Goal: Check status: Check status

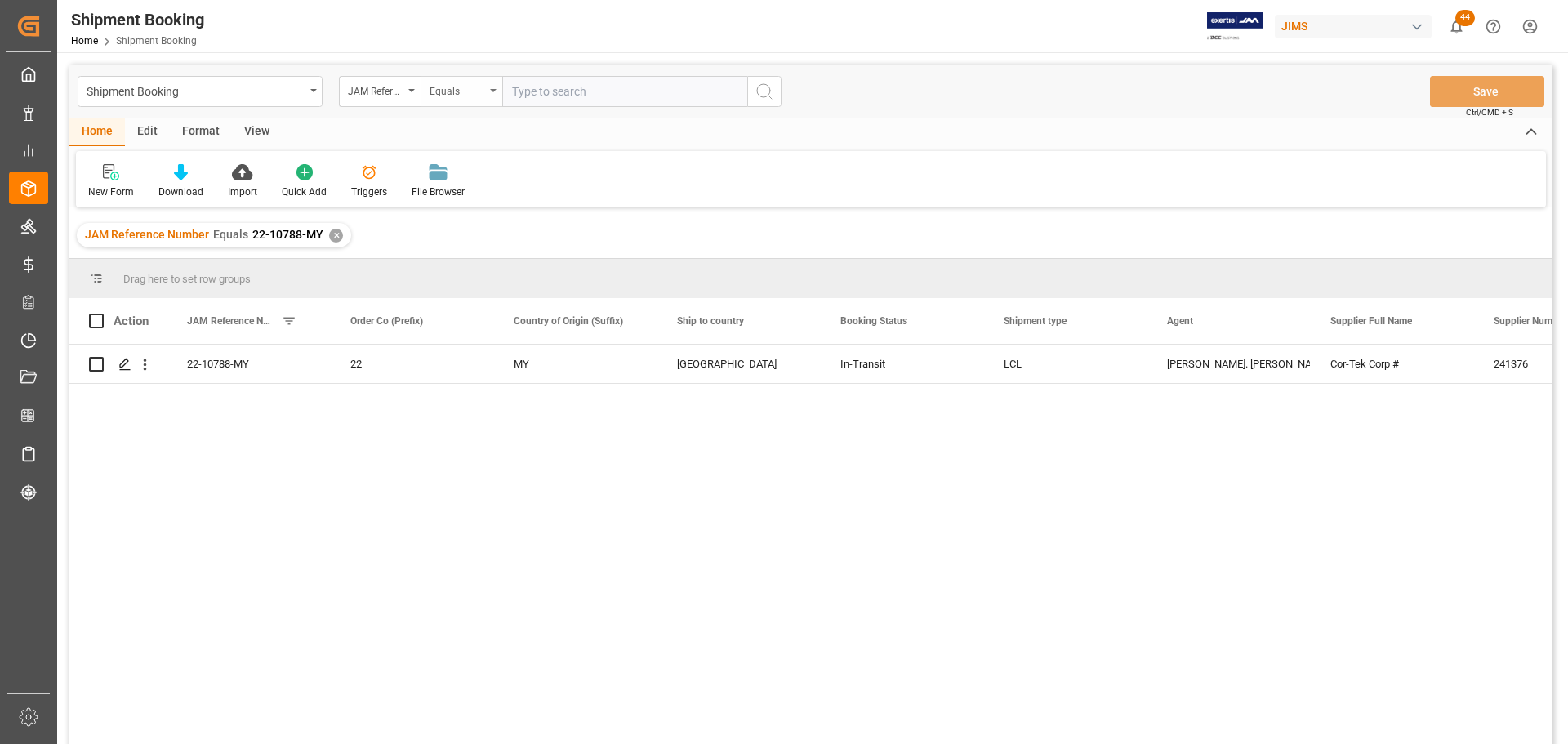
click at [494, 91] on icon "open menu" at bounding box center [493, 91] width 6 height 4
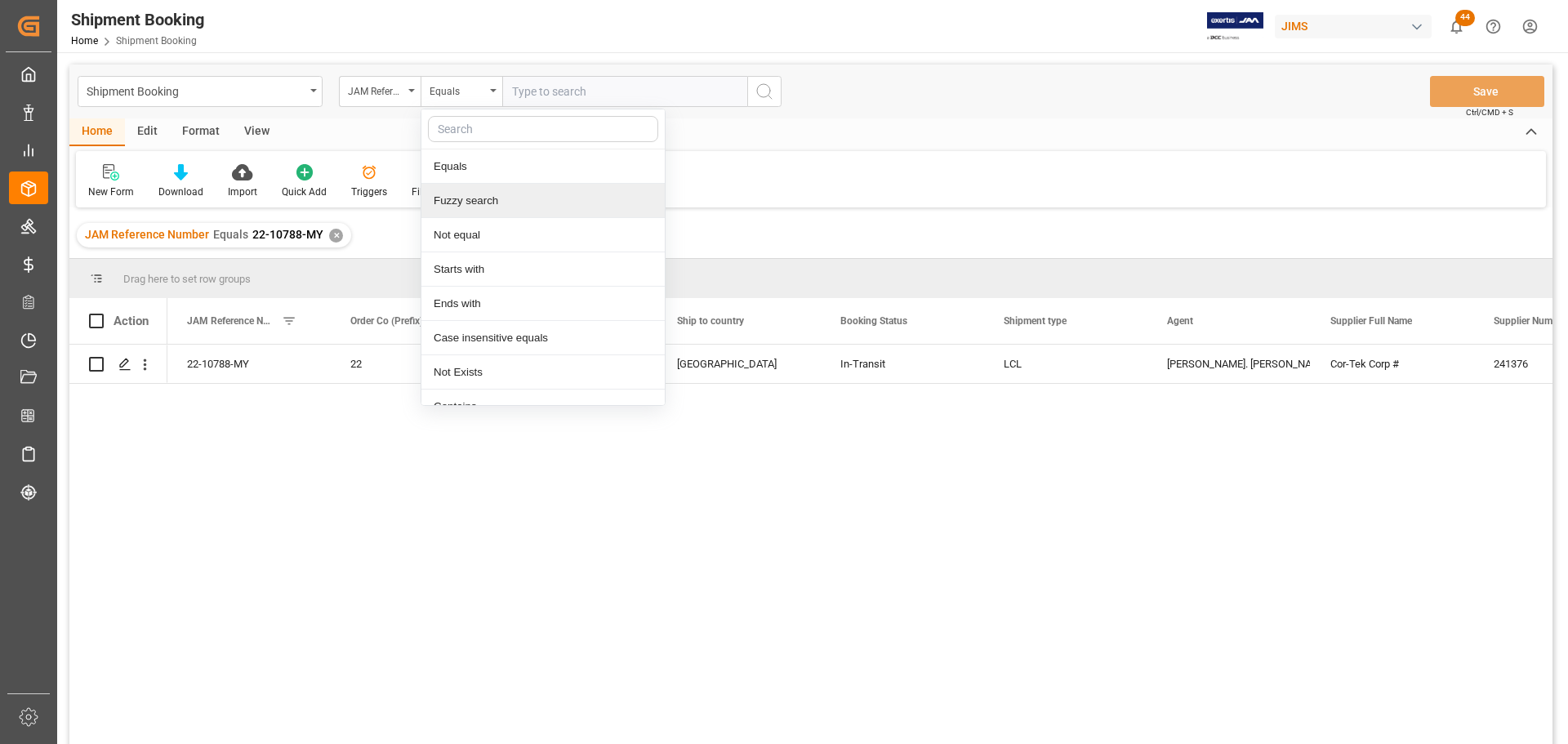
click at [478, 205] on div "Fuzzy search" at bounding box center [542, 201] width 243 height 35
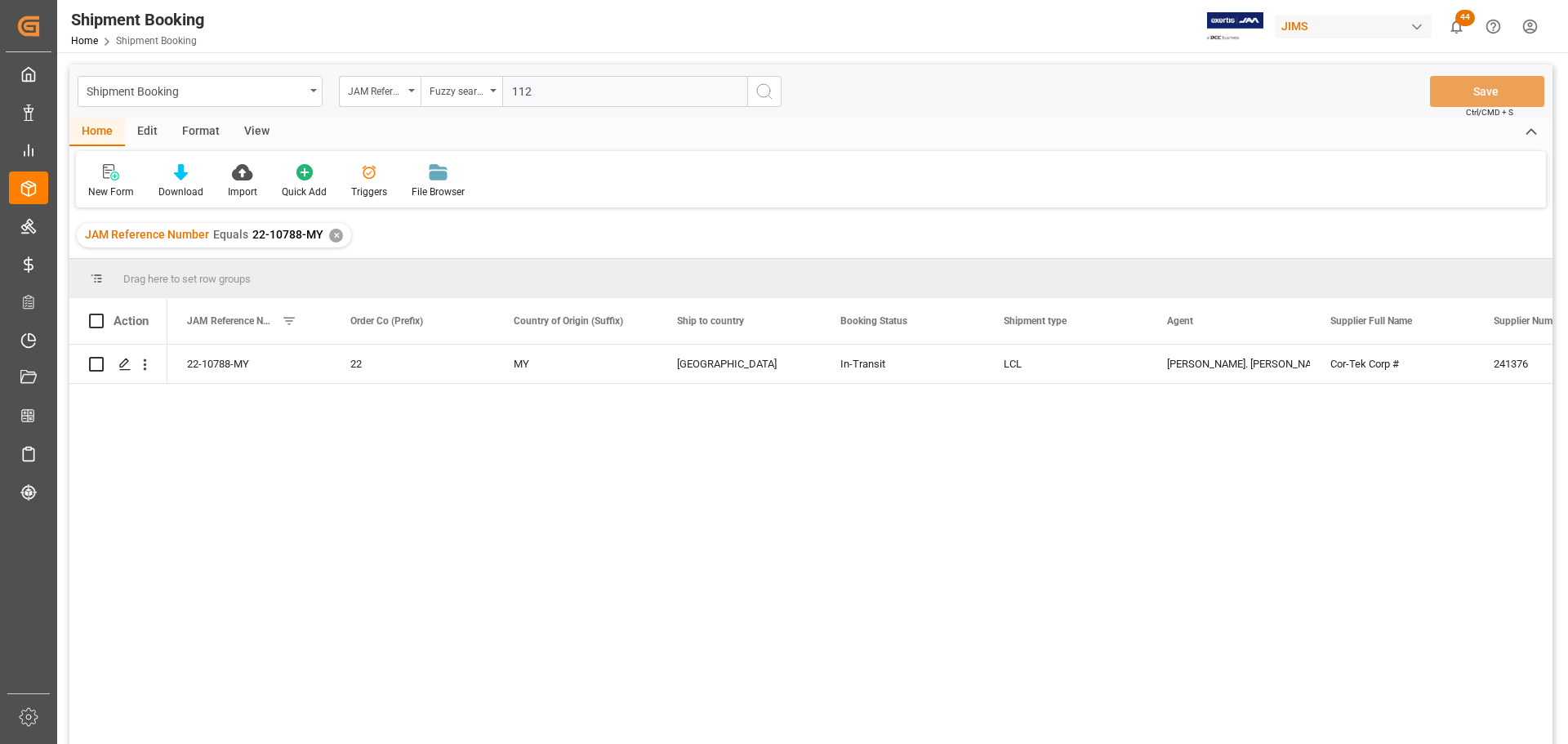
click at [538, 103] on input "112" at bounding box center [625, 91] width 245 height 31
type input "11252"
click at [763, 99] on icon "search button" at bounding box center [765, 91] width 19 height 19
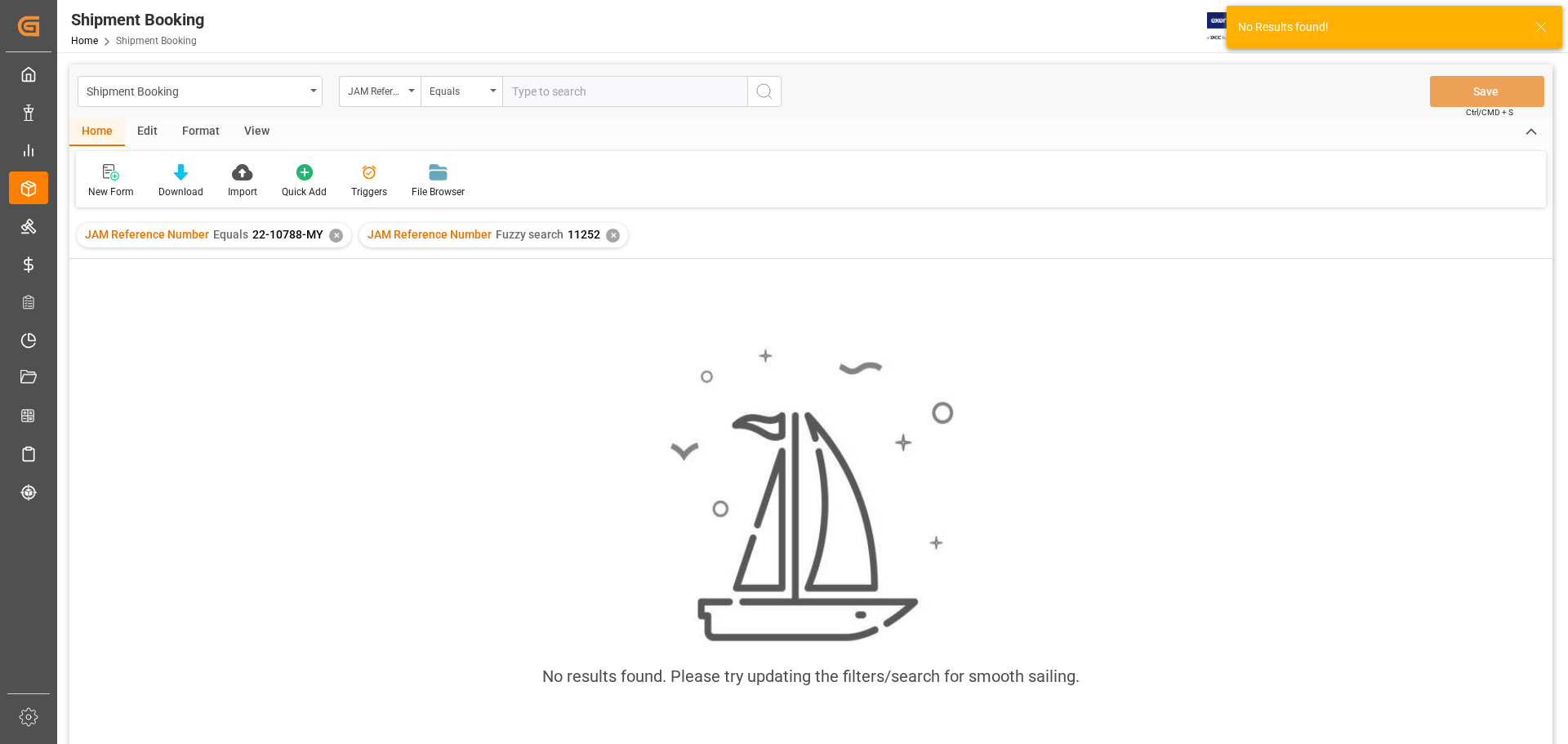
click at [333, 240] on div "✕" at bounding box center [336, 235] width 14 height 14
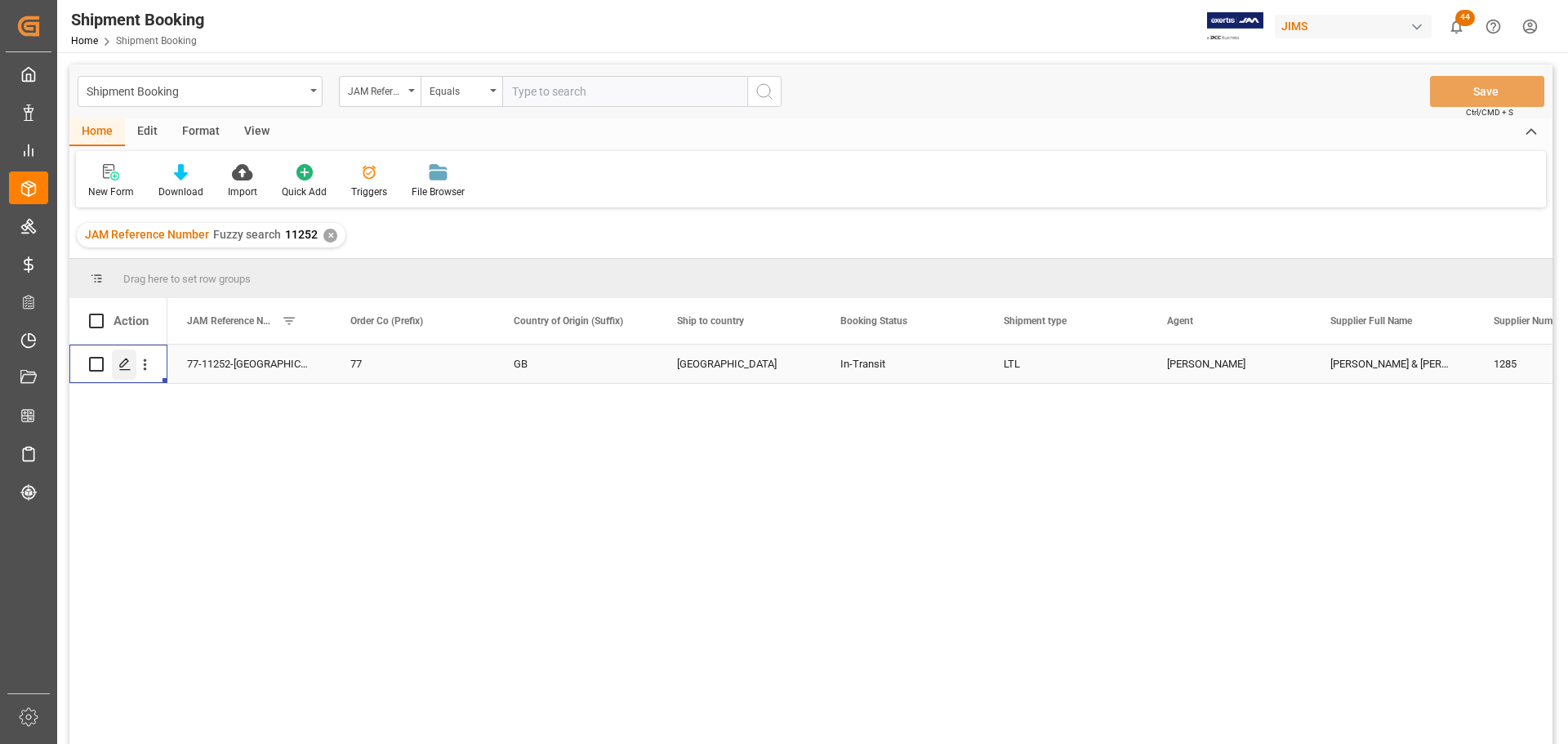
click at [121, 364] on icon "Press SPACE to select this row." at bounding box center [125, 364] width 13 height 13
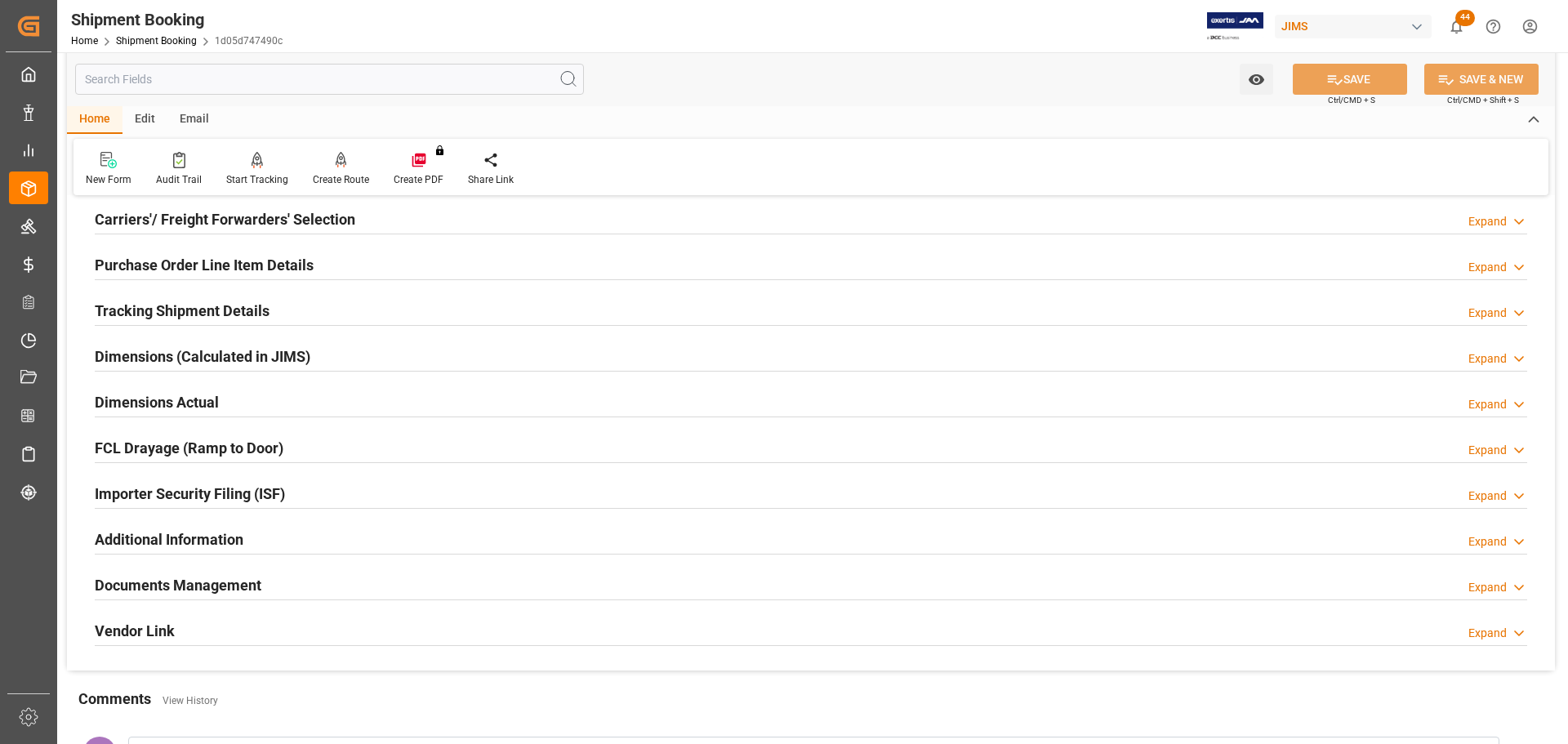
scroll to position [245, 0]
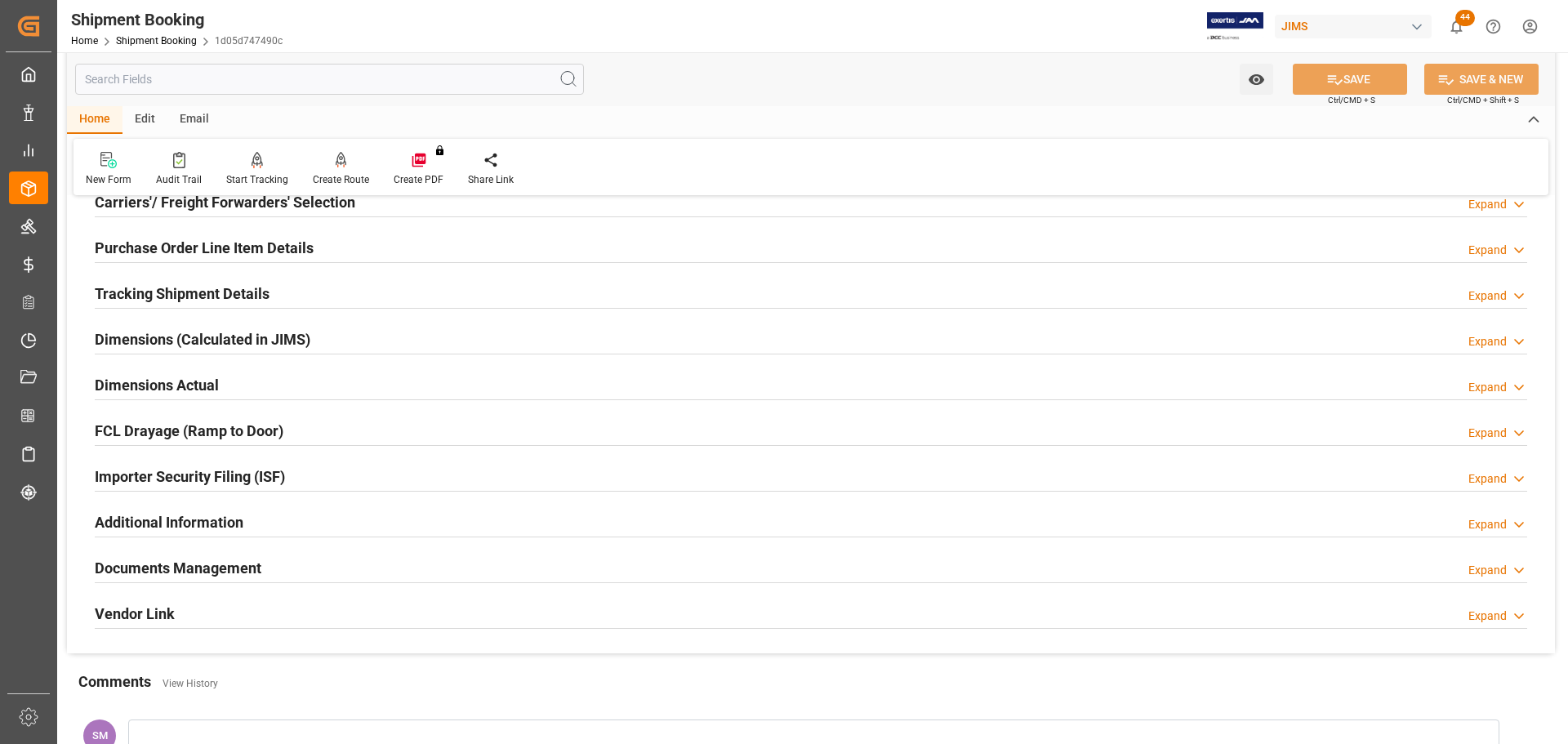
click at [168, 568] on h2 "Documents Management" at bounding box center [178, 567] width 166 height 22
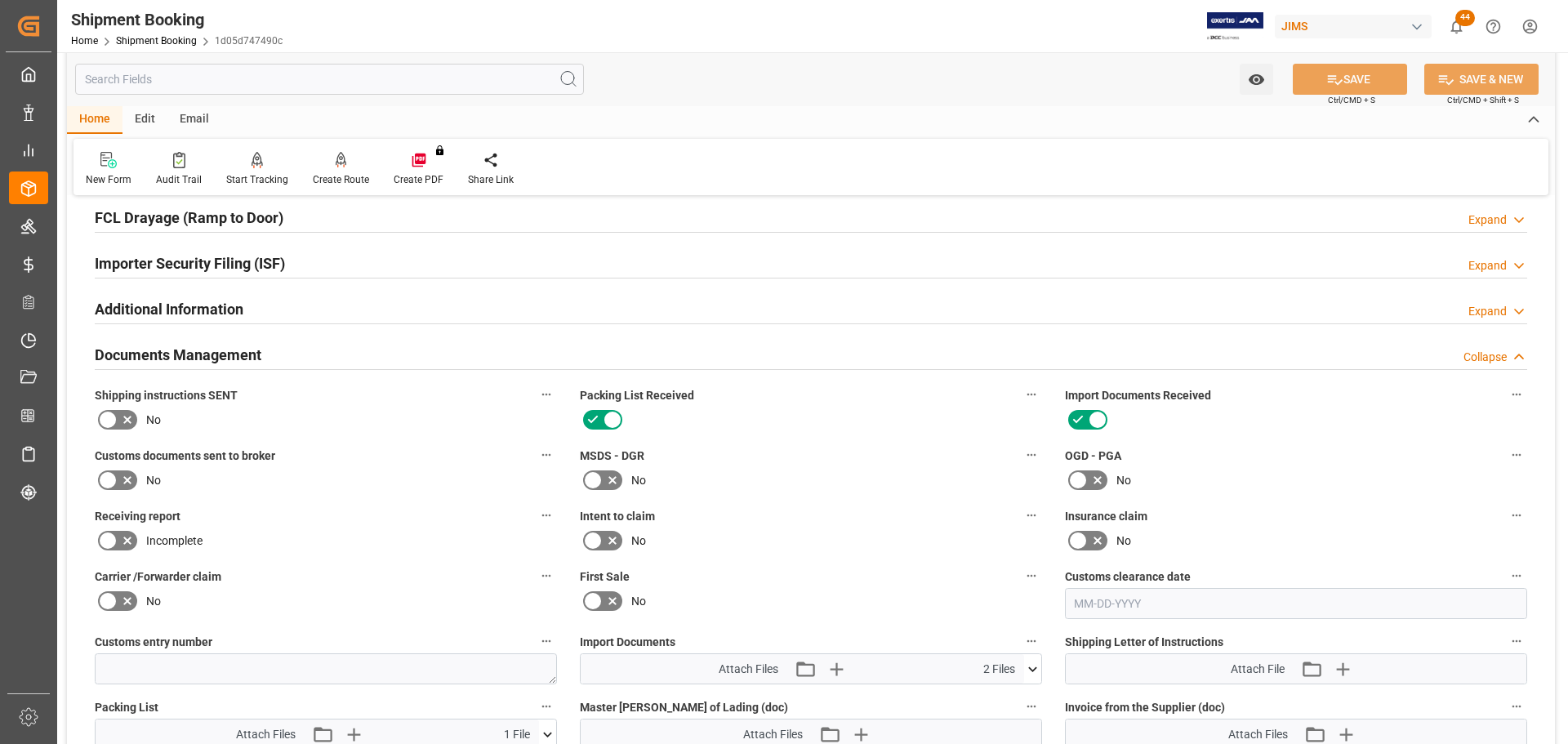
scroll to position [490, 0]
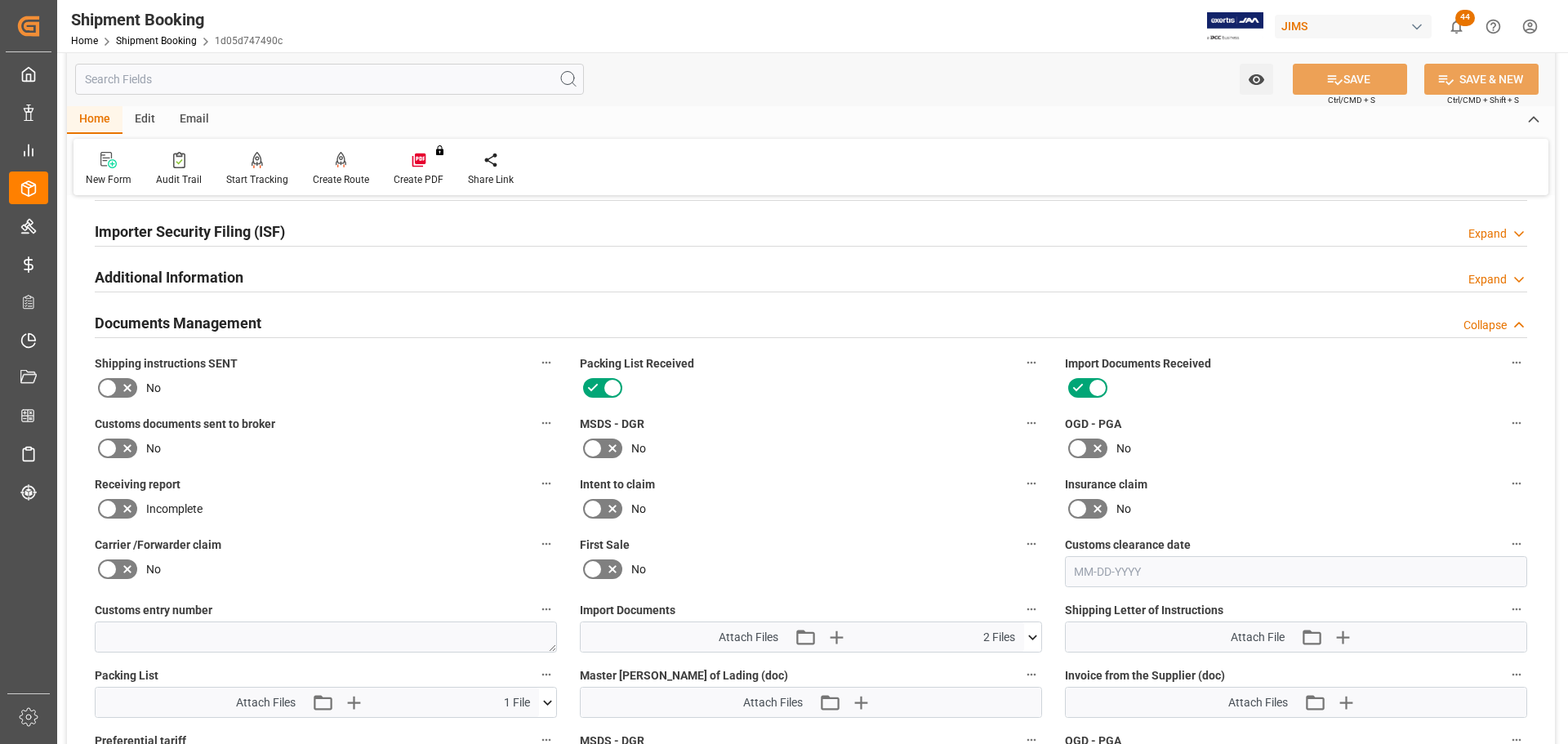
click at [1035, 638] on icon at bounding box center [1032, 637] width 17 height 17
click at [912, 513] on div "No" at bounding box center [811, 509] width 462 height 27
click at [837, 635] on icon "button" at bounding box center [835, 637] width 27 height 27
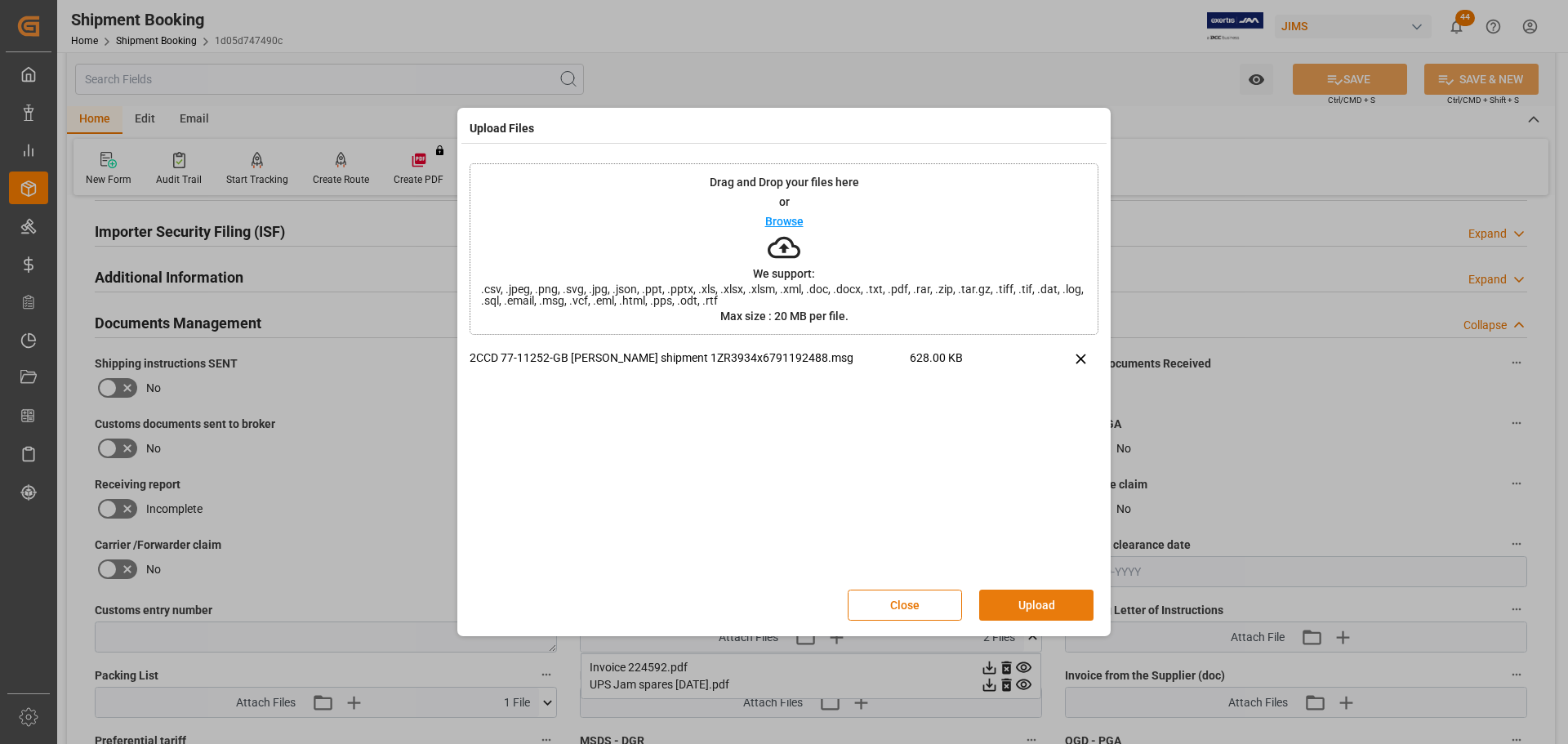
click at [1031, 604] on button "Upload" at bounding box center [1035, 604] width 114 height 31
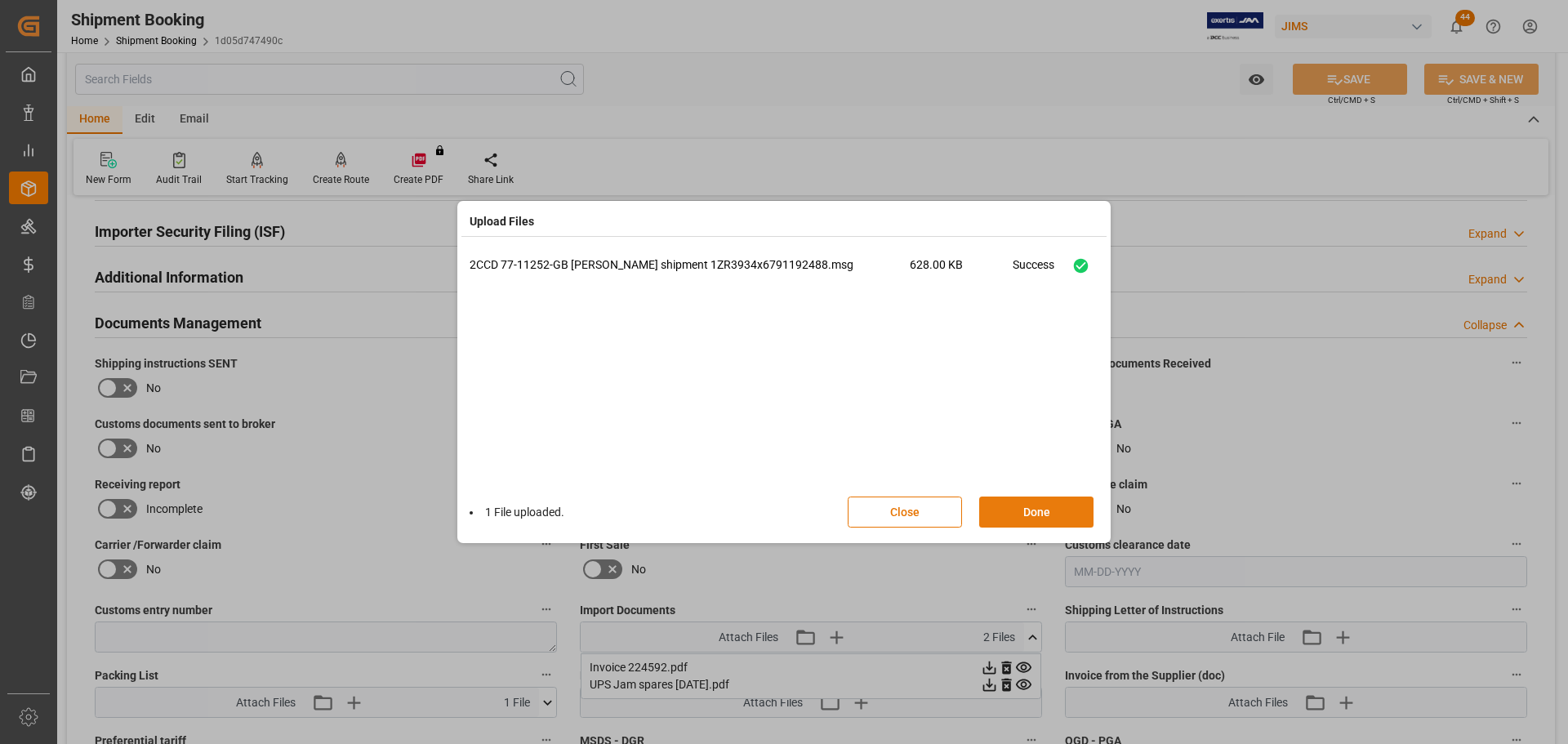
click at [1018, 513] on button "Done" at bounding box center [1035, 511] width 114 height 31
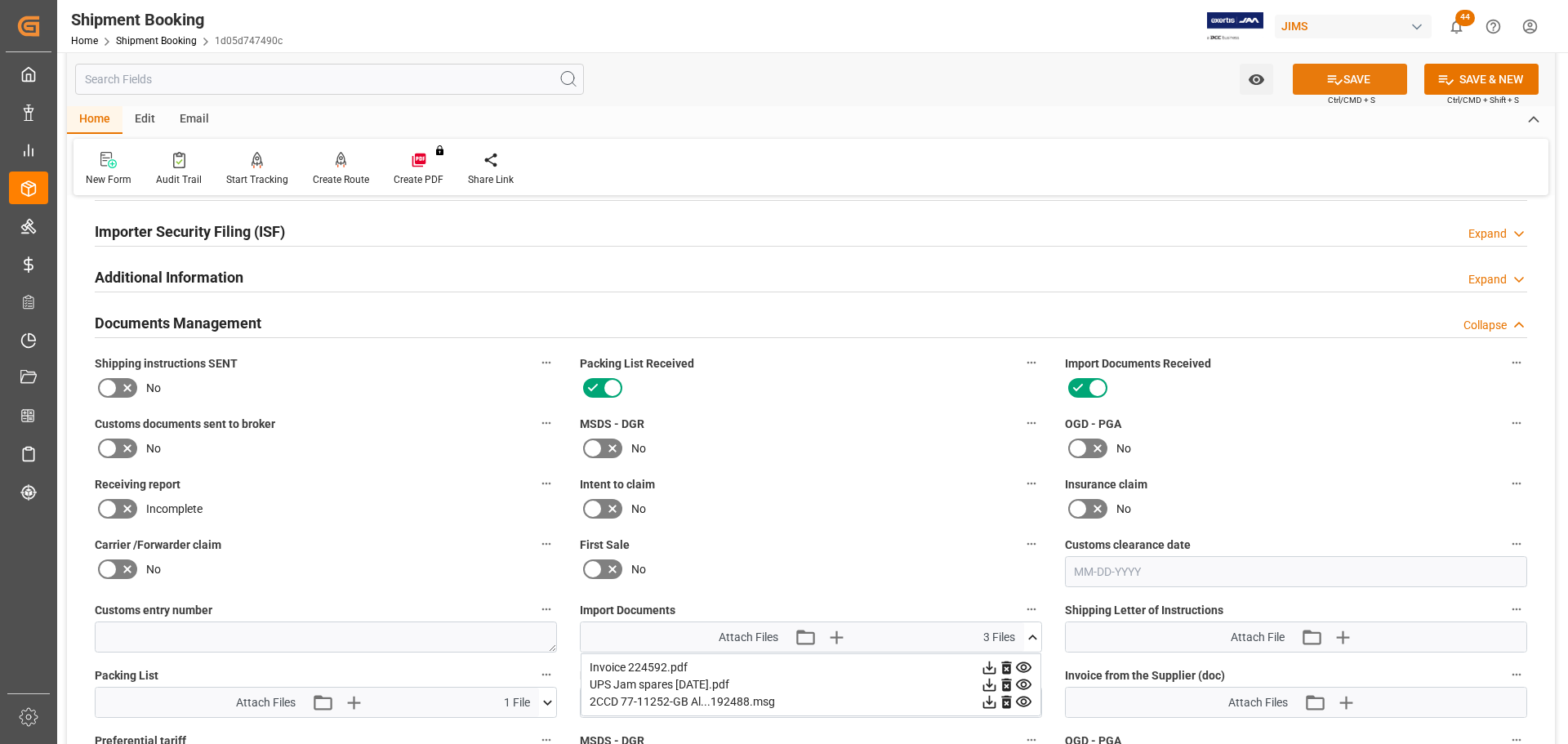
click at [1341, 75] on button "SAVE" at bounding box center [1349, 79] width 114 height 31
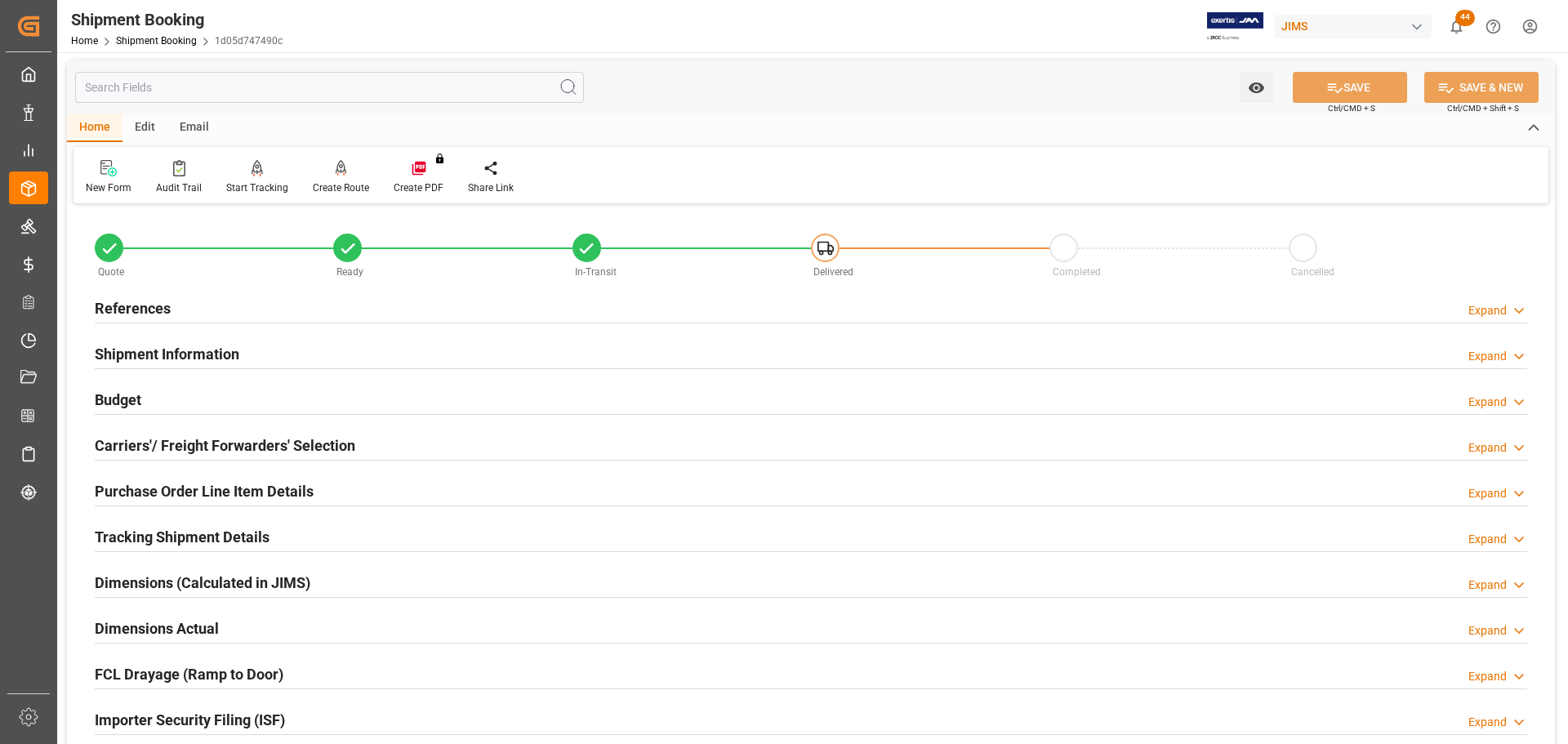
scroll to position [0, 0]
click at [152, 42] on link "Shipment Booking" at bounding box center [156, 41] width 81 height 12
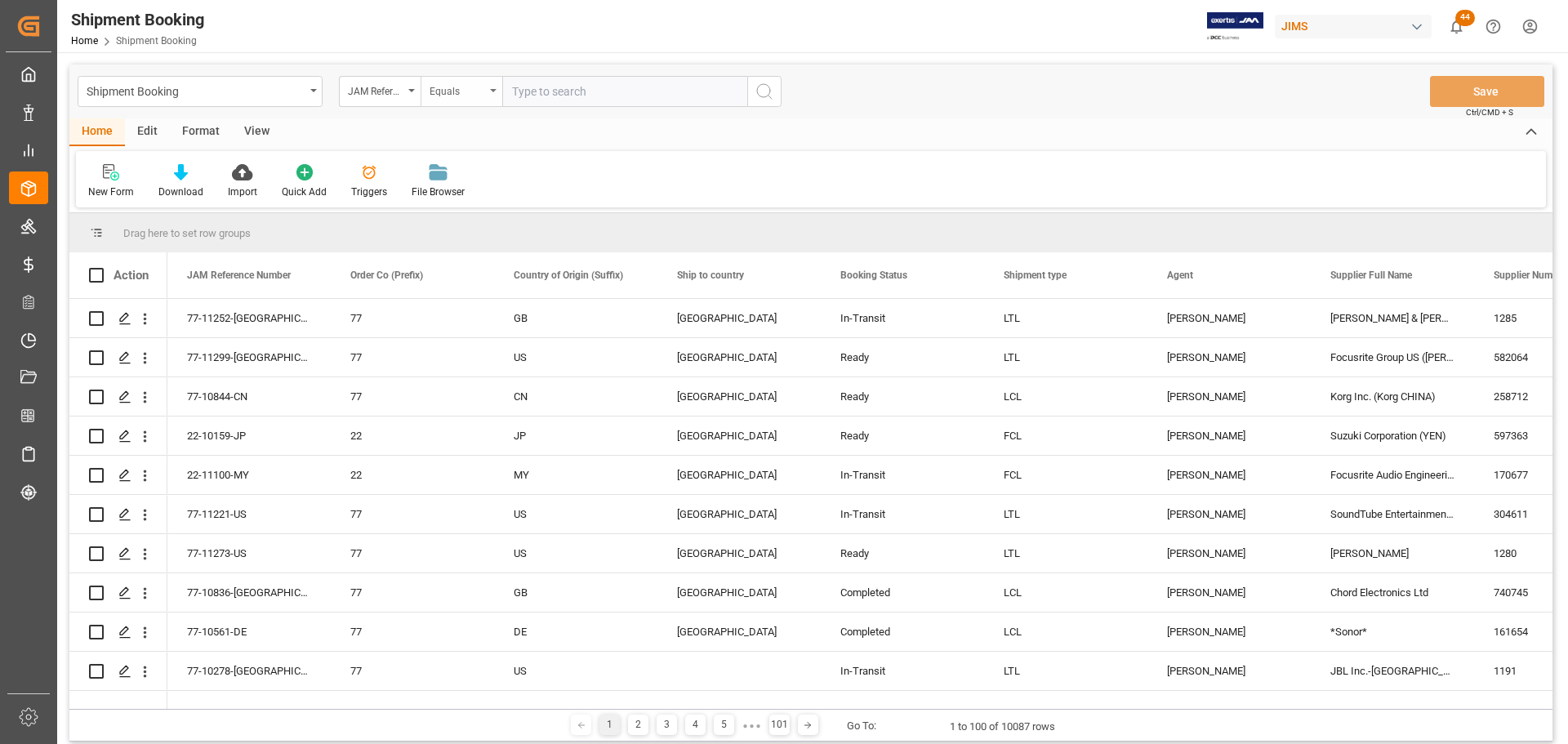
click at [497, 86] on div "Equals" at bounding box center [461, 91] width 81 height 31
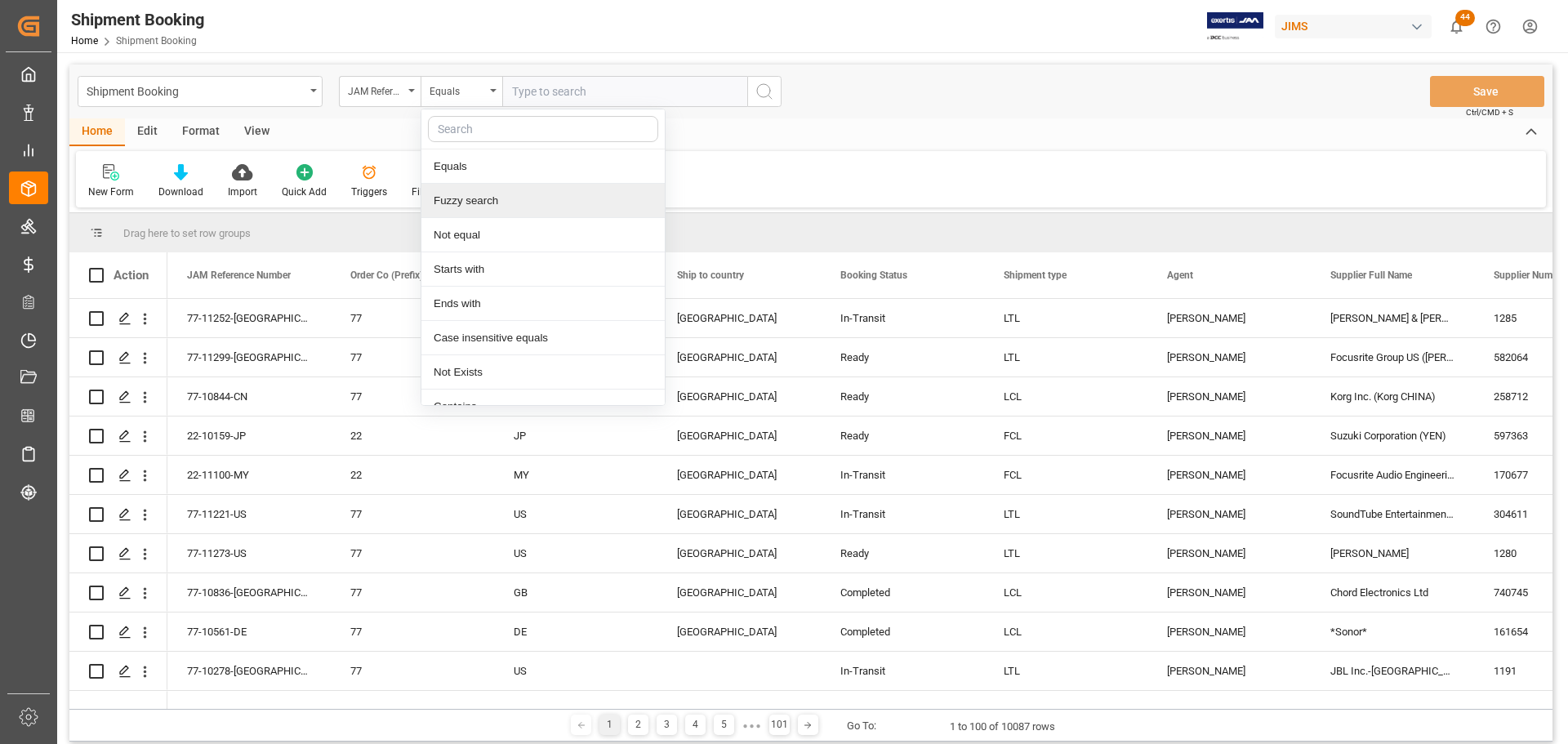
click at [465, 203] on div "Fuzzy search" at bounding box center [542, 201] width 243 height 35
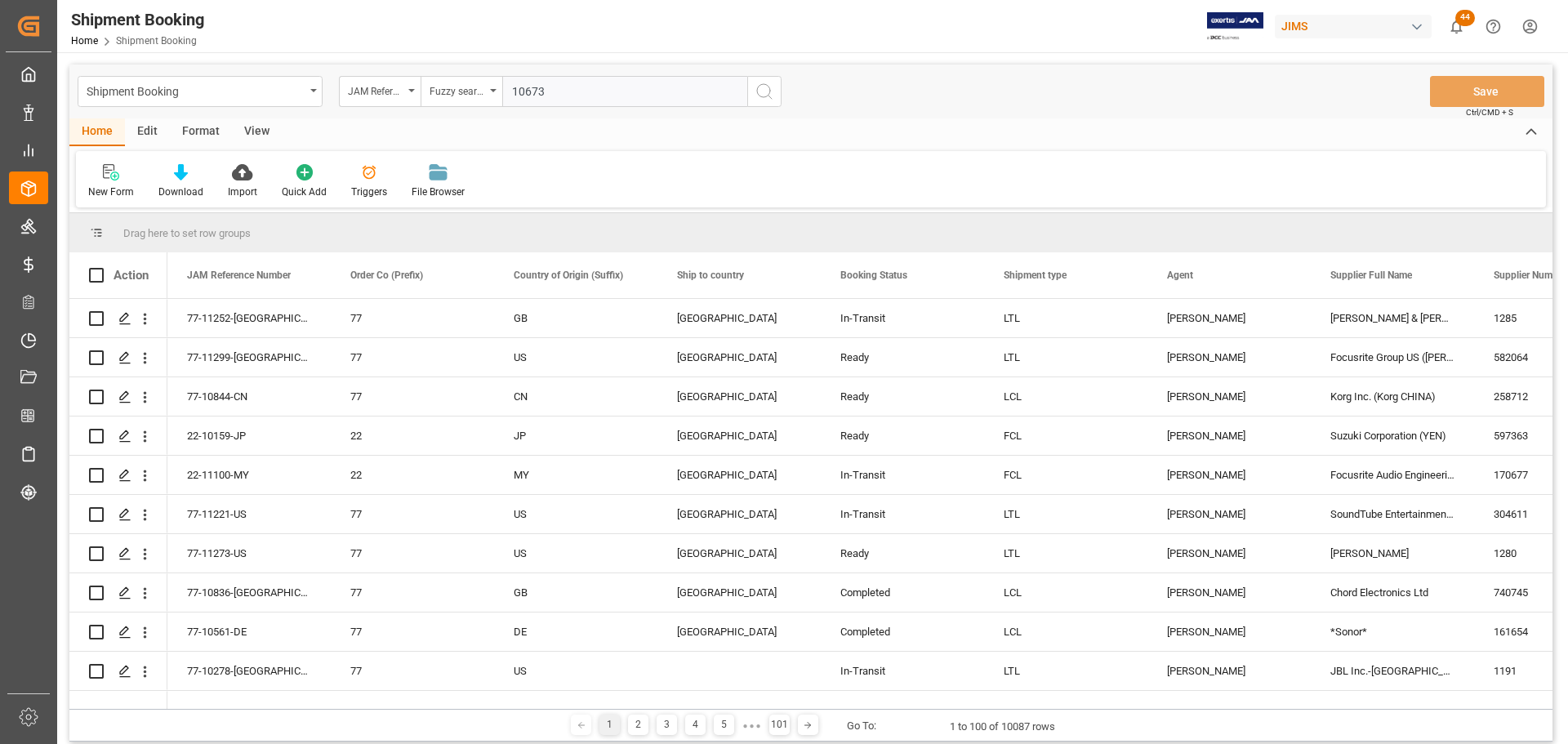
type input "10673"
click at [763, 87] on icon "search button" at bounding box center [765, 91] width 19 height 19
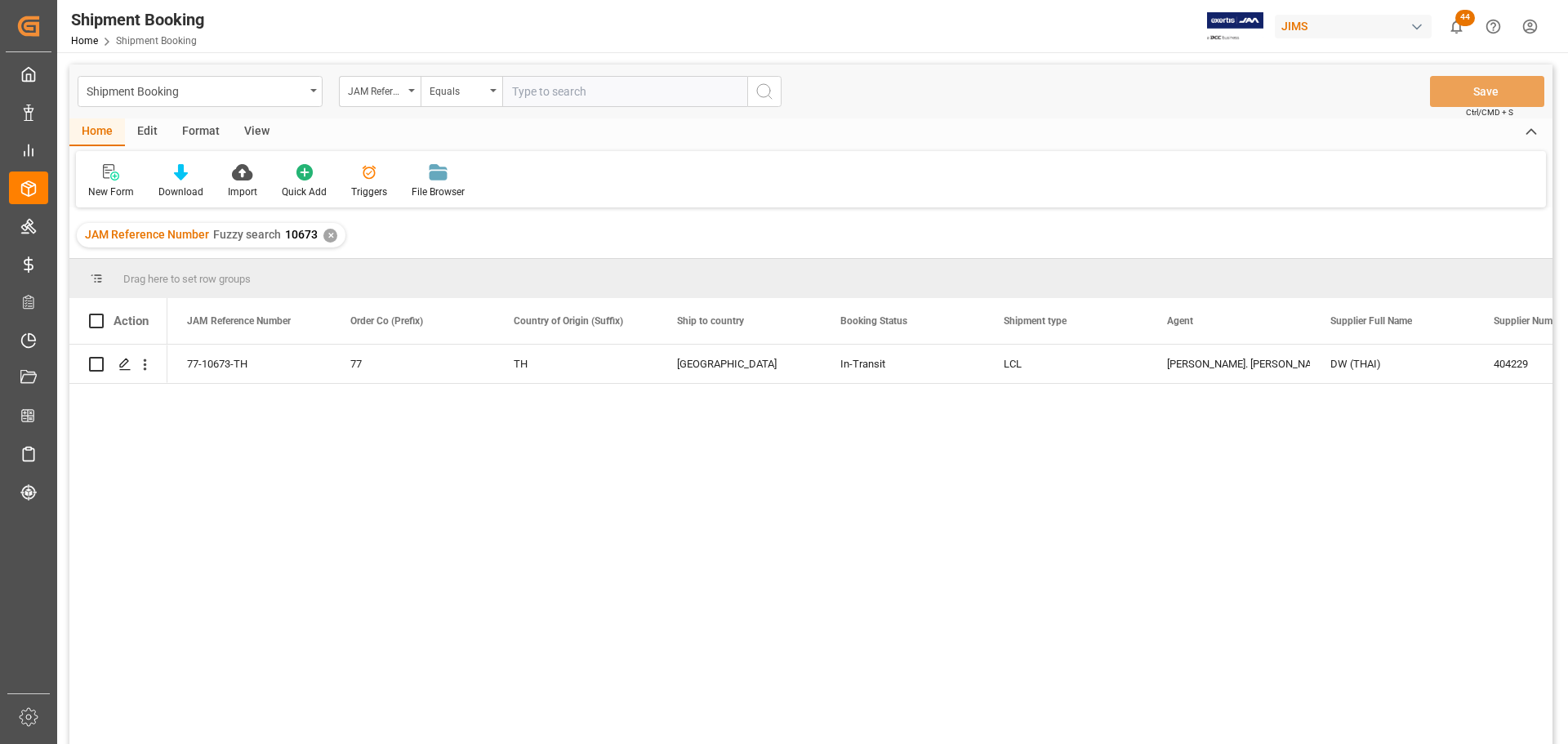
click at [254, 128] on div "View" at bounding box center [257, 132] width 50 height 27
click at [101, 190] on div "Default" at bounding box center [104, 192] width 32 height 15
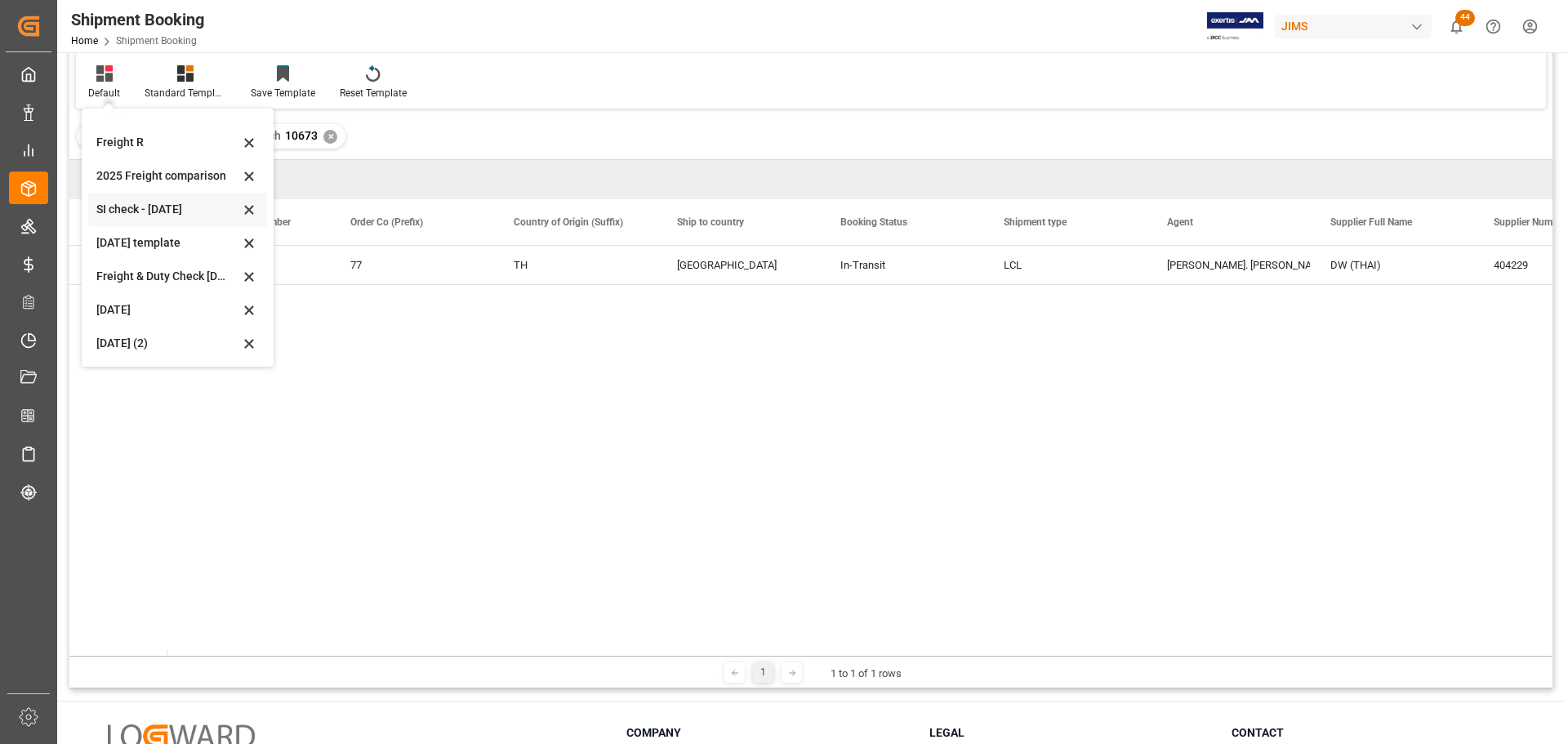
scroll to position [242, 0]
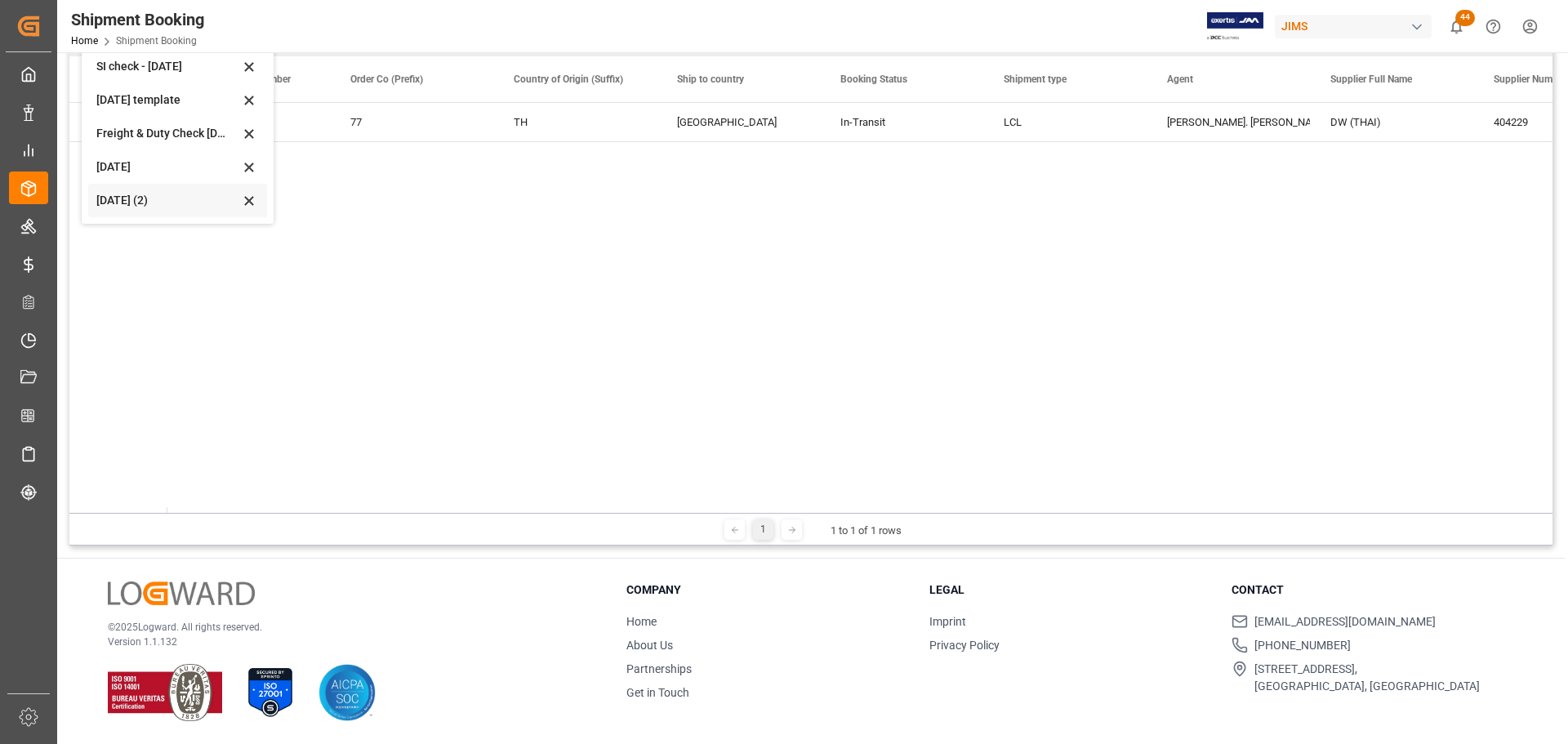
click at [118, 196] on div "Aug 2025 (2)" at bounding box center [167, 200] width 142 height 17
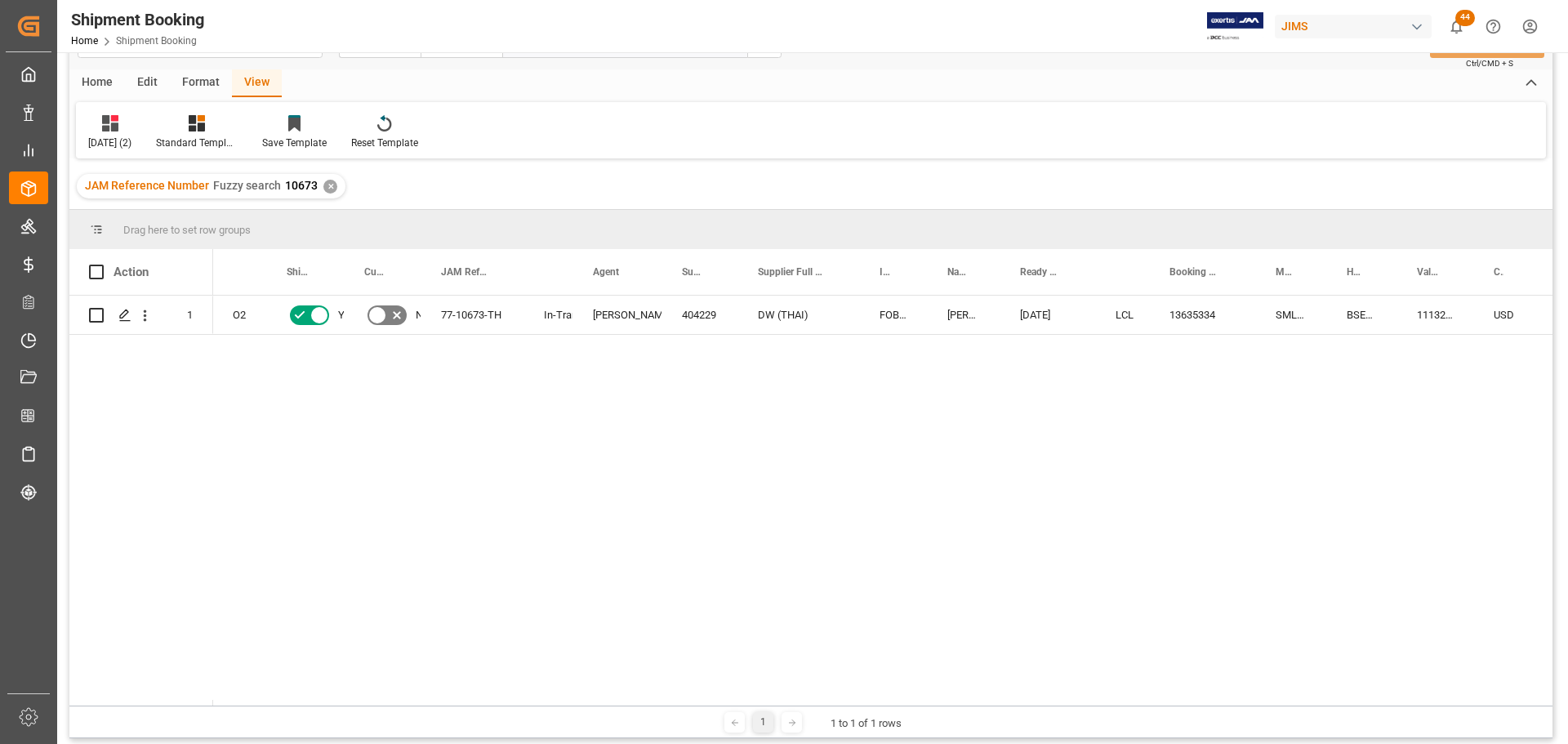
scroll to position [0, 0]
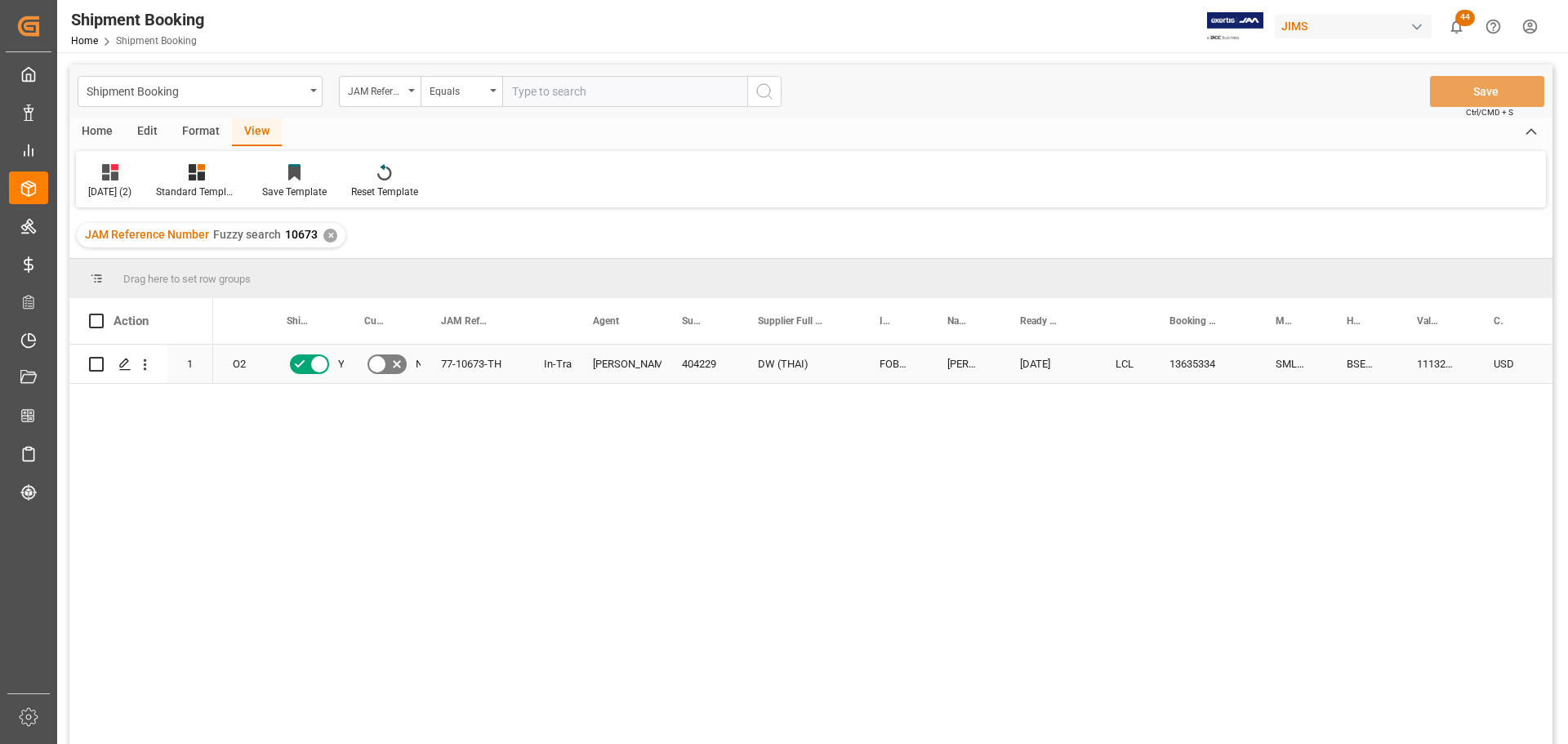
click at [546, 364] on div "In-Transit" at bounding box center [549, 364] width 10 height 37
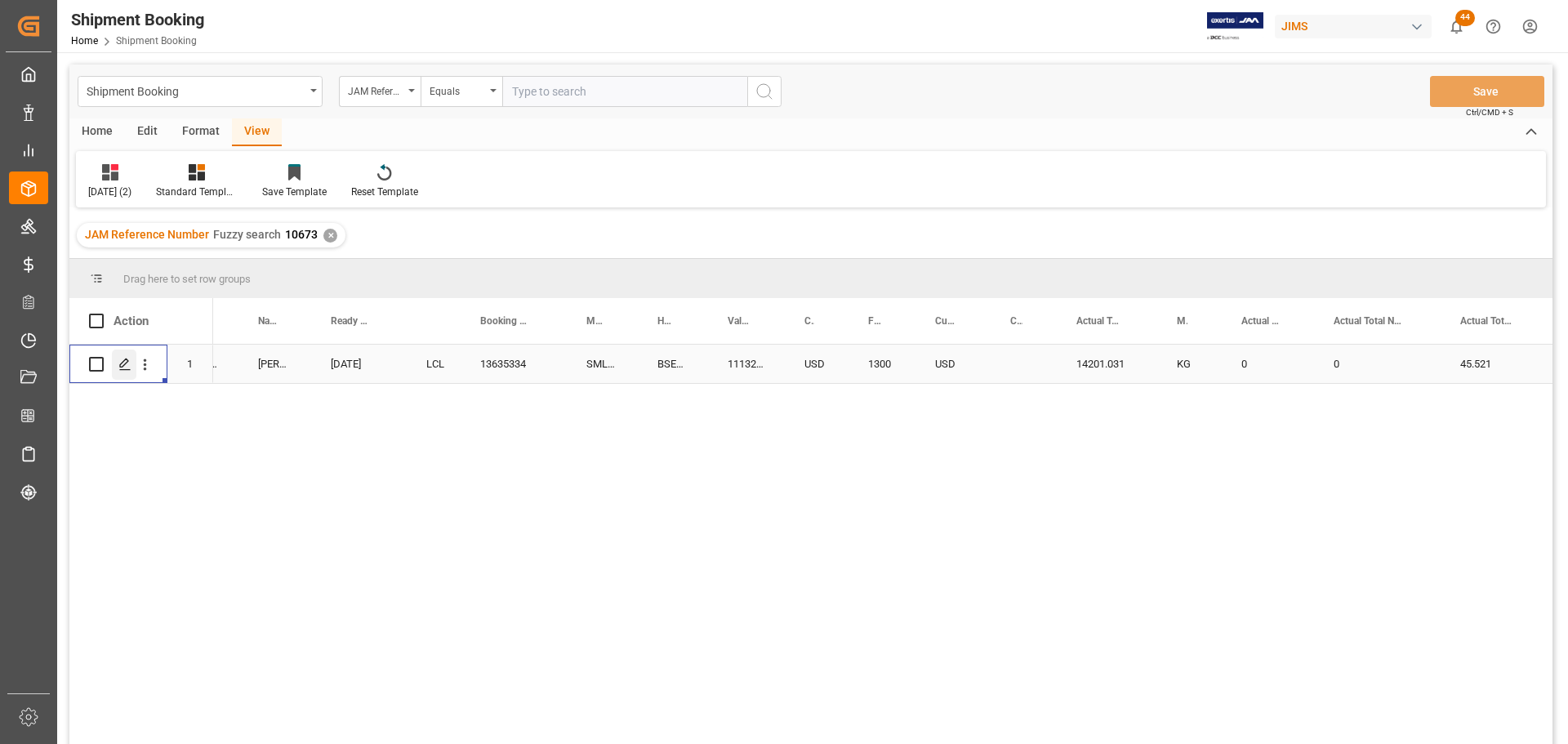
click at [125, 368] on icon "Press SPACE to select this row." at bounding box center [125, 364] width 13 height 13
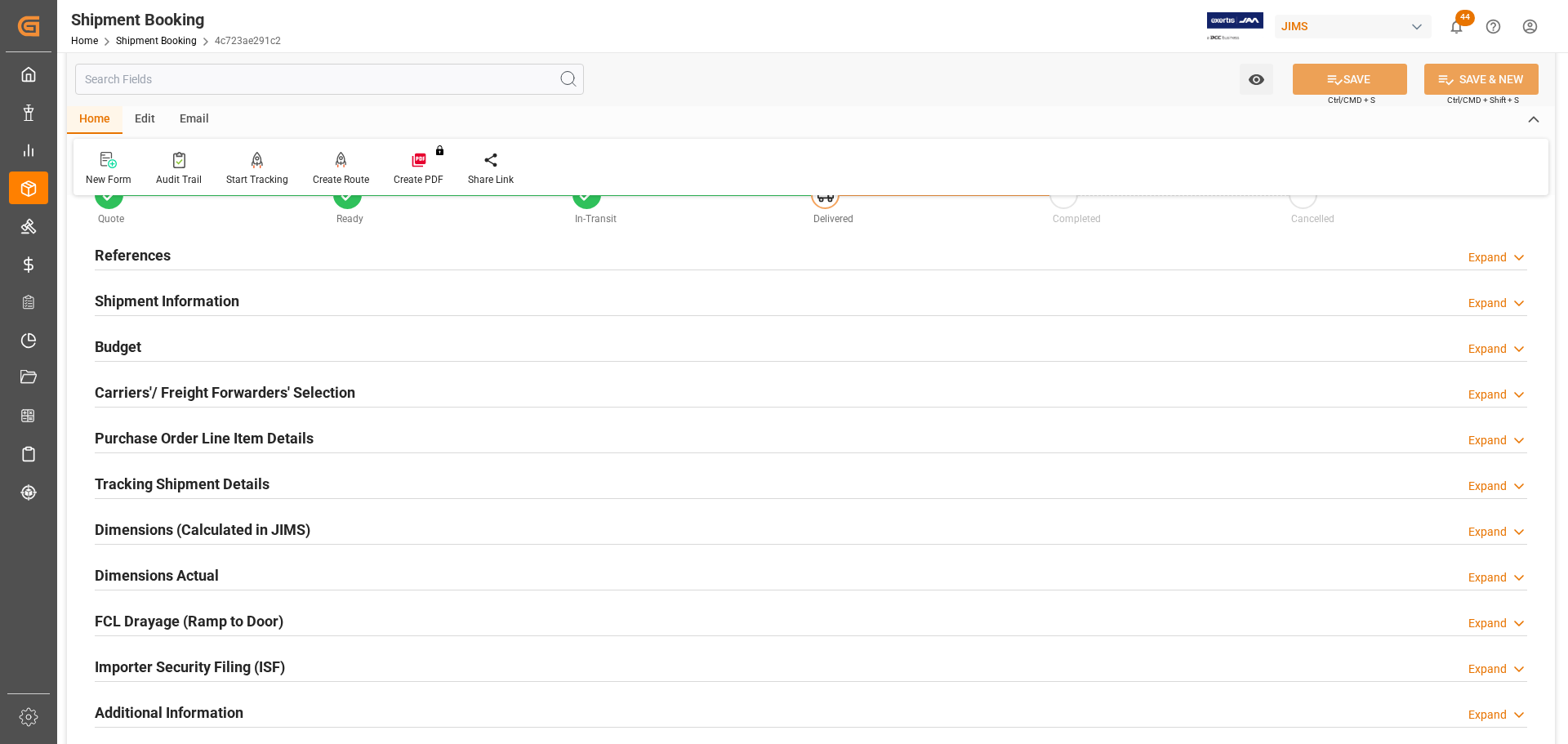
scroll to position [81, 0]
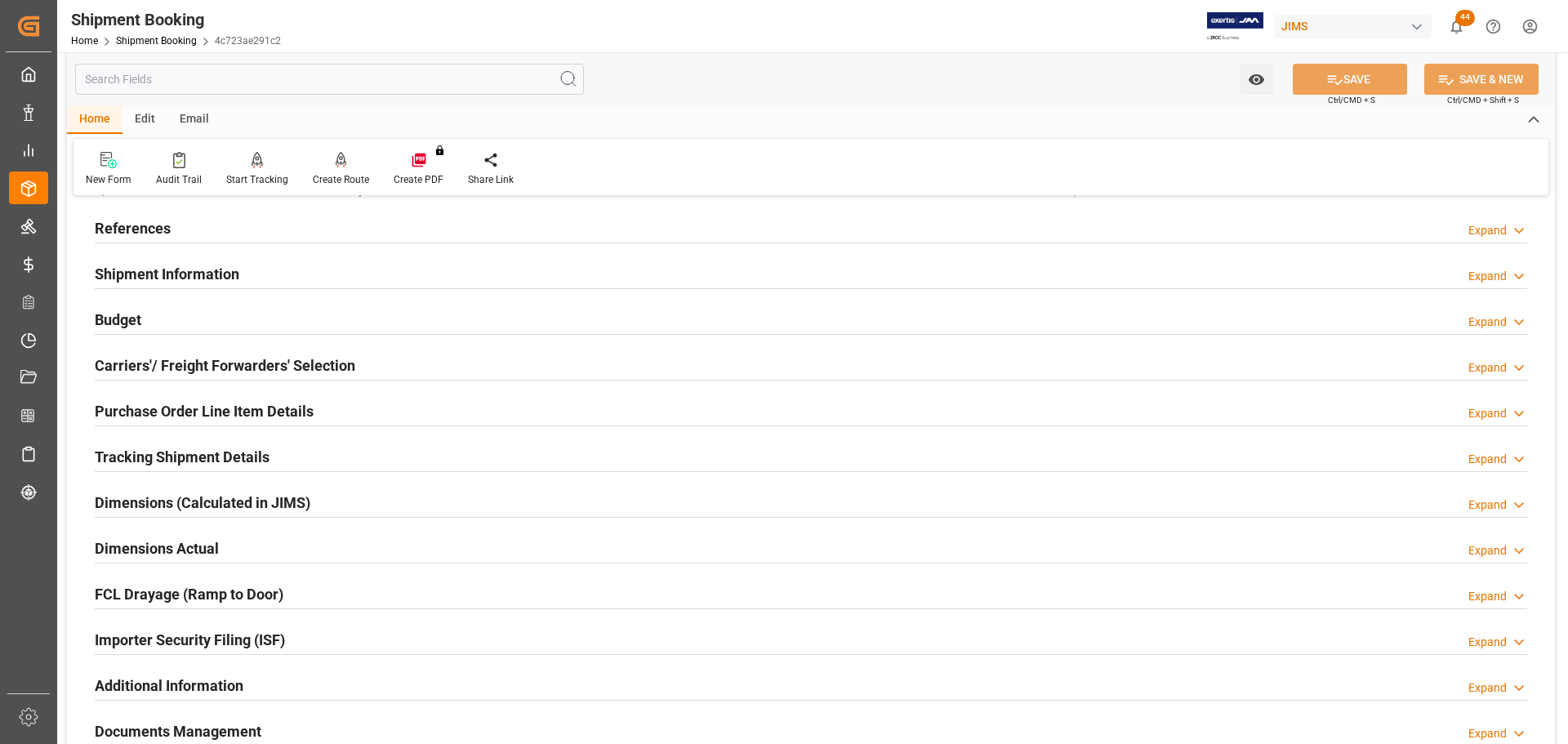
click at [113, 309] on h2 "Budget" at bounding box center [118, 319] width 47 height 22
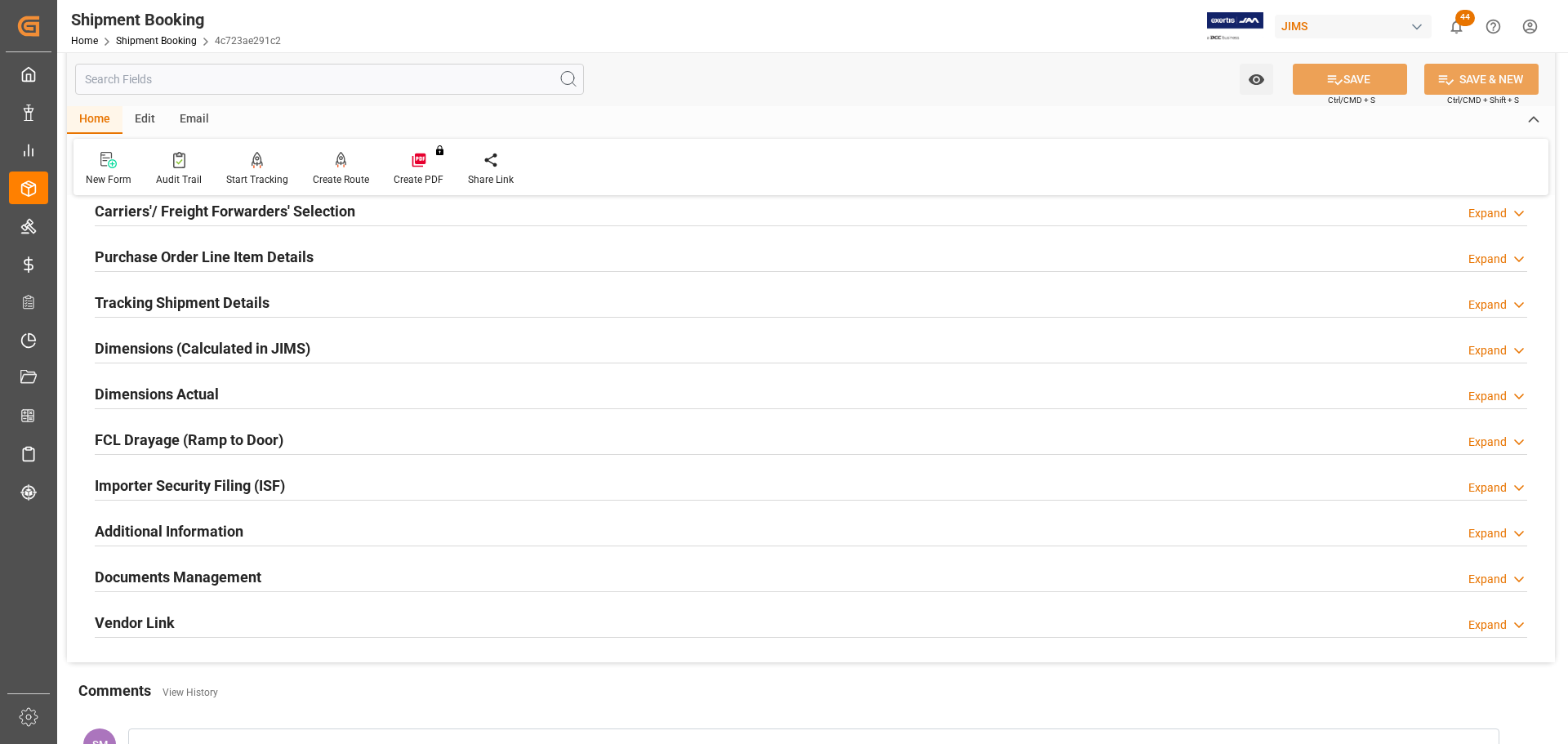
scroll to position [653, 0]
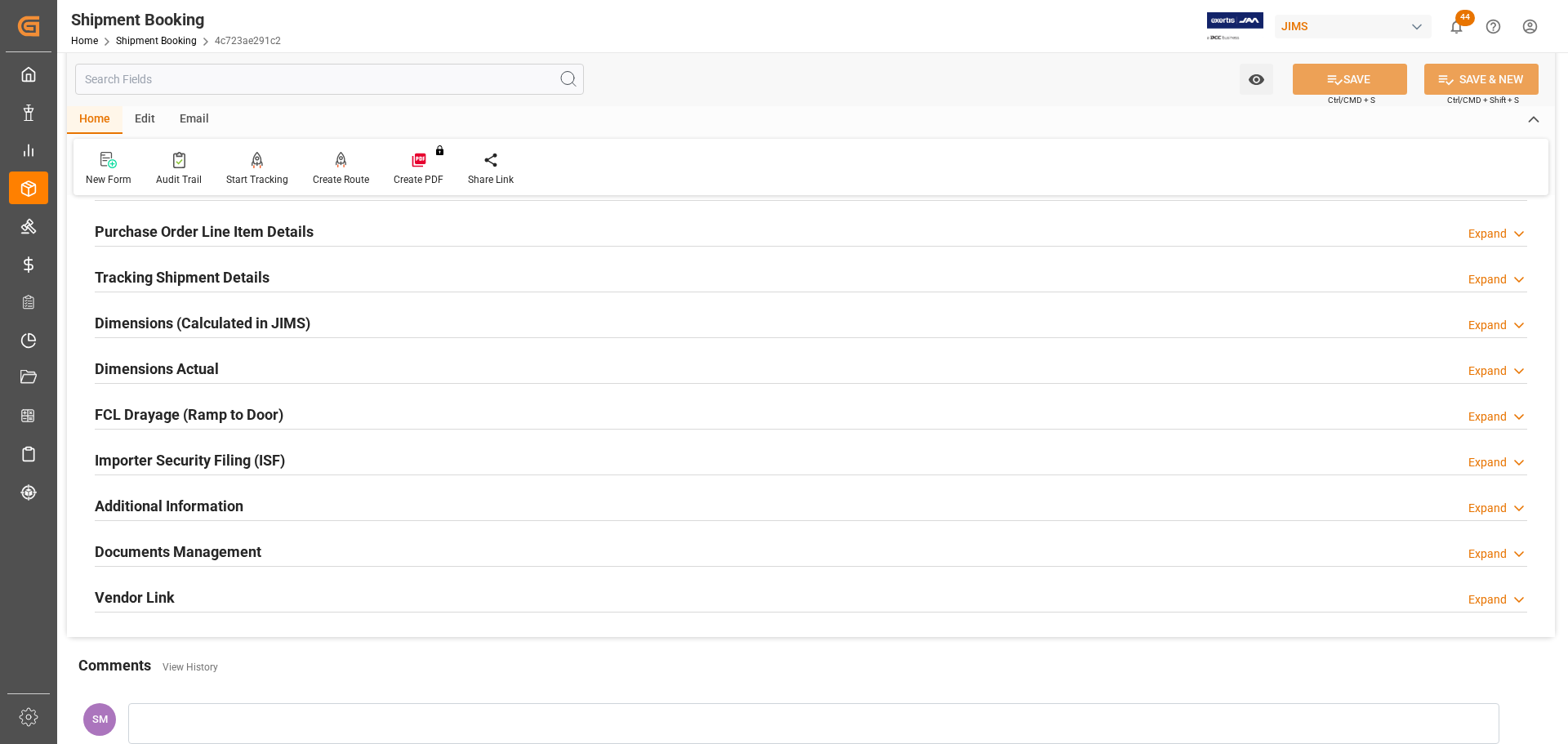
click at [150, 276] on h2 "Tracking Shipment Details" at bounding box center [181, 277] width 174 height 22
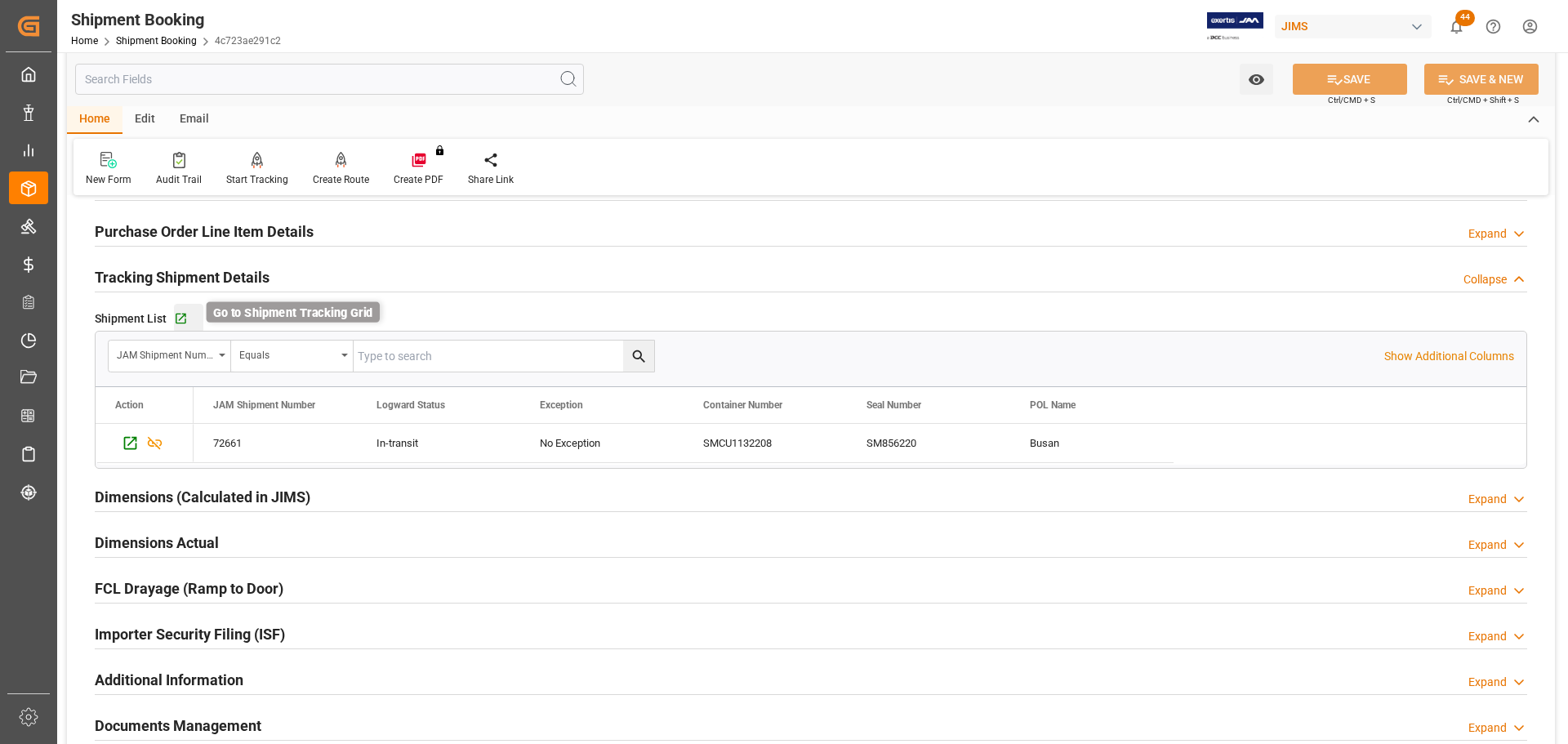
click at [184, 321] on icon "button" at bounding box center [181, 318] width 11 height 11
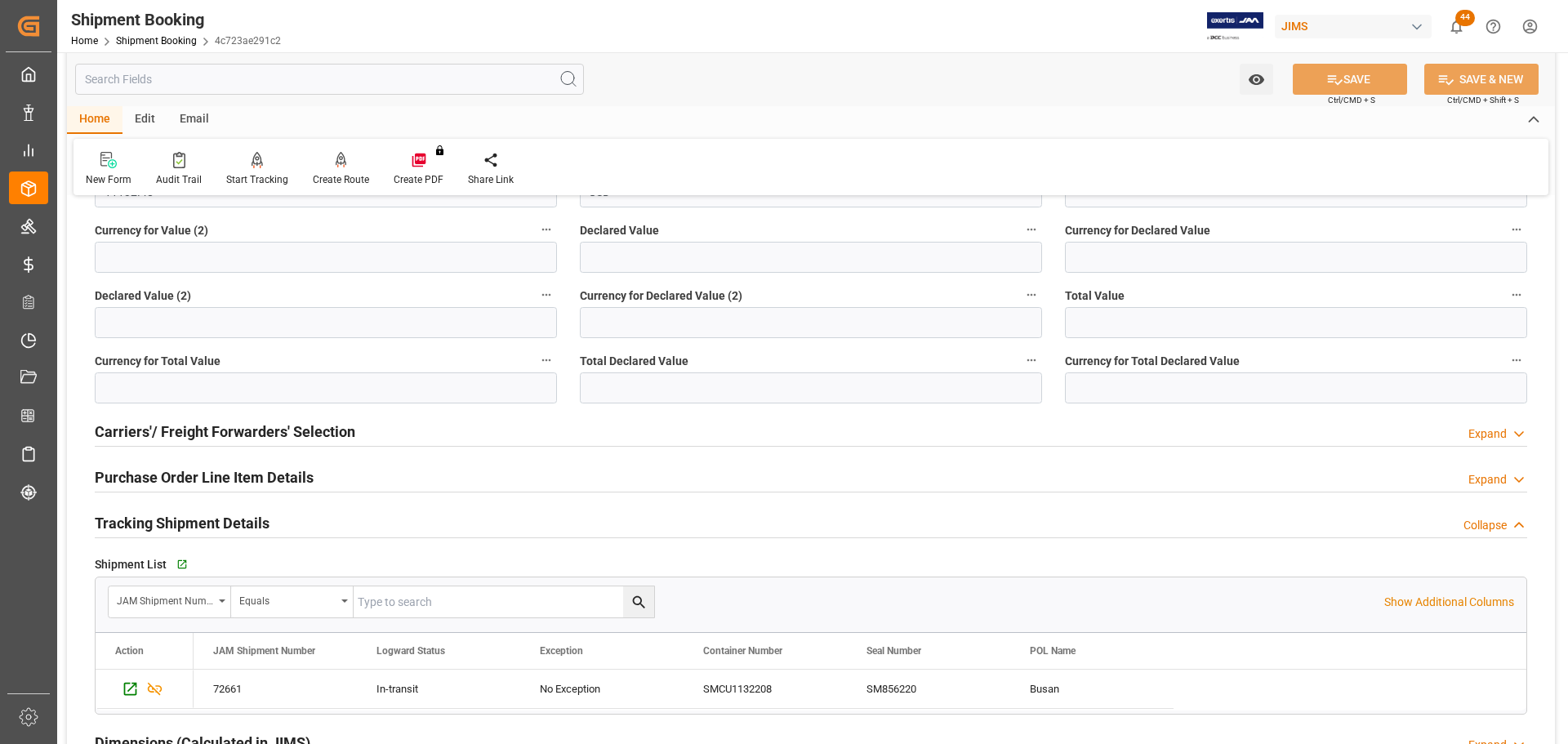
scroll to position [408, 0]
click at [172, 44] on link "Shipment Booking" at bounding box center [156, 41] width 81 height 12
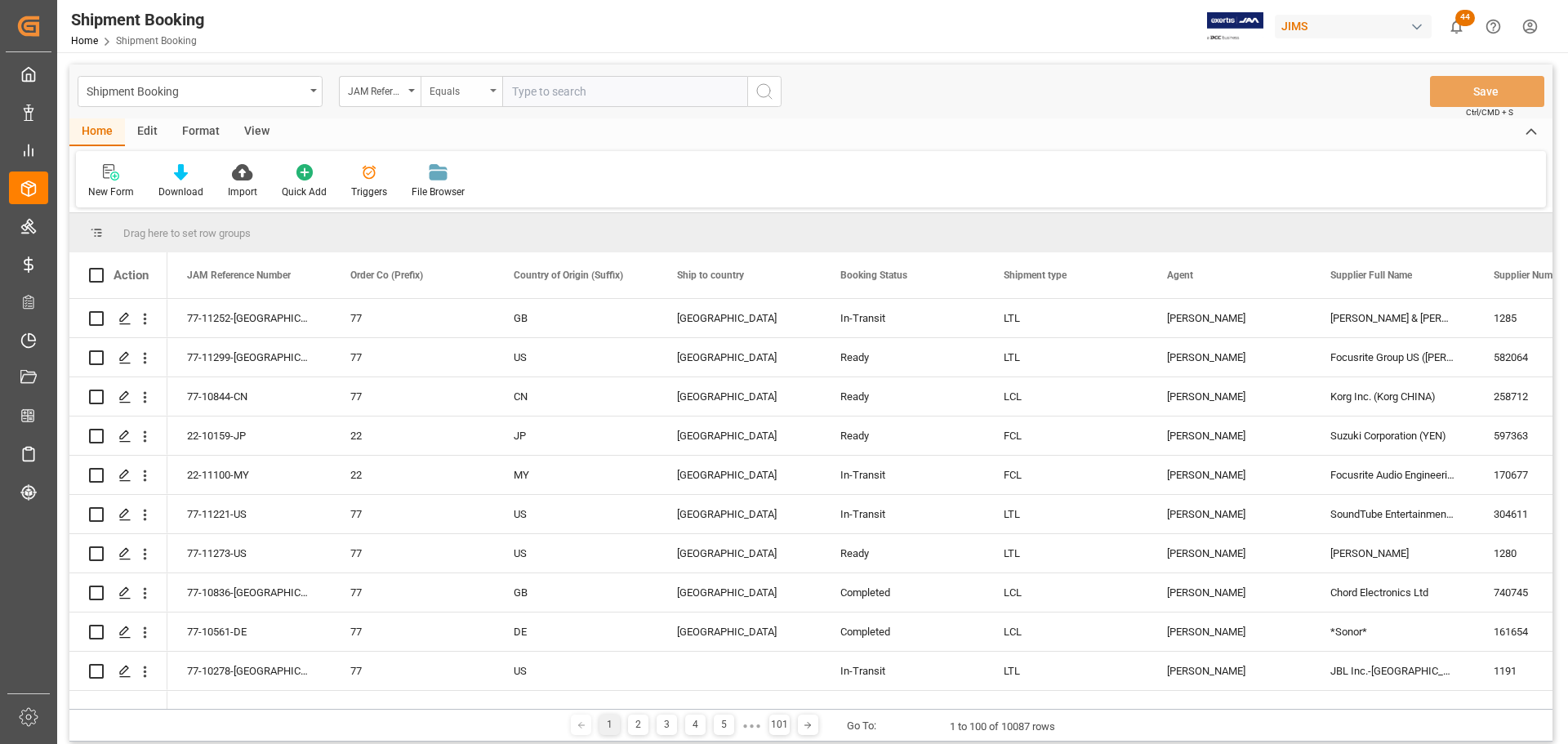
click at [496, 88] on div "Equals" at bounding box center [461, 91] width 81 height 31
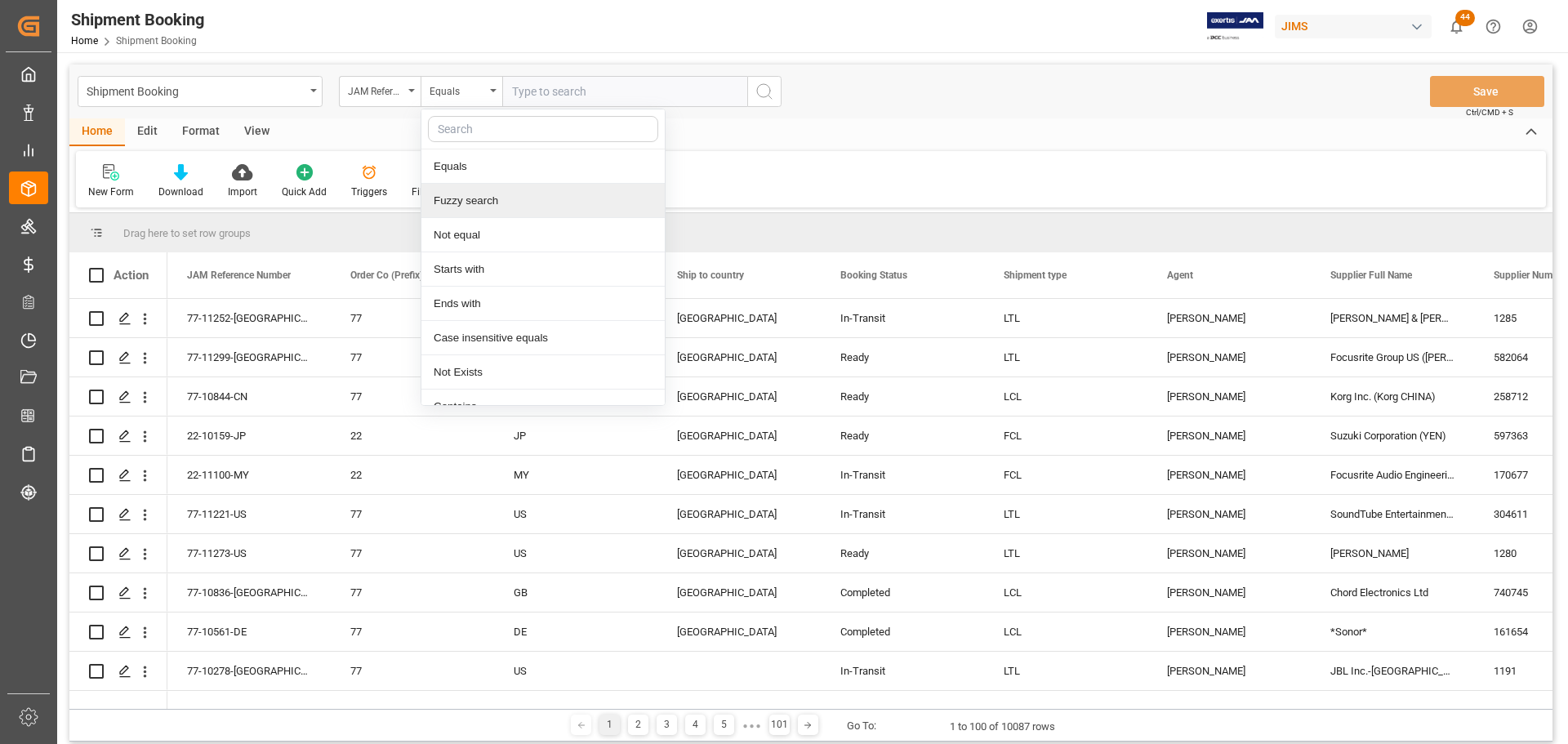
click at [477, 200] on div "Fuzzy search" at bounding box center [542, 201] width 243 height 35
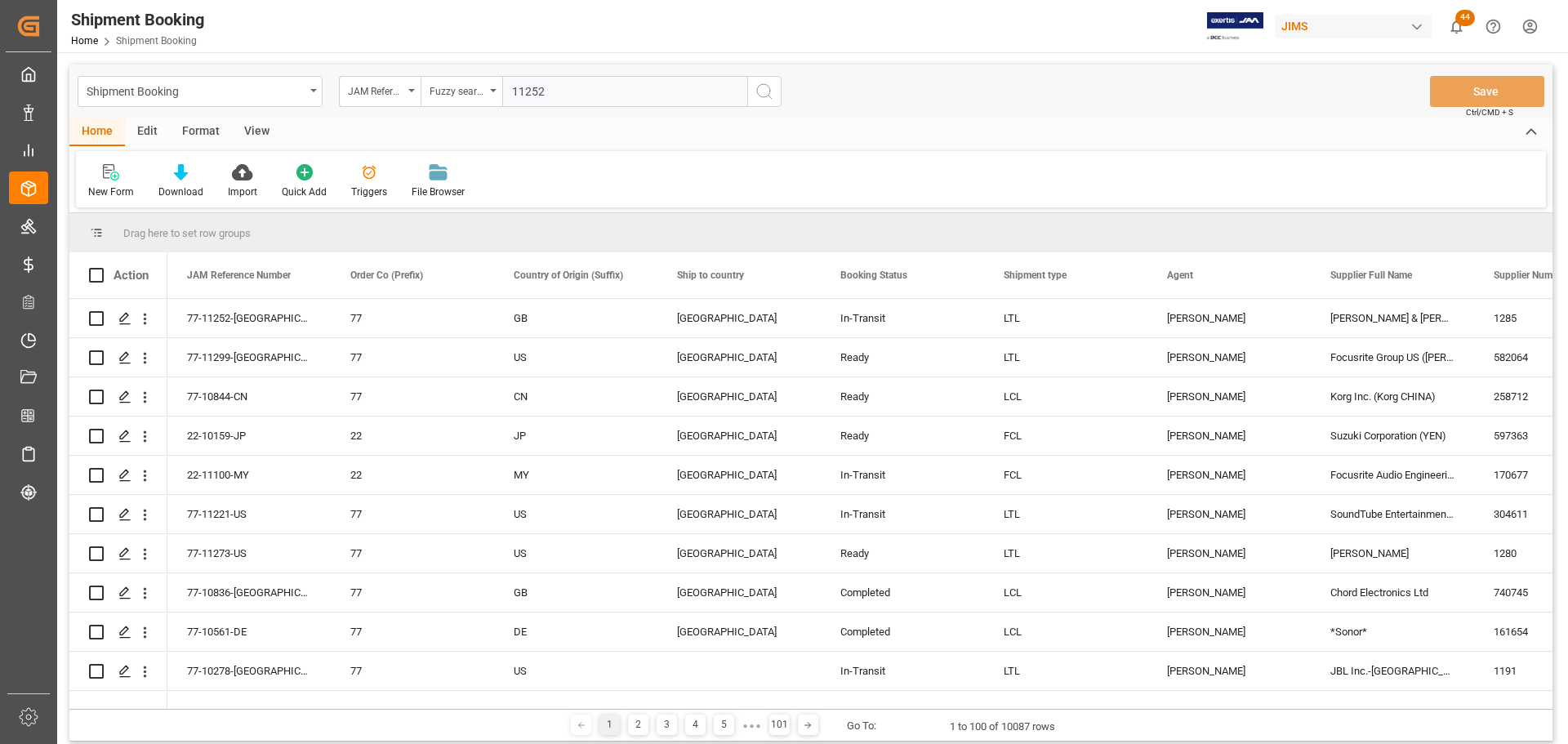
type input "11252"
click at [753, 86] on button "search button" at bounding box center [764, 91] width 35 height 31
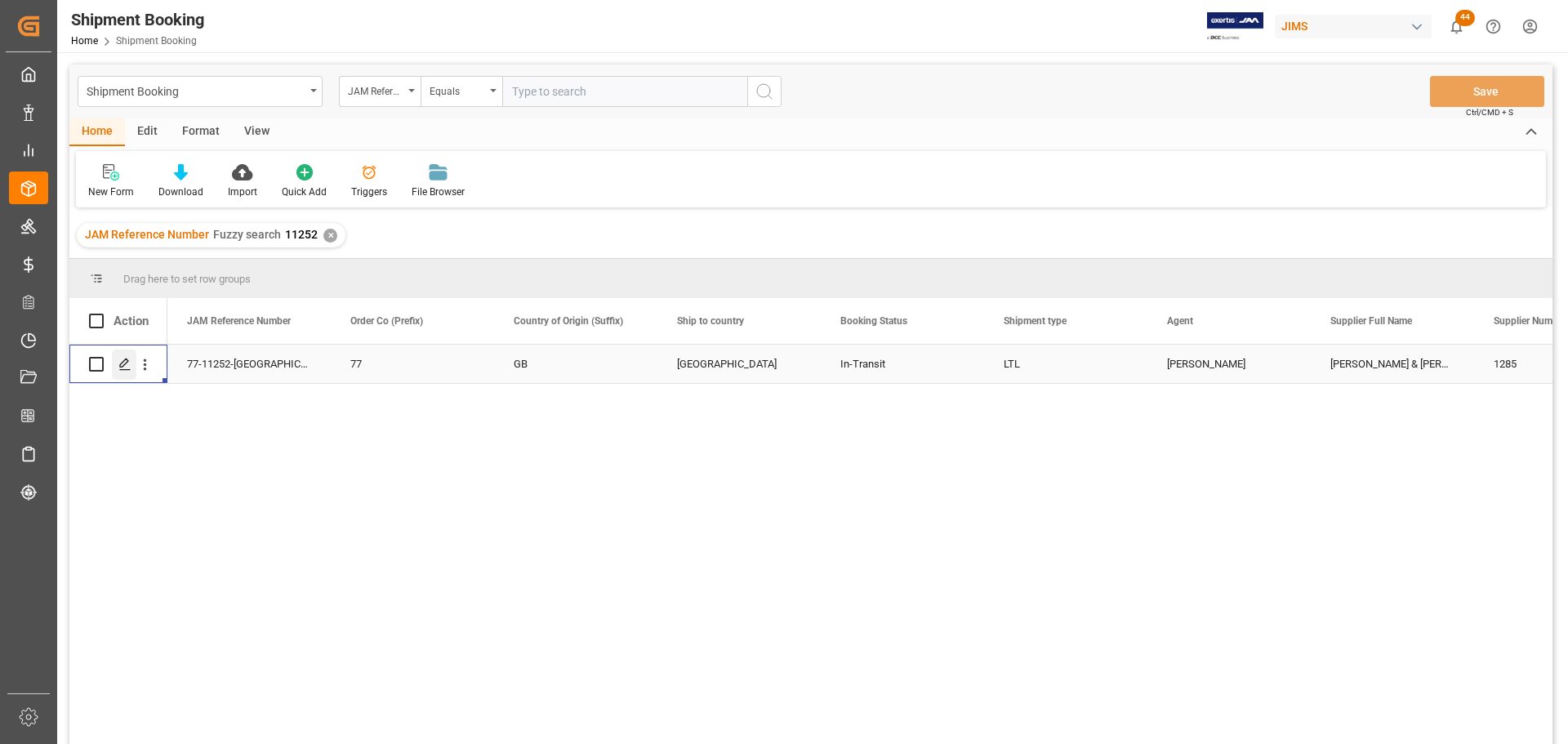
click at [129, 364] on icon "Press SPACE to select this row." at bounding box center [125, 364] width 13 height 13
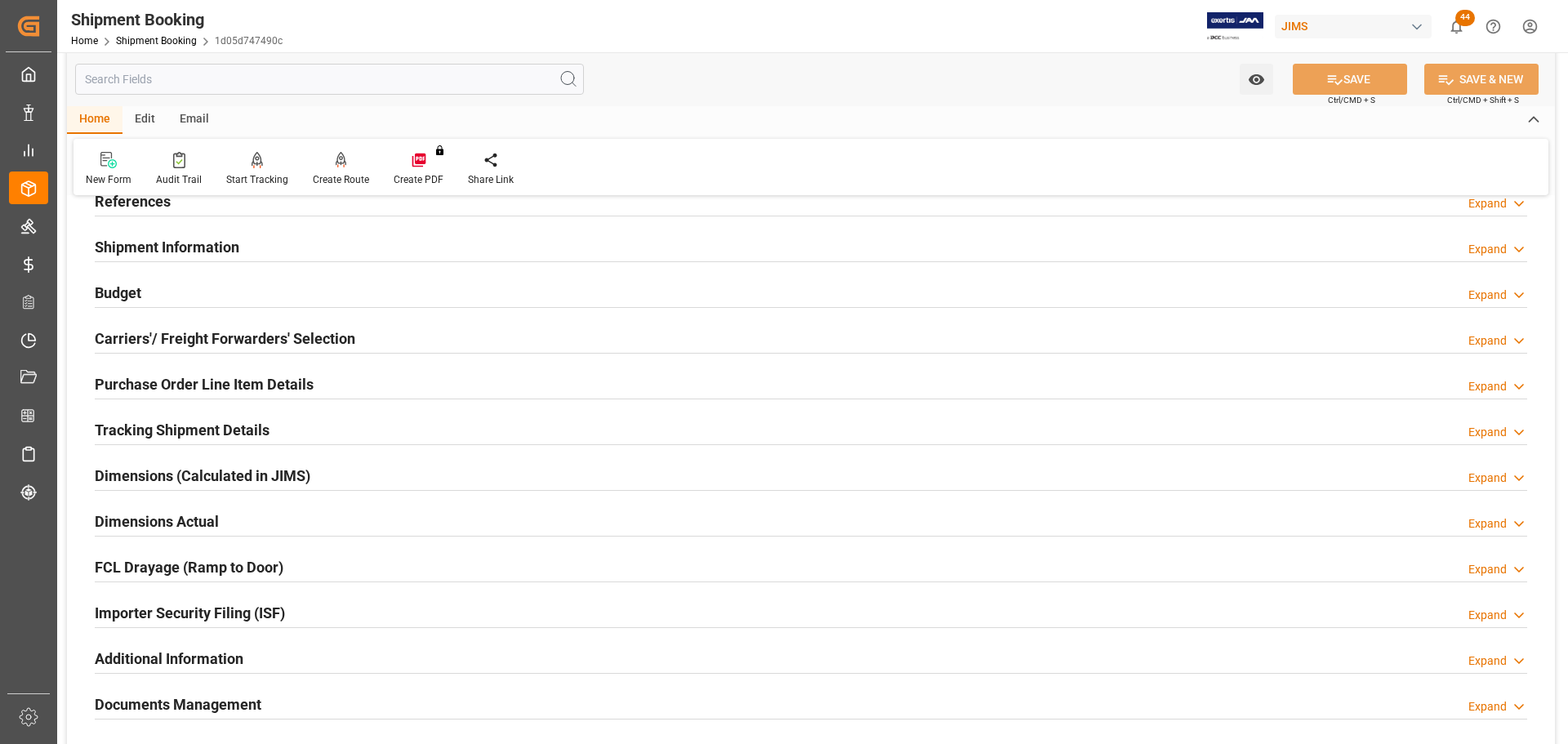
scroll to position [164, 0]
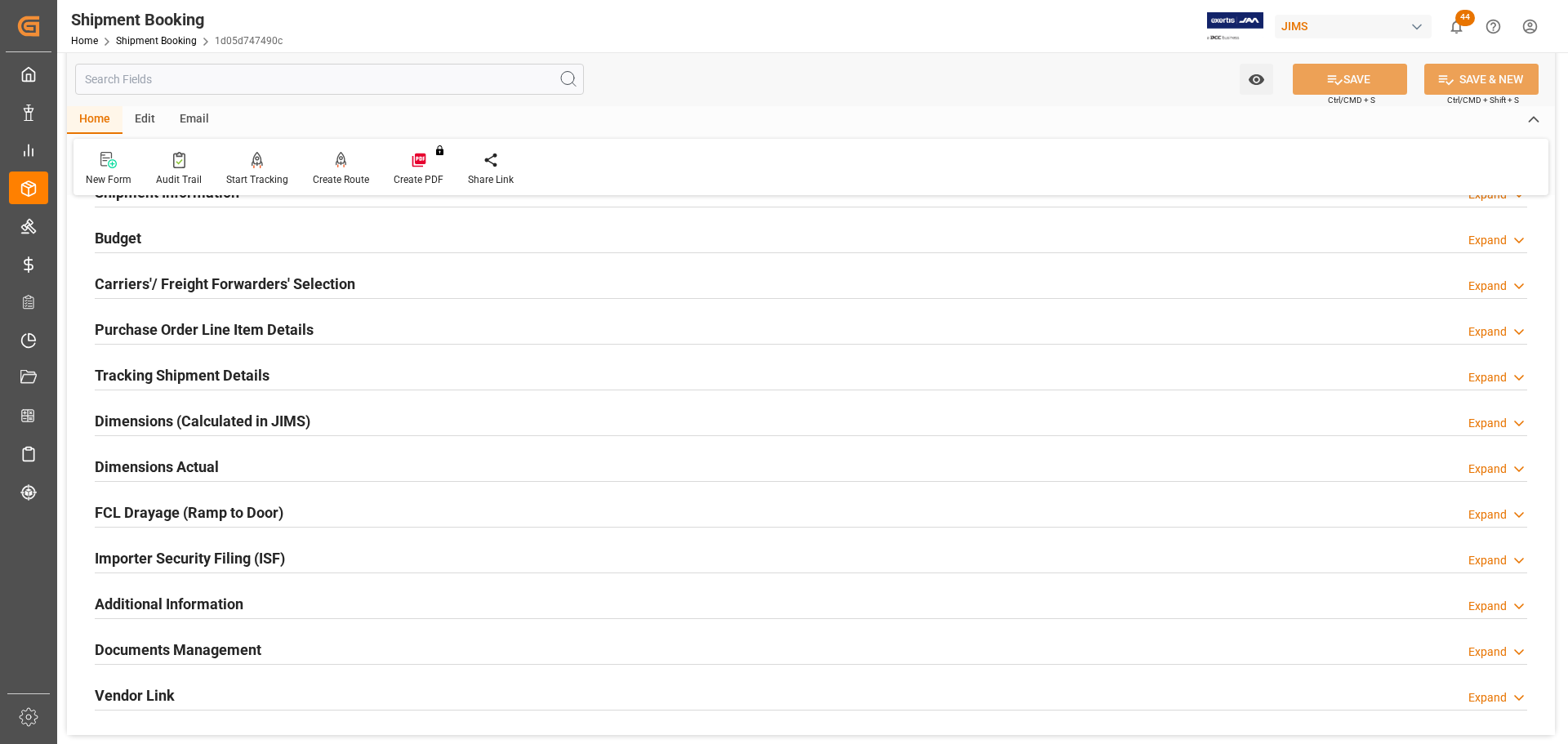
click at [165, 648] on h2 "Documents Management" at bounding box center [178, 649] width 166 height 22
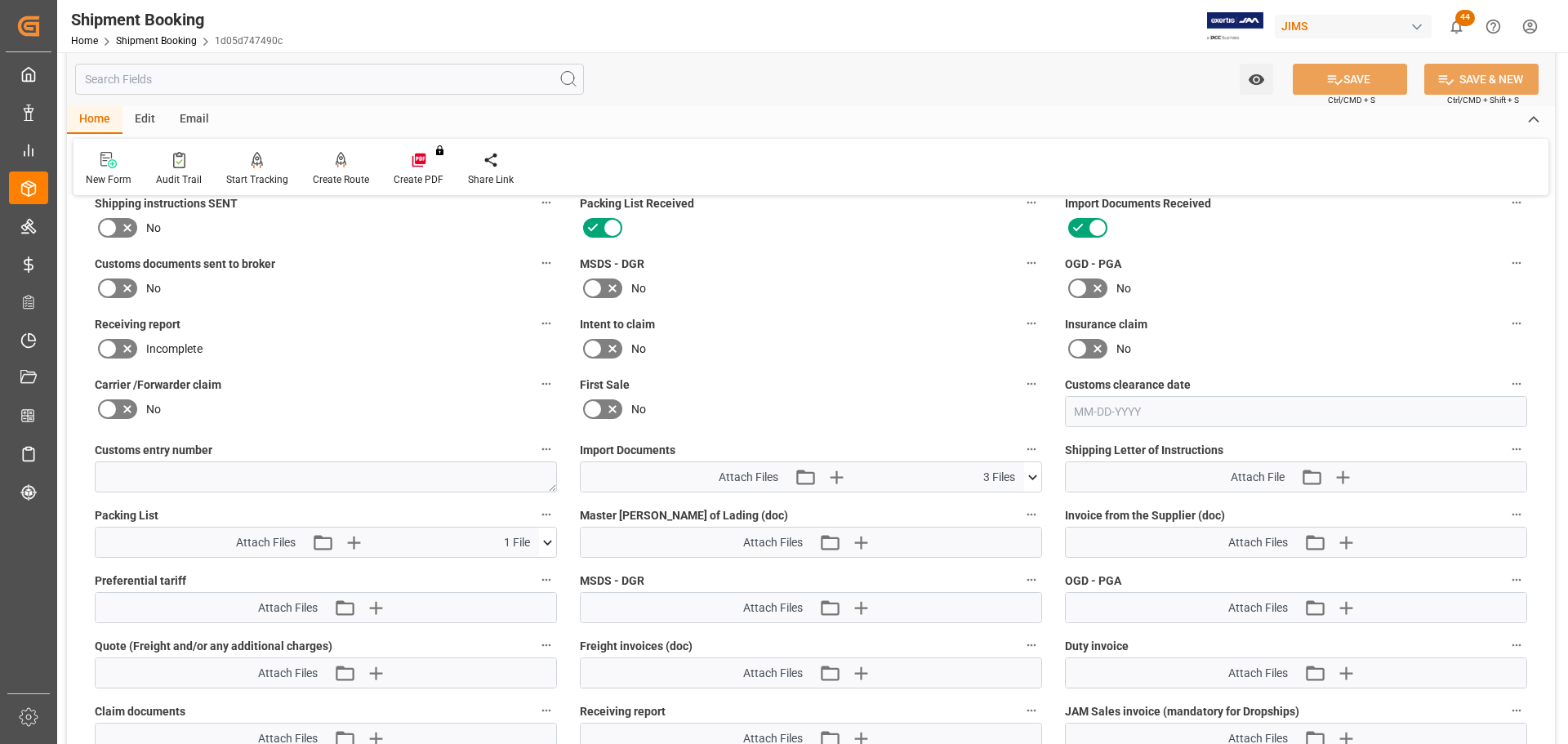
scroll to position [653, 0]
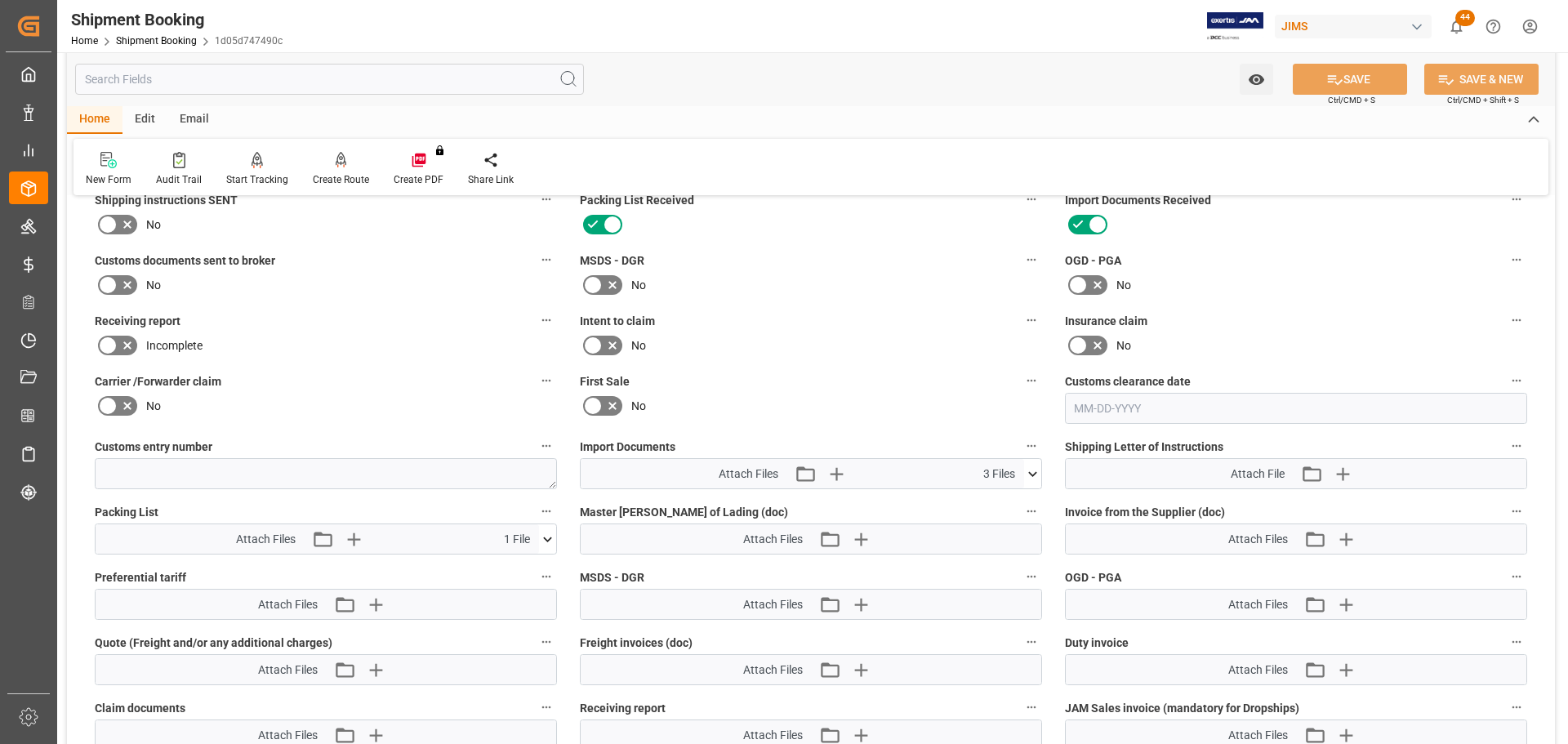
click at [1031, 473] on icon at bounding box center [1033, 473] width 9 height 5
click at [851, 323] on label "Intent to claim" at bounding box center [811, 321] width 462 height 23
click at [1020, 323] on button "Intent to claim" at bounding box center [1031, 320] width 21 height 21
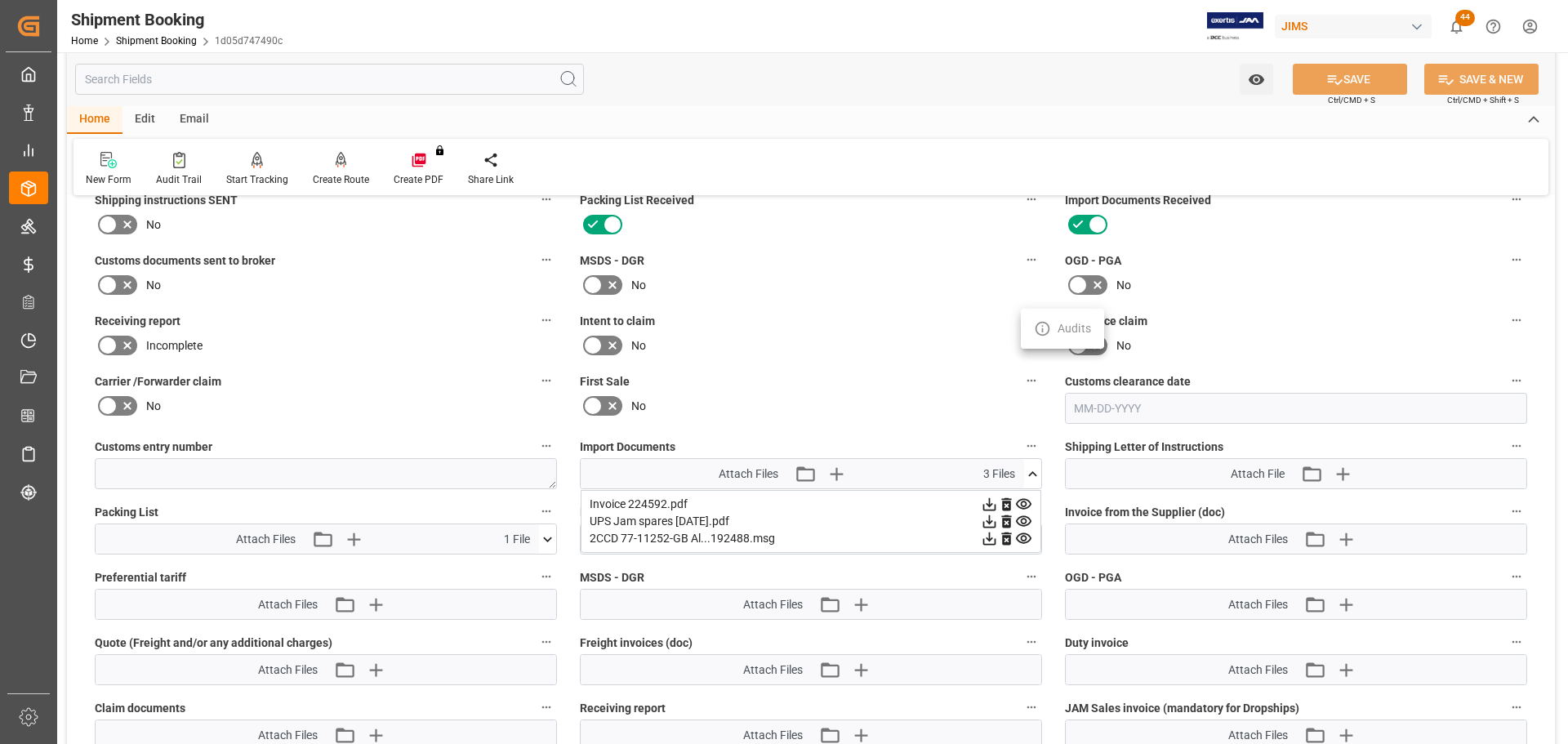
click at [160, 35] on div at bounding box center [784, 372] width 1568 height 744
click at [150, 40] on link "Shipment Booking" at bounding box center [156, 41] width 81 height 12
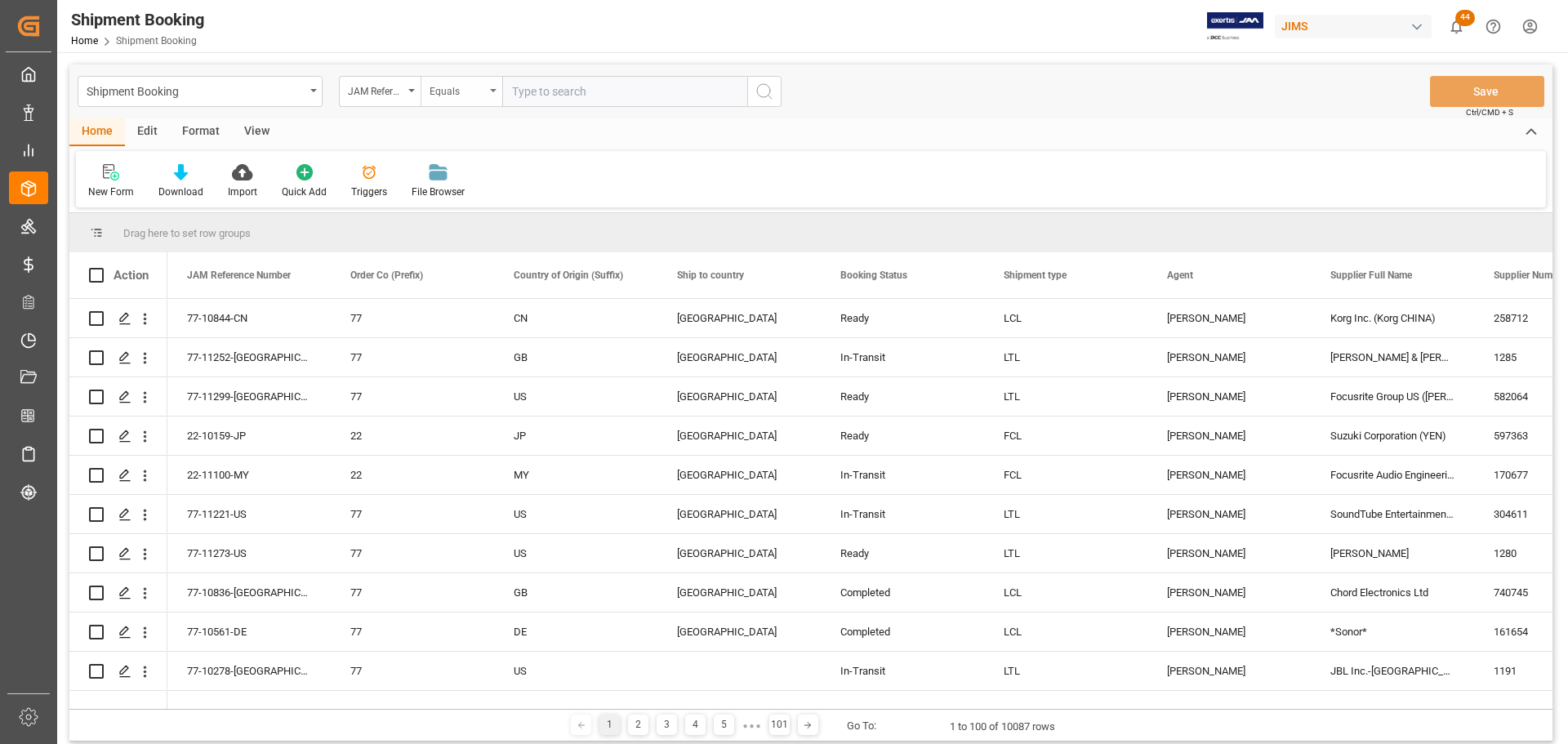
click at [496, 92] on div "Equals" at bounding box center [461, 91] width 81 height 31
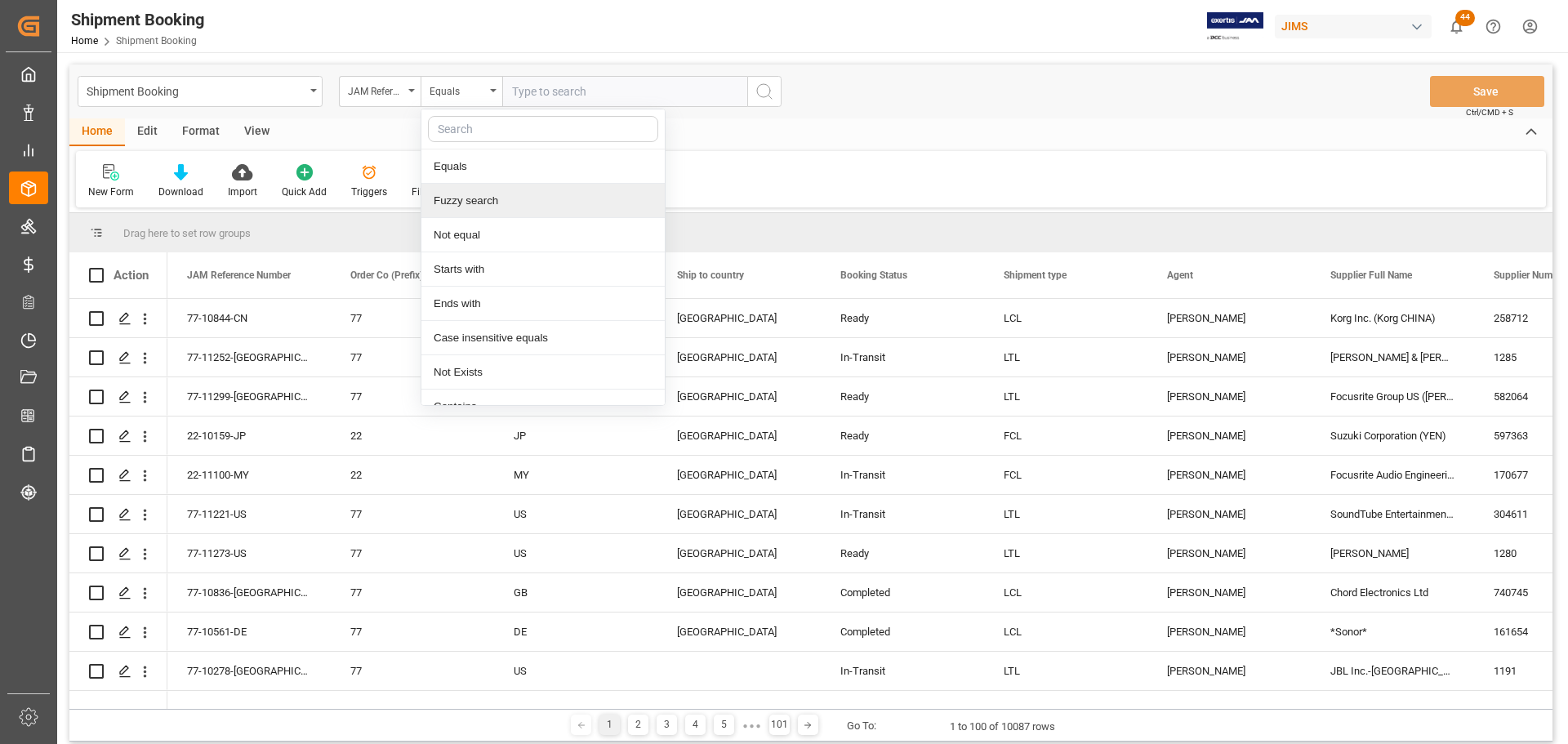
click at [475, 196] on div "Fuzzy search" at bounding box center [542, 201] width 243 height 35
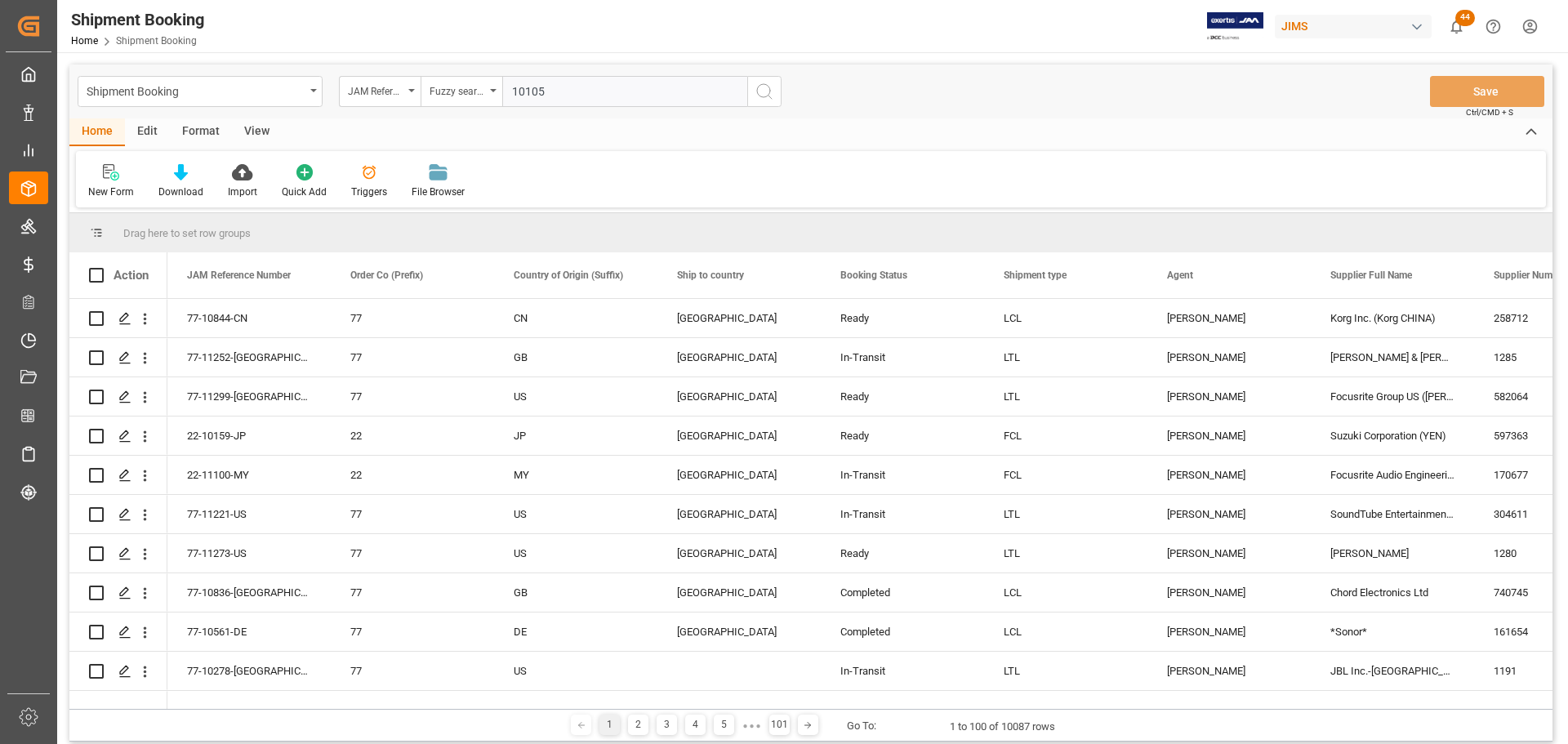
type input "10105"
click at [765, 89] on icon "search button" at bounding box center [765, 91] width 19 height 19
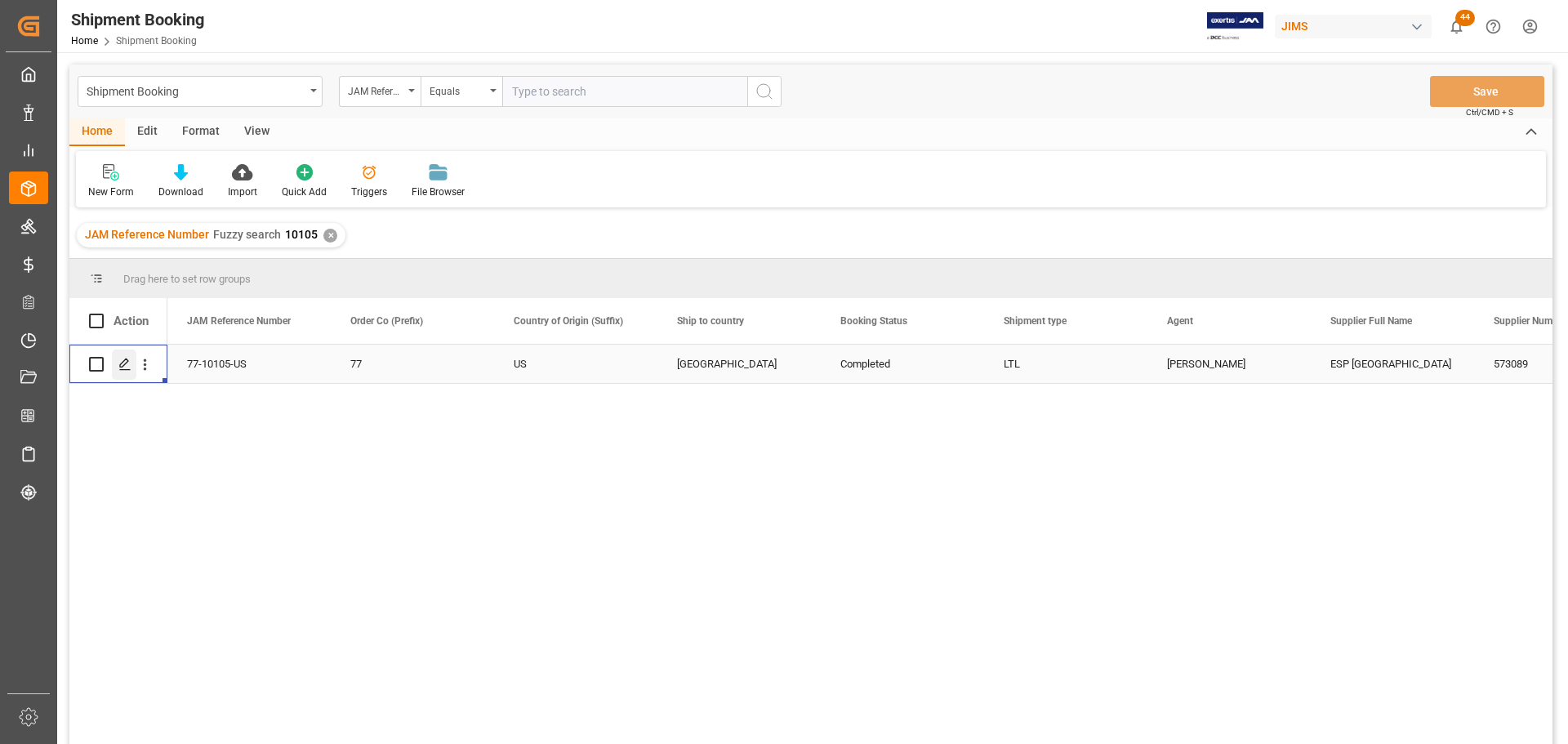
click at [117, 364] on div "Press SPACE to select this row." at bounding box center [124, 364] width 25 height 30
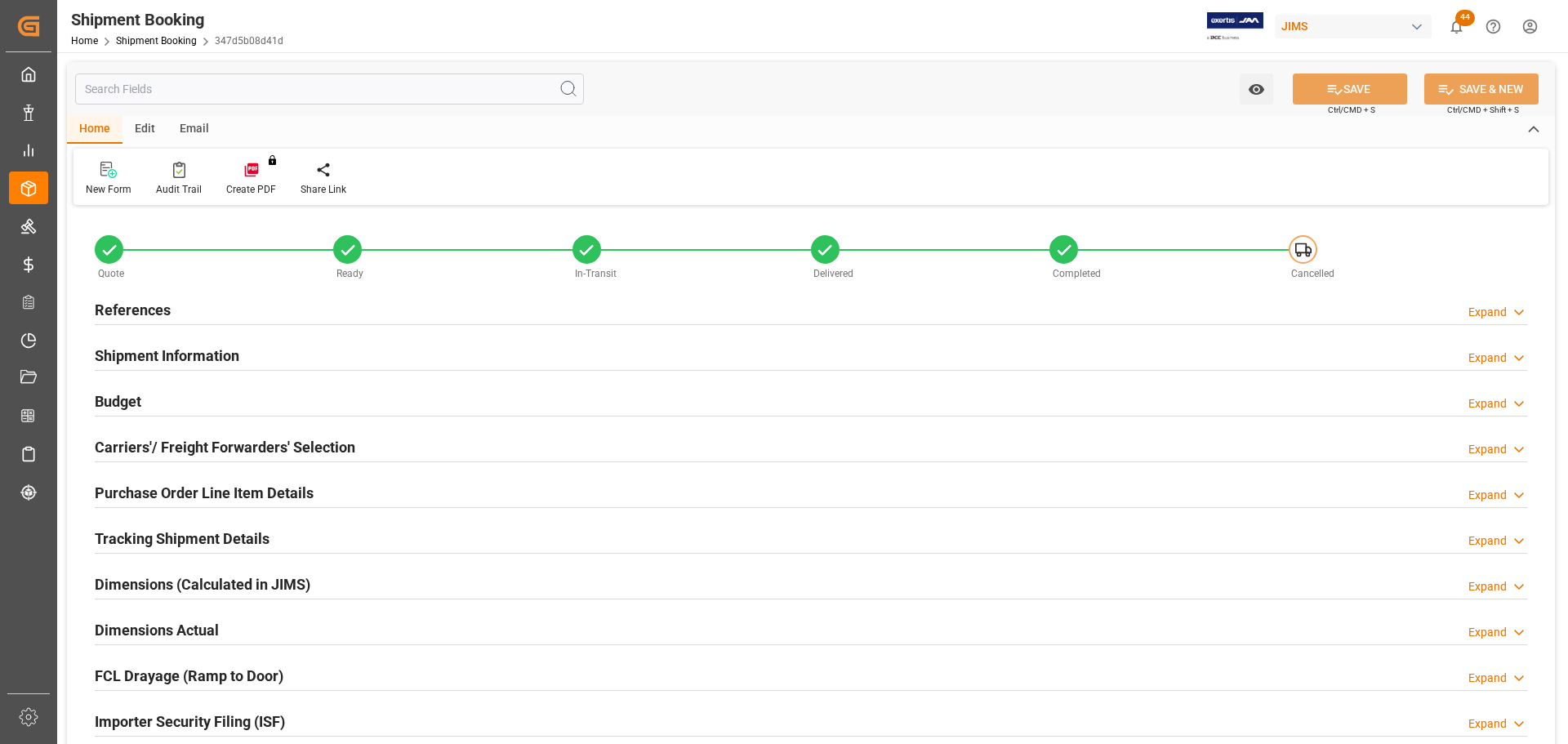
type input "1829.104"
type input "1733.2671"
type input "722.822"
type input "41629.377"
click at [135, 407] on h2 "Budget" at bounding box center [118, 401] width 47 height 22
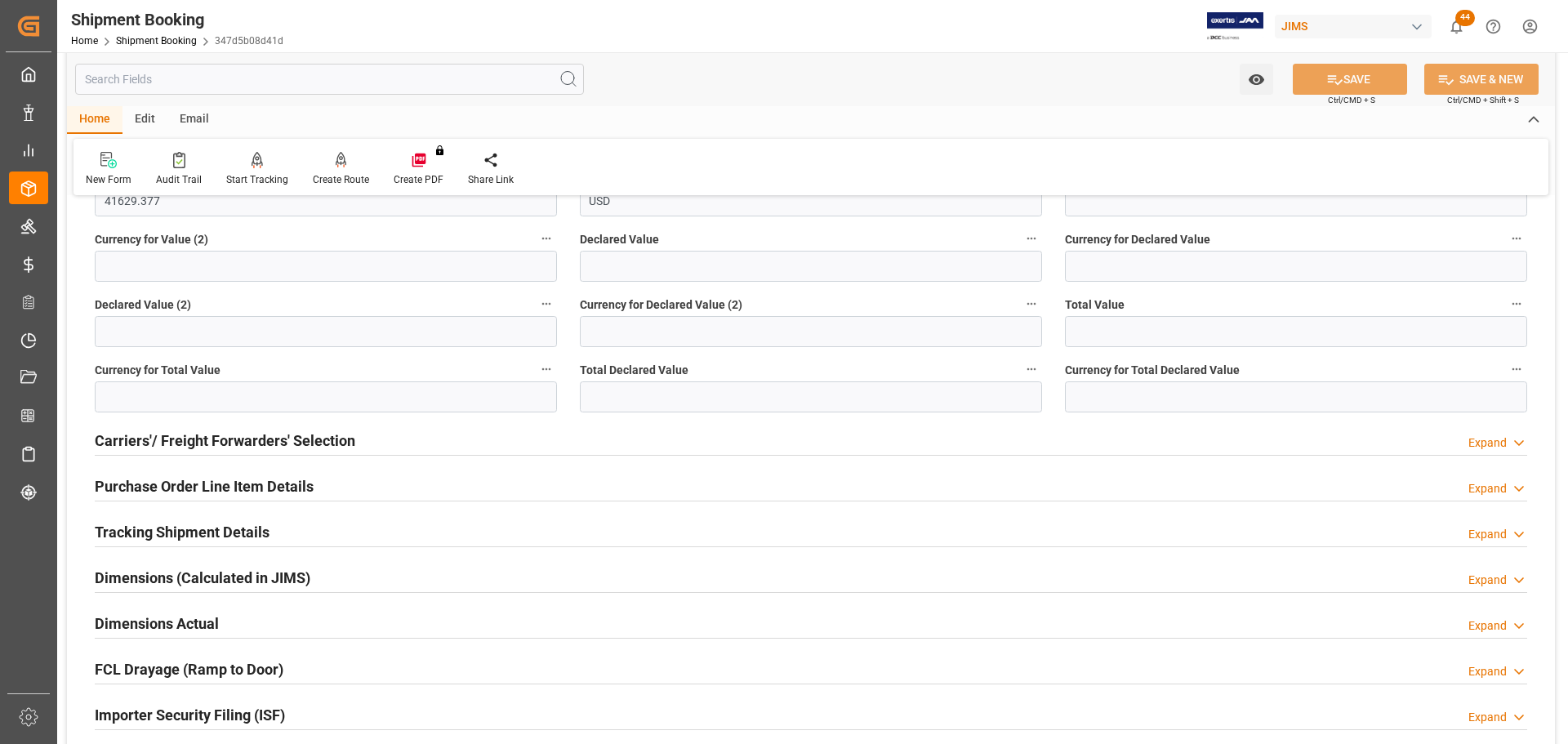
scroll to position [408, 0]
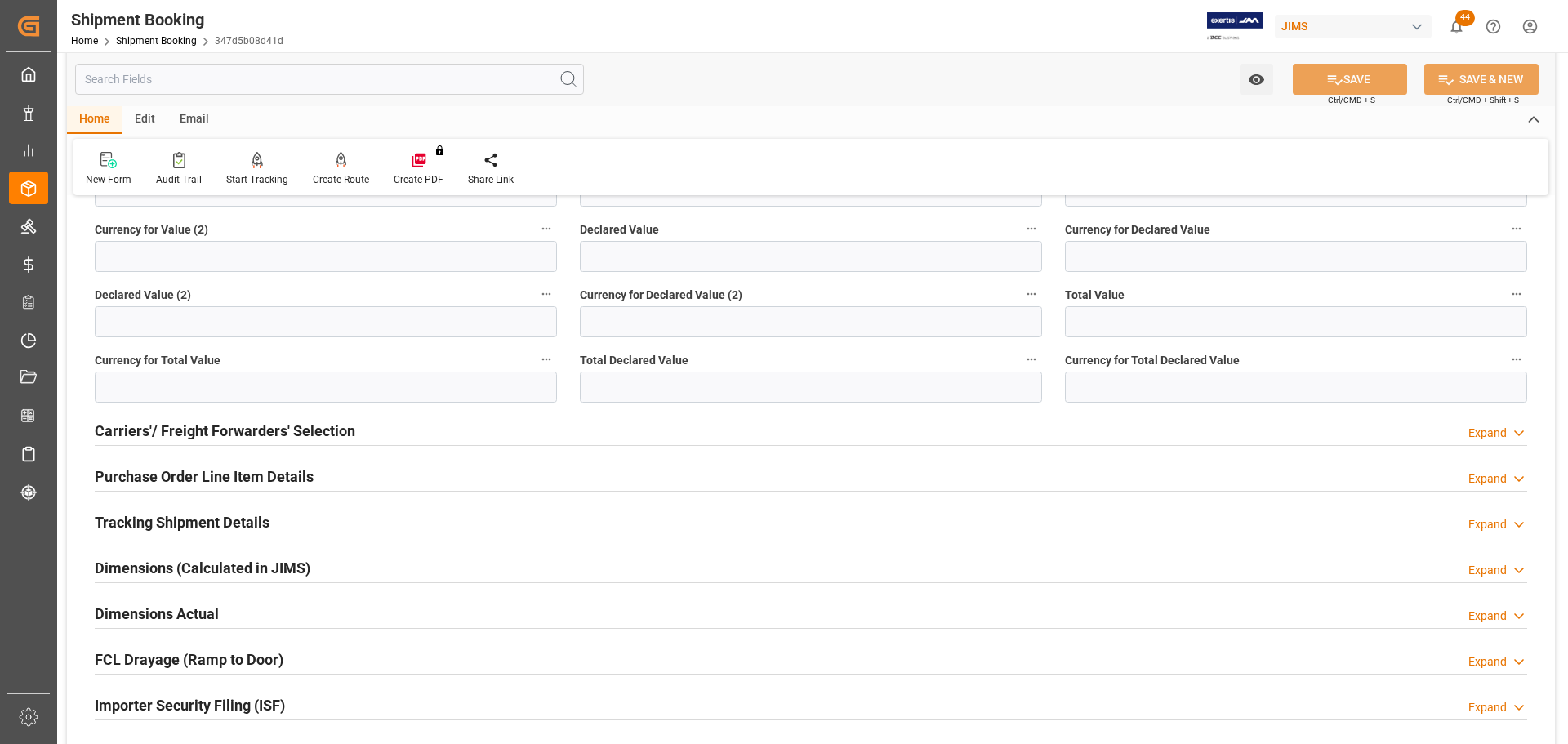
click at [170, 475] on h2 "Purchase Order Line Item Details" at bounding box center [204, 476] width 219 height 22
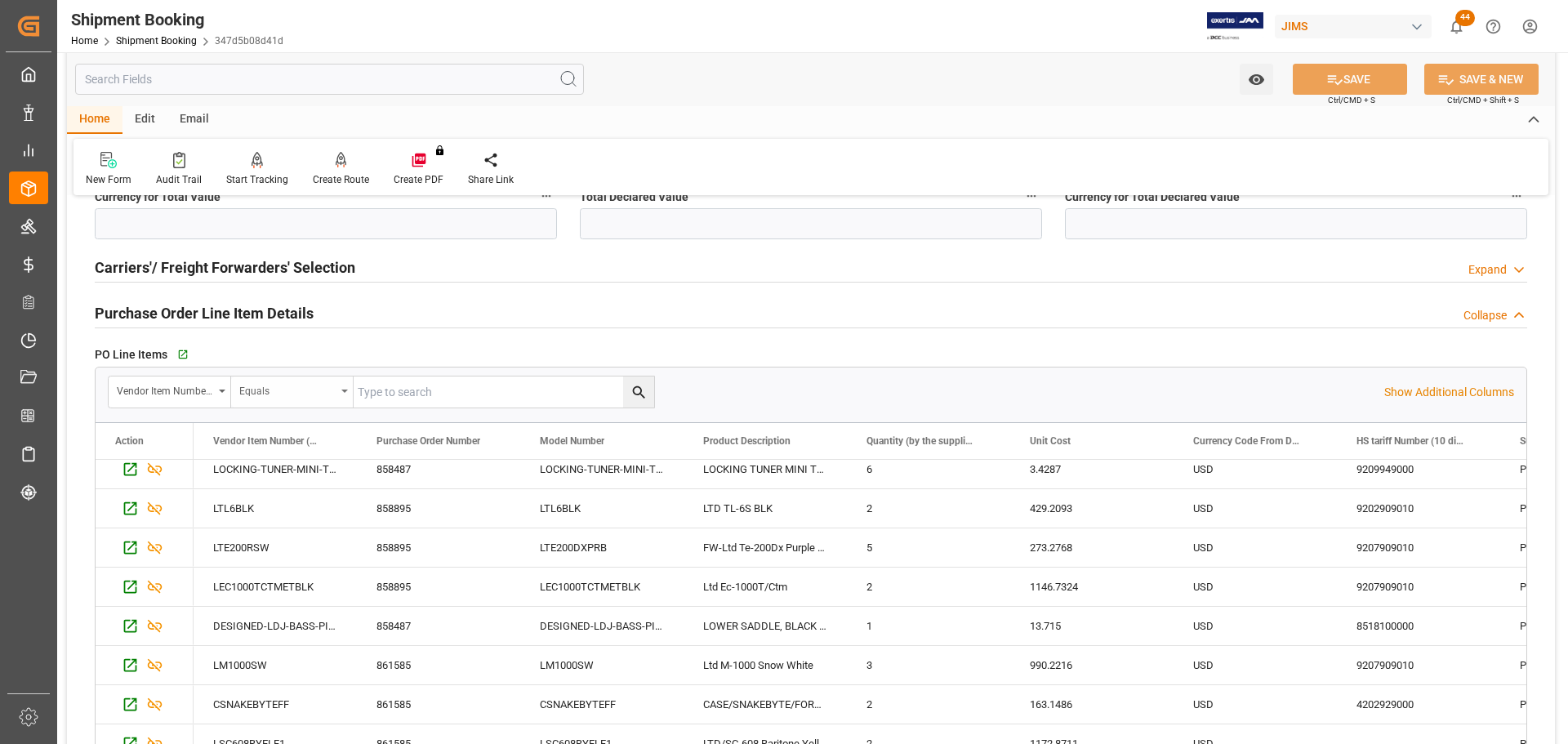
scroll to position [81, 0]
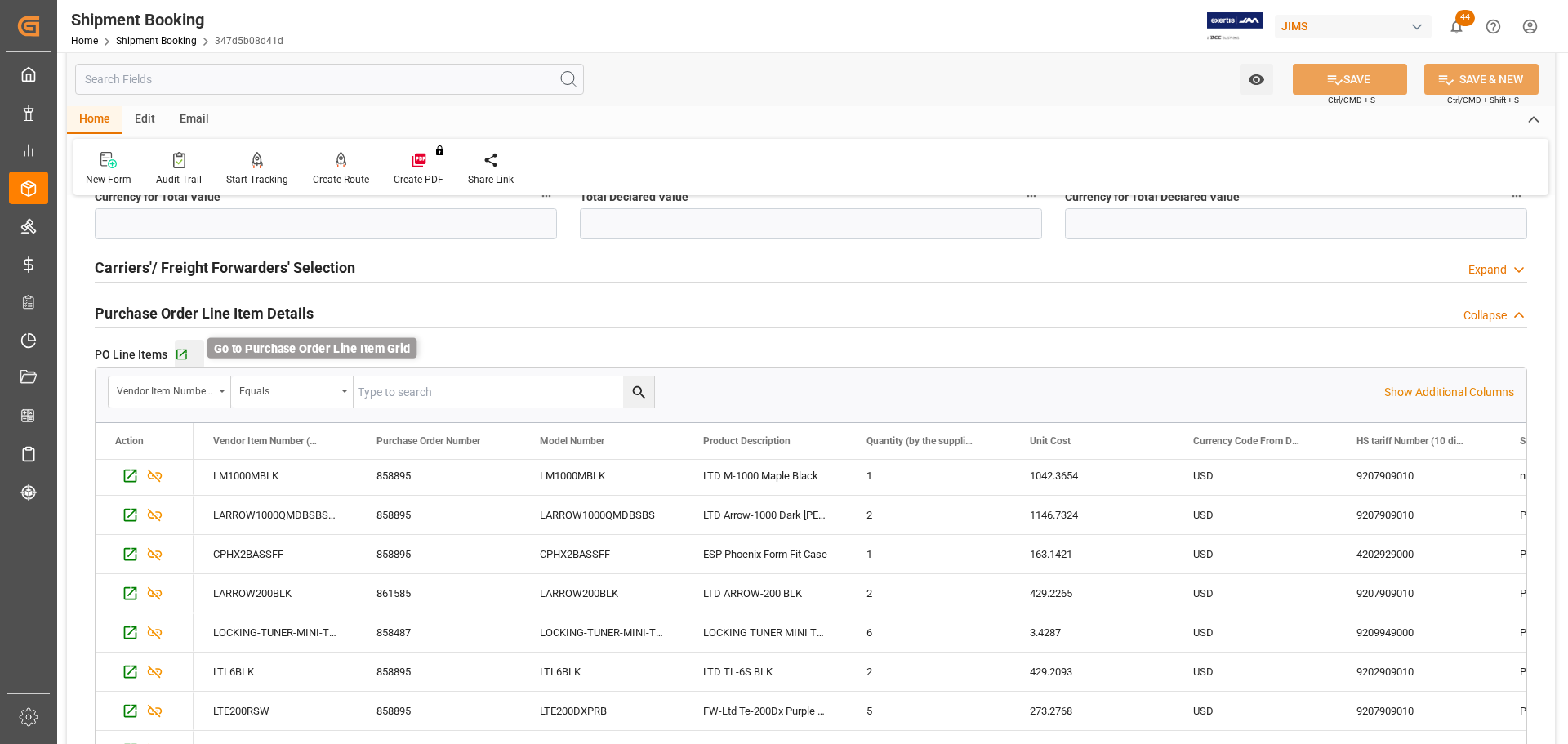
click at [177, 353] on icon "button" at bounding box center [181, 355] width 14 height 14
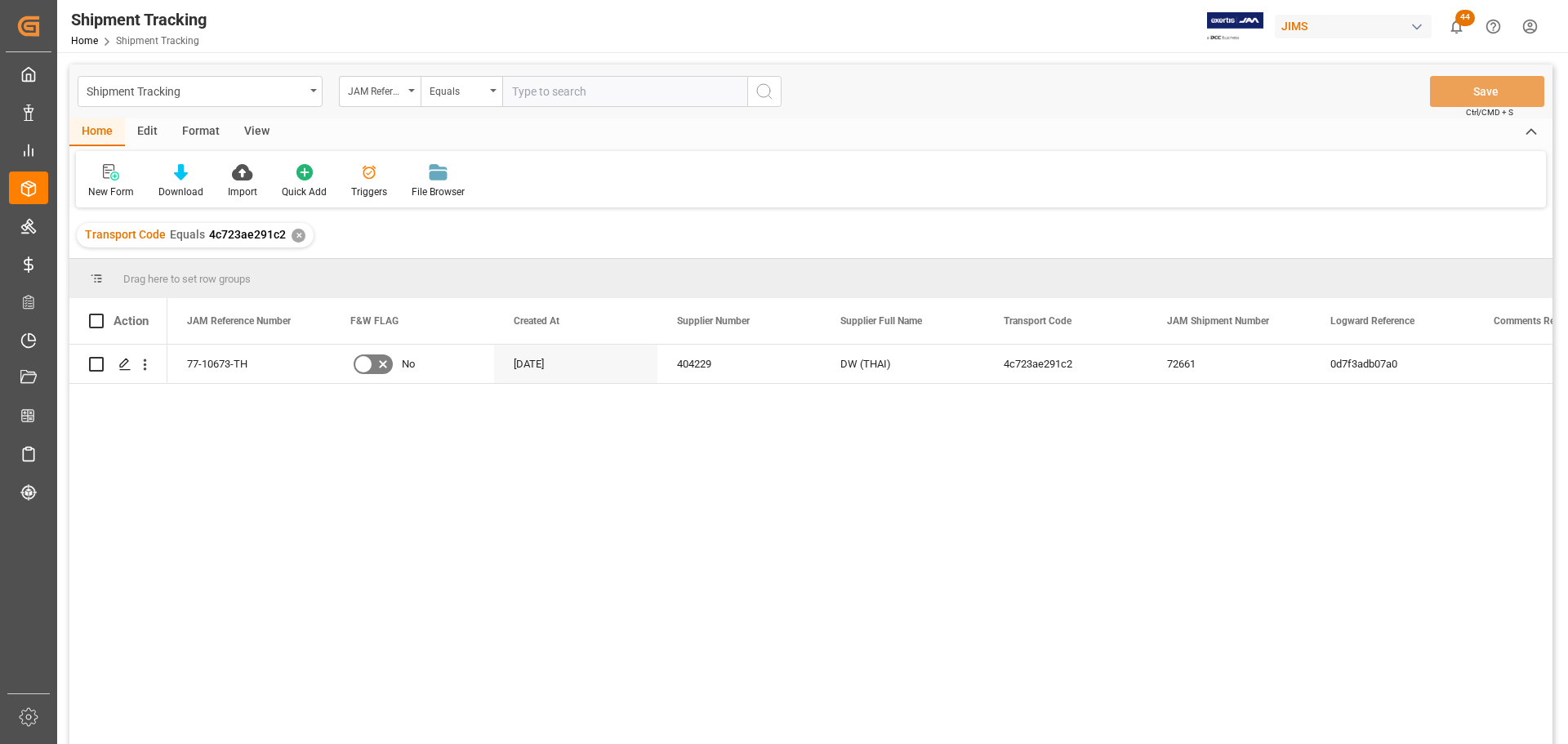
click at [261, 126] on div "View" at bounding box center [257, 132] width 50 height 27
click at [104, 190] on div "Default" at bounding box center [104, 192] width 32 height 15
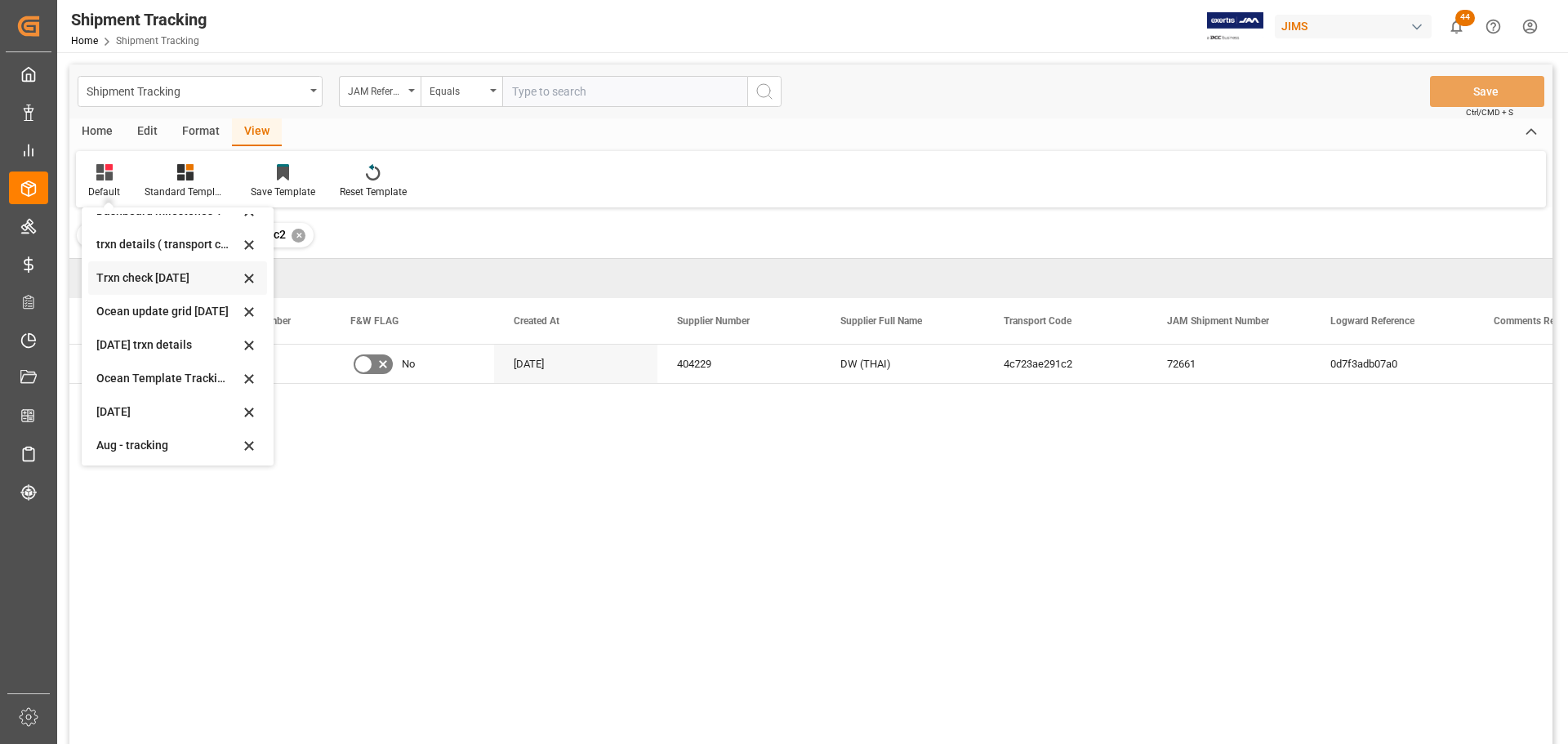
scroll to position [245, 0]
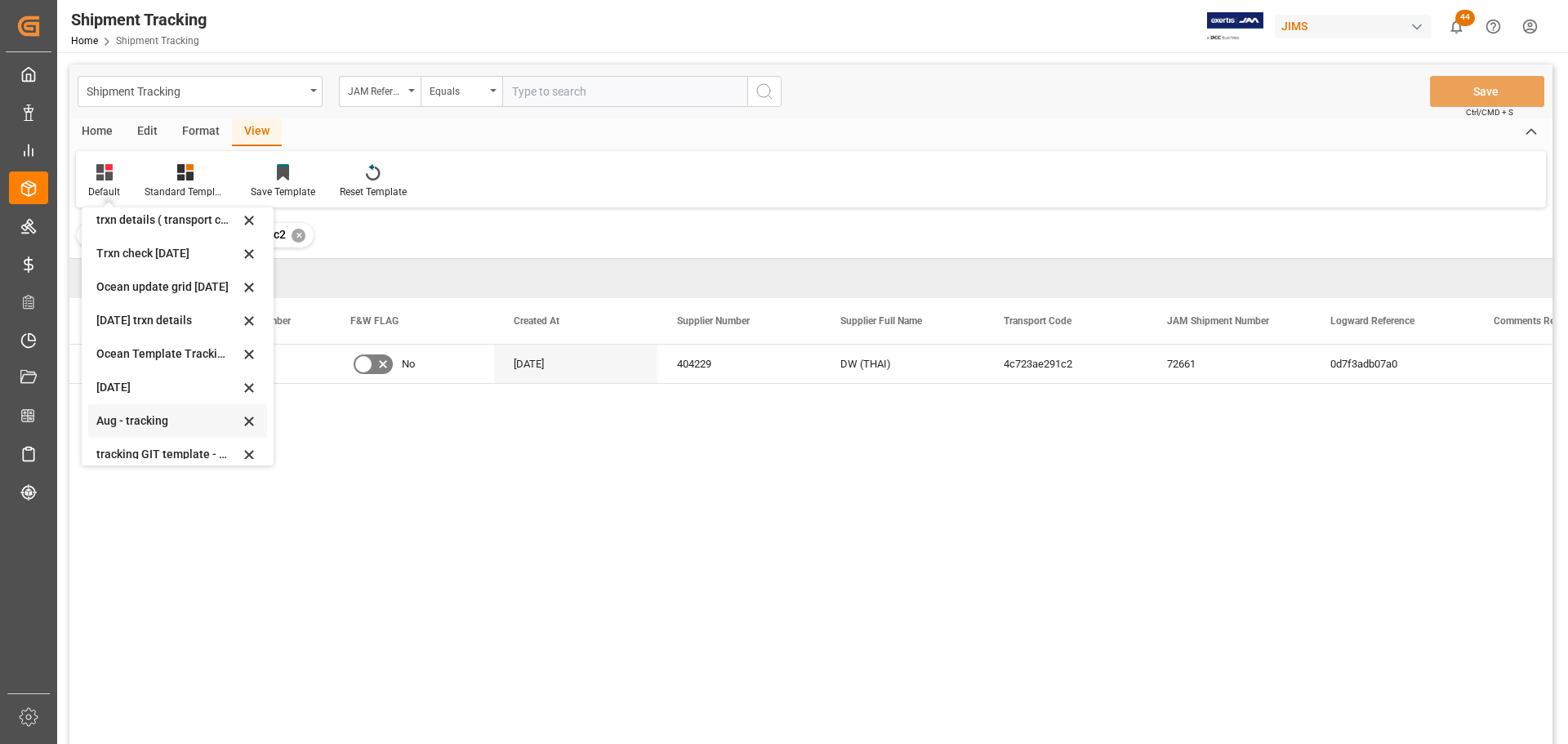
click at [133, 421] on div "Aug - tracking" at bounding box center [167, 420] width 142 height 17
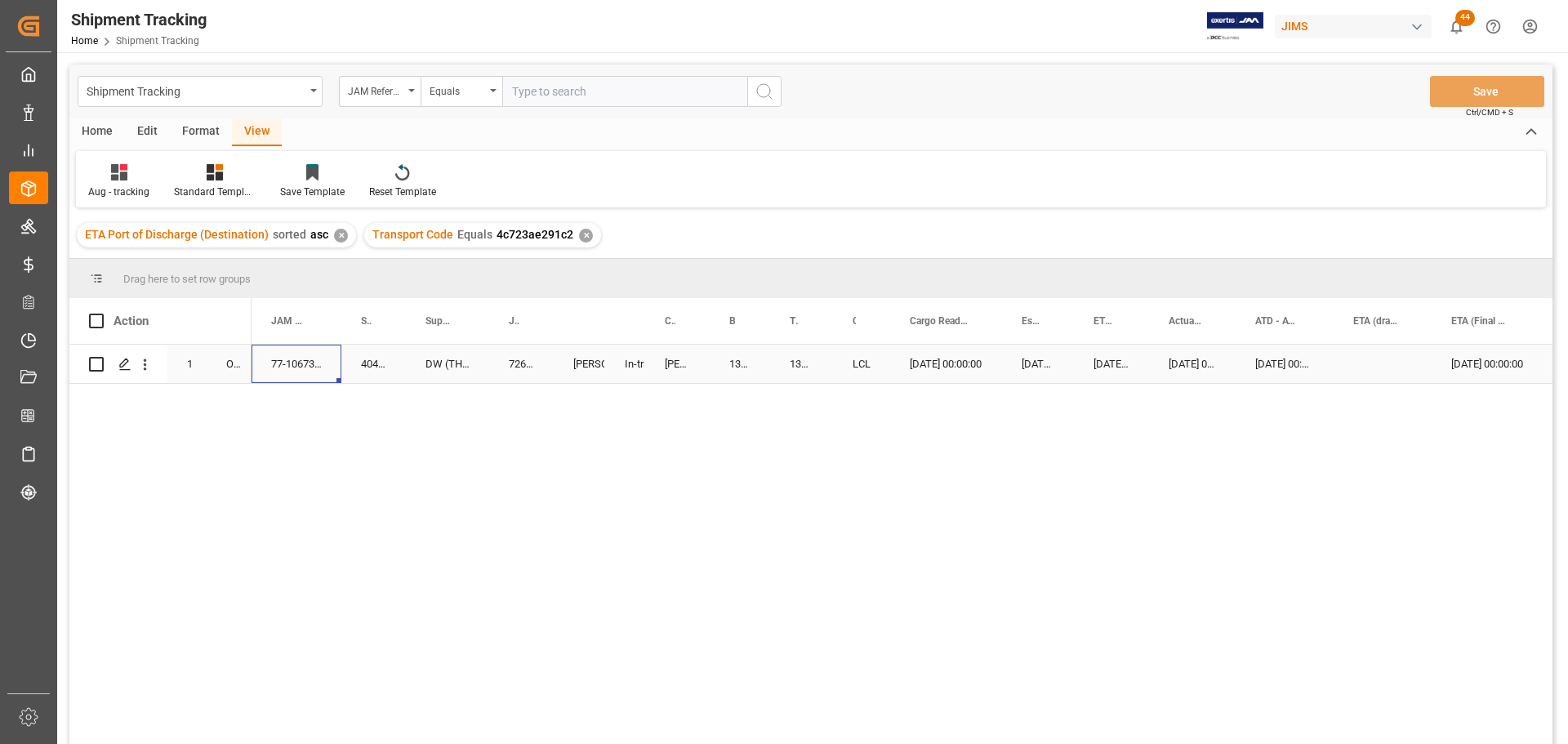
click at [337, 374] on div "77-10673-TH" at bounding box center [296, 363] width 90 height 38
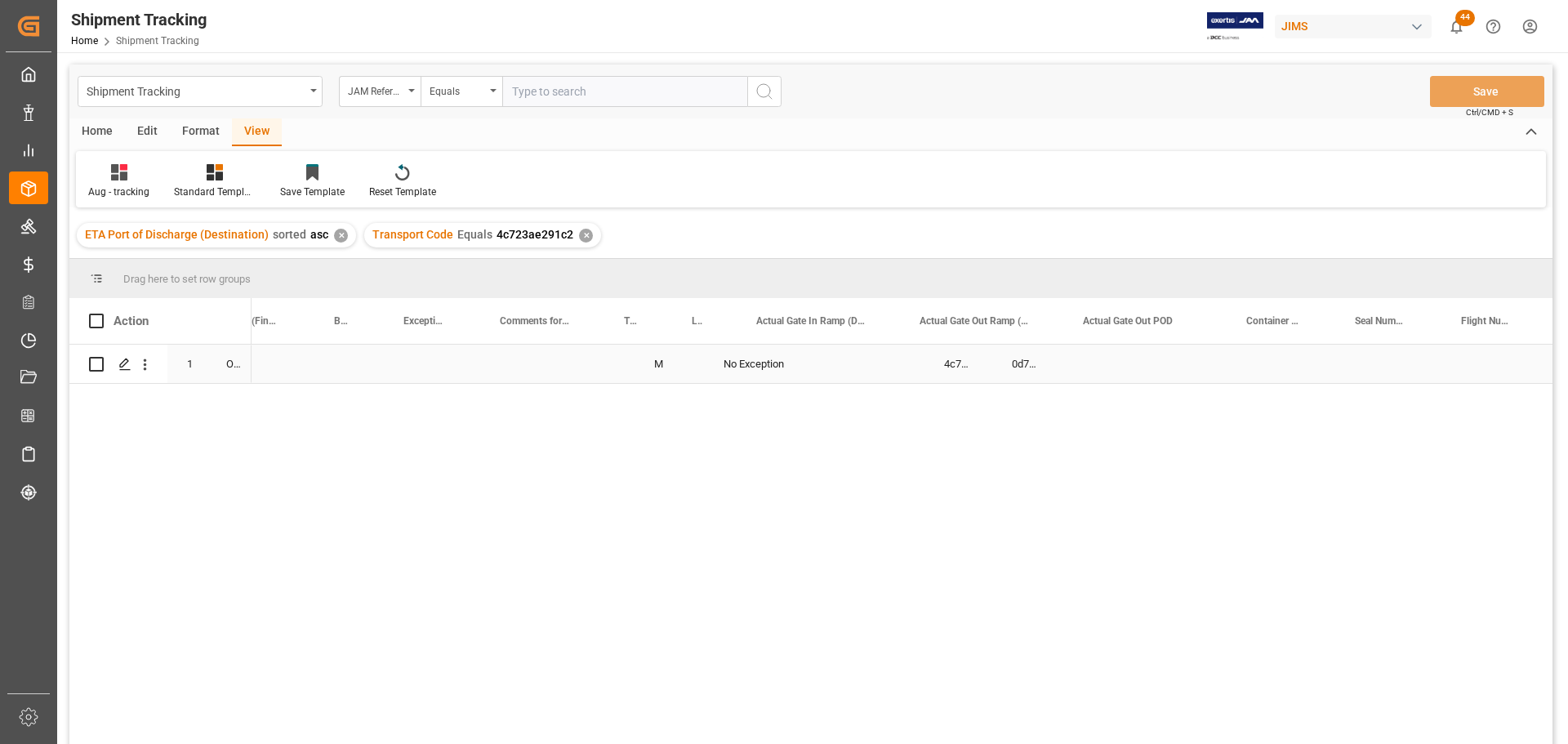
scroll to position [0, 2792]
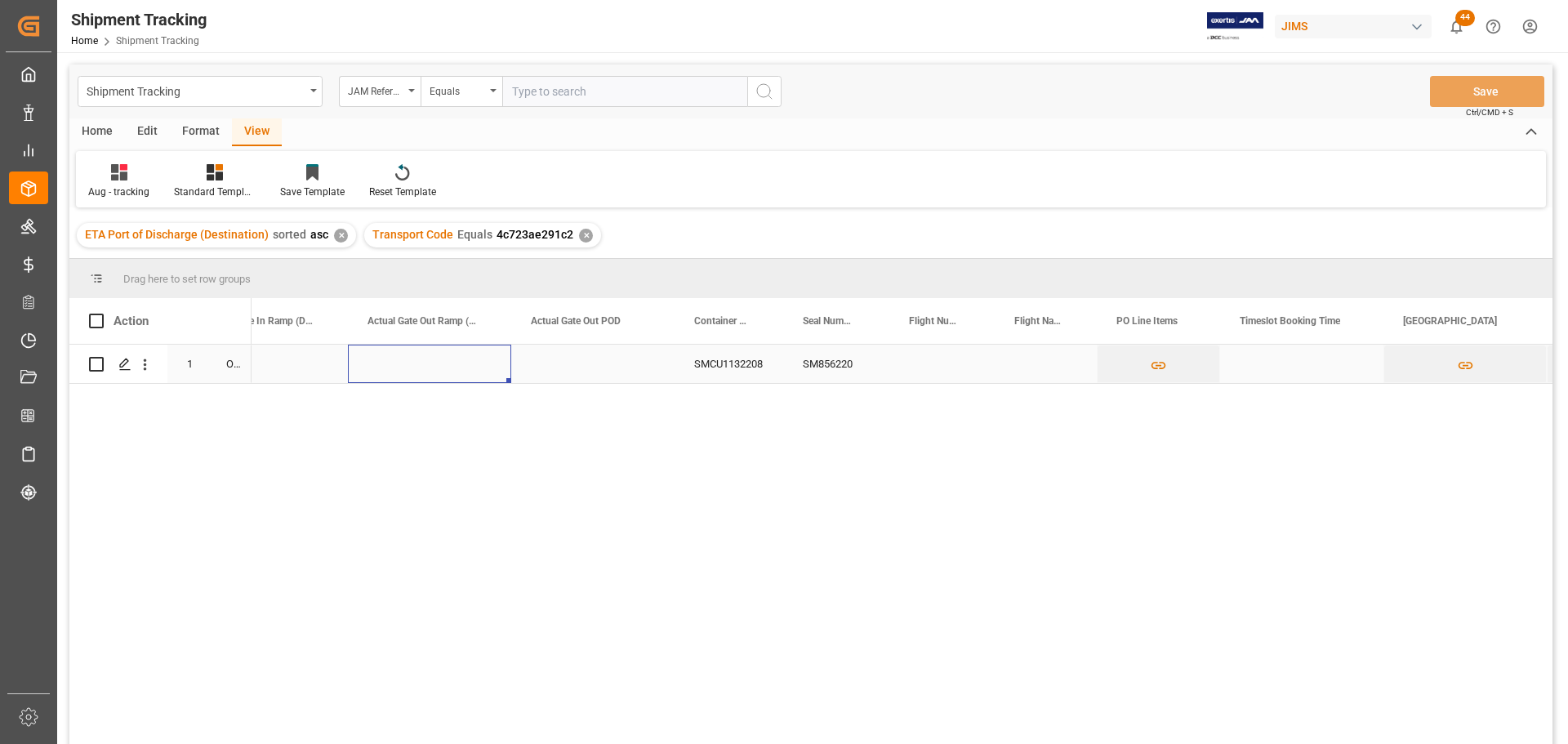
click at [411, 365] on div "Press SPACE to select this row." at bounding box center [429, 363] width 164 height 38
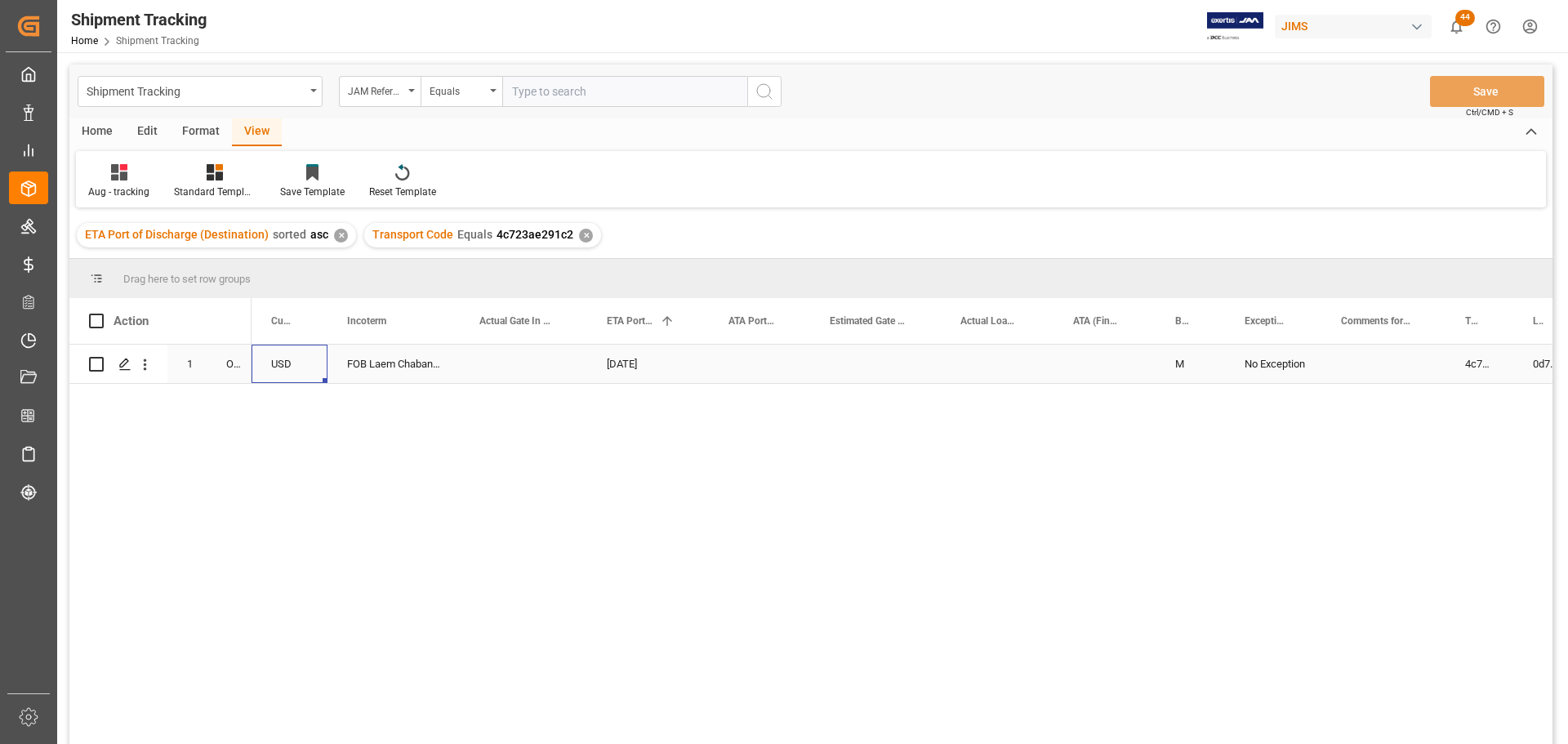
scroll to position [0, 0]
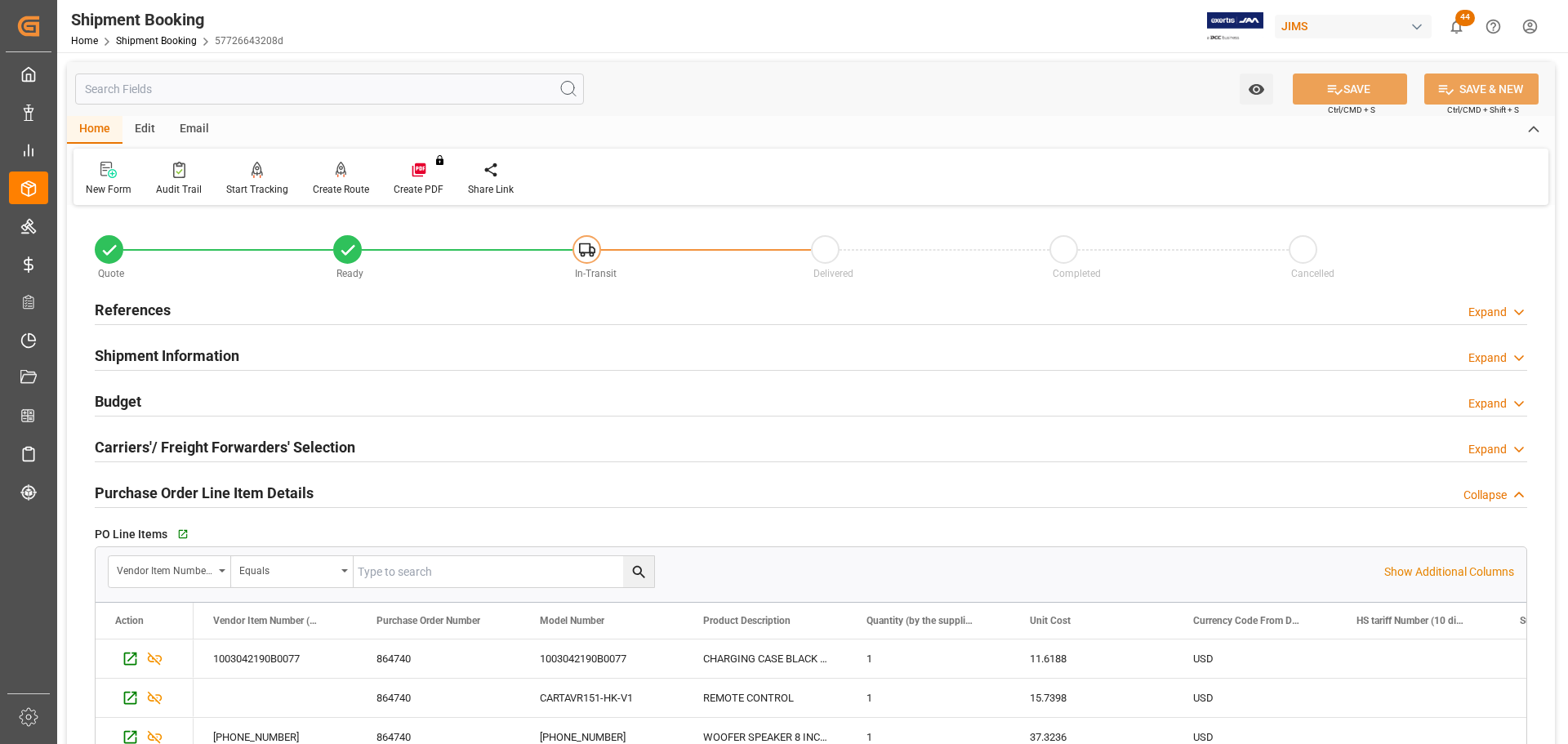
click at [123, 302] on h2 "References" at bounding box center [133, 310] width 76 height 22
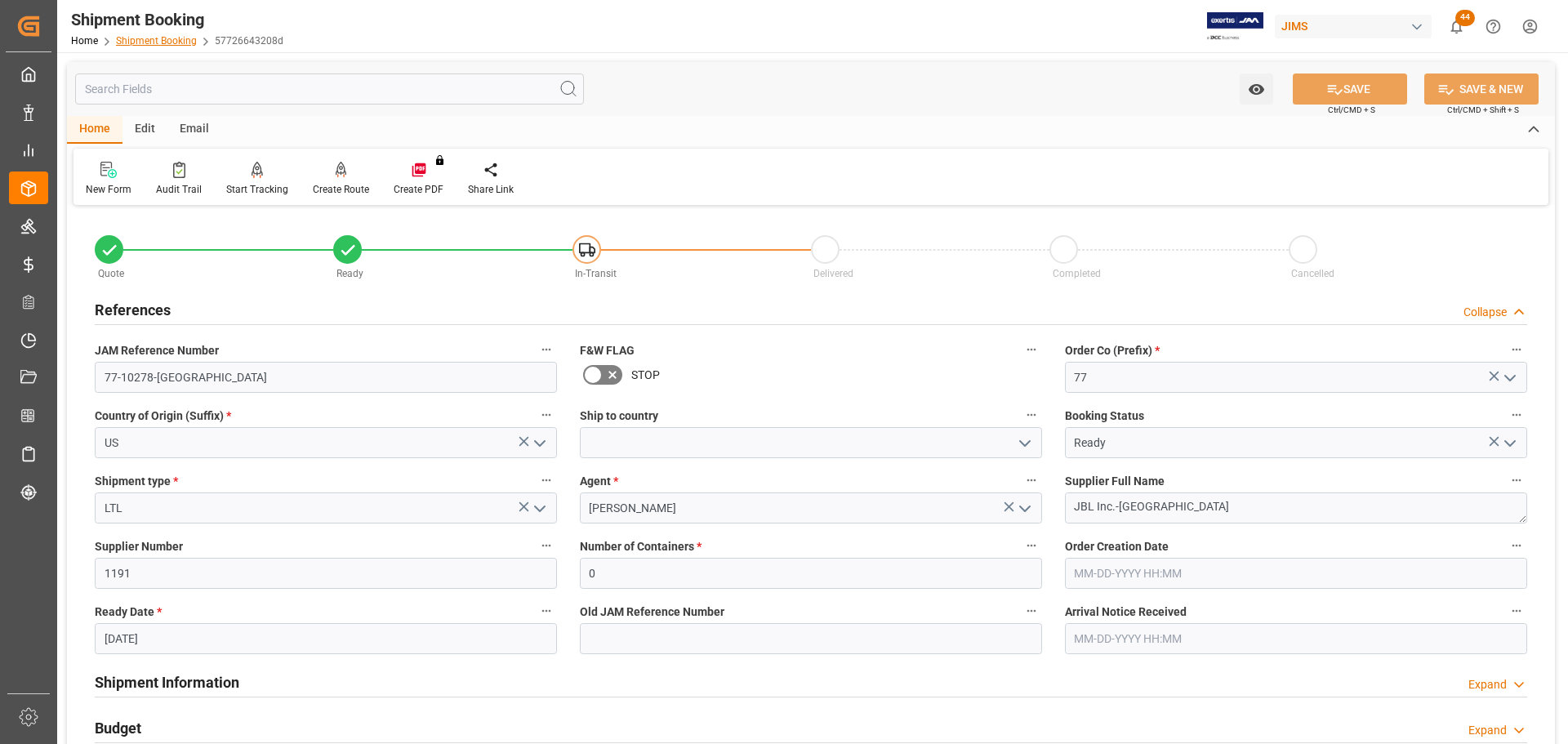
click at [169, 41] on link "Shipment Booking" at bounding box center [156, 41] width 81 height 12
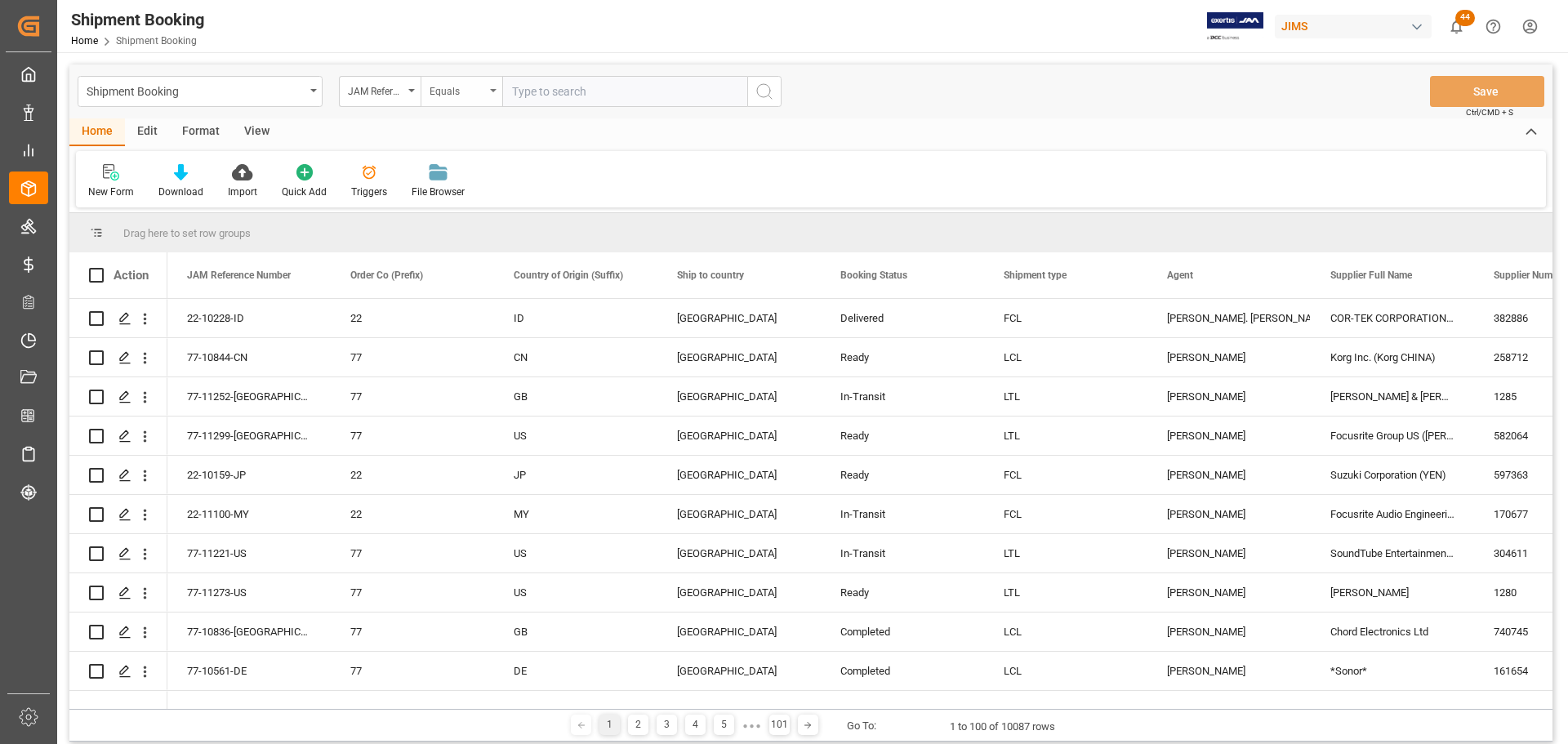
click at [492, 94] on div "Equals" at bounding box center [461, 91] width 81 height 31
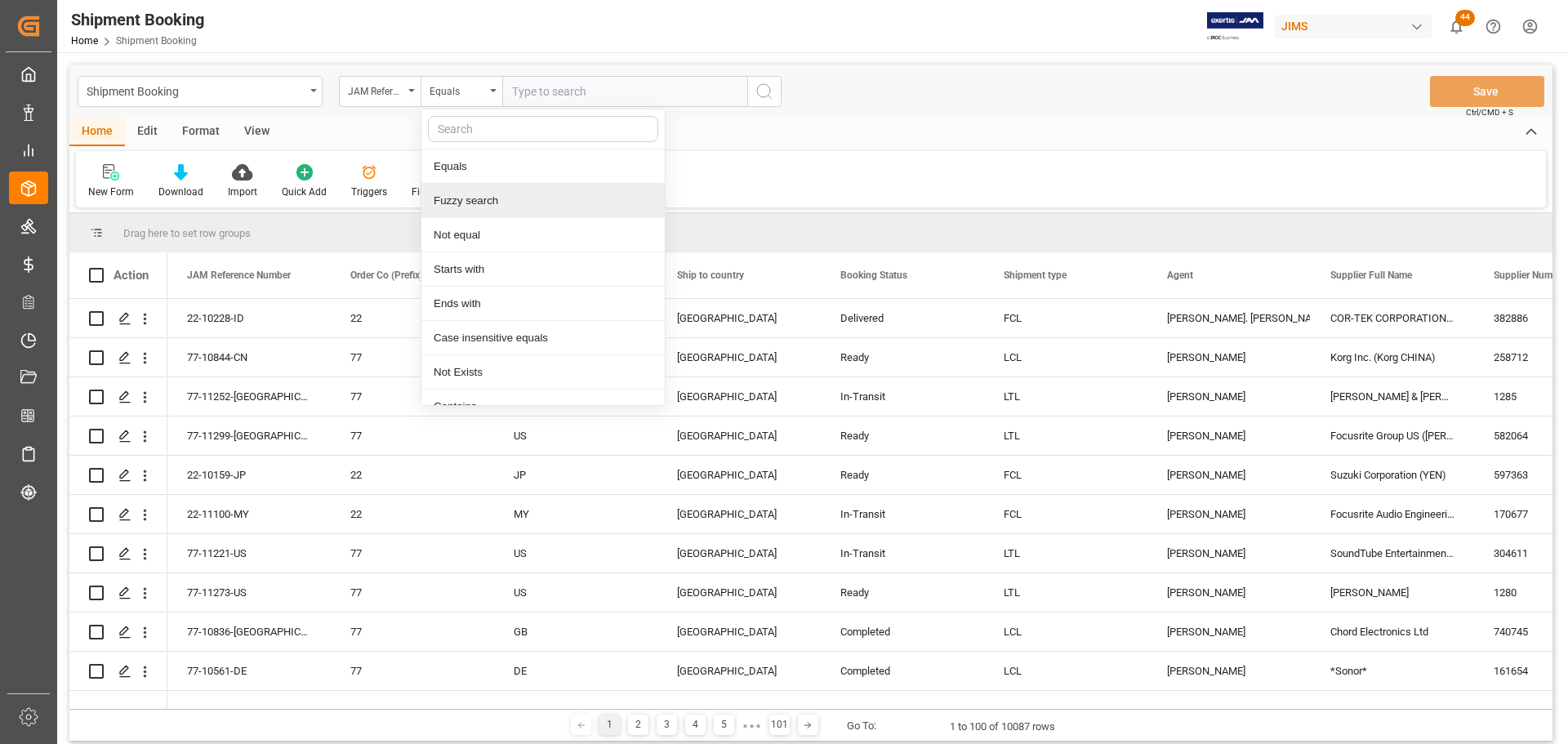
click at [492, 197] on div "Fuzzy search" at bounding box center [542, 201] width 243 height 35
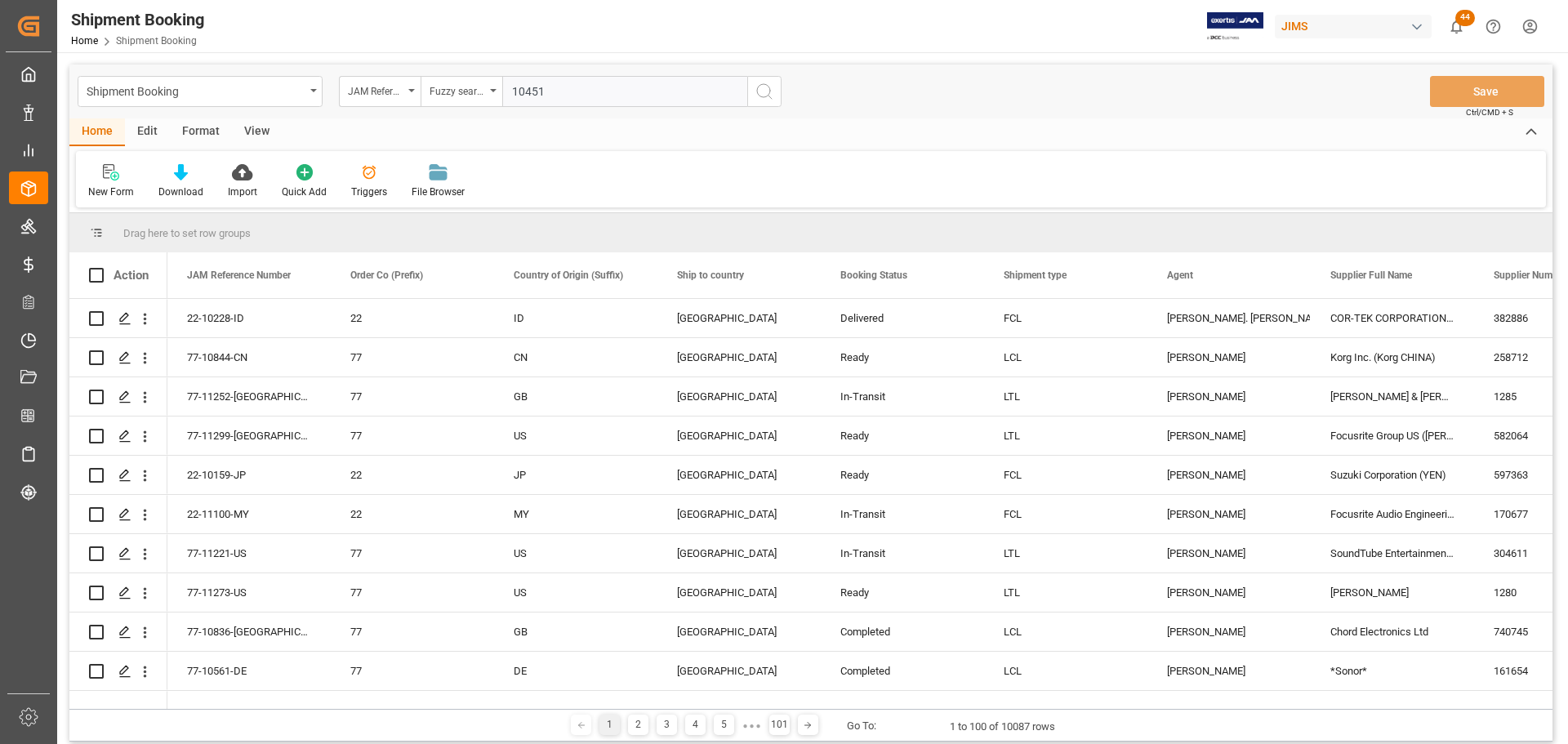
type input "10451"
click at [758, 92] on icon "search button" at bounding box center [765, 91] width 19 height 19
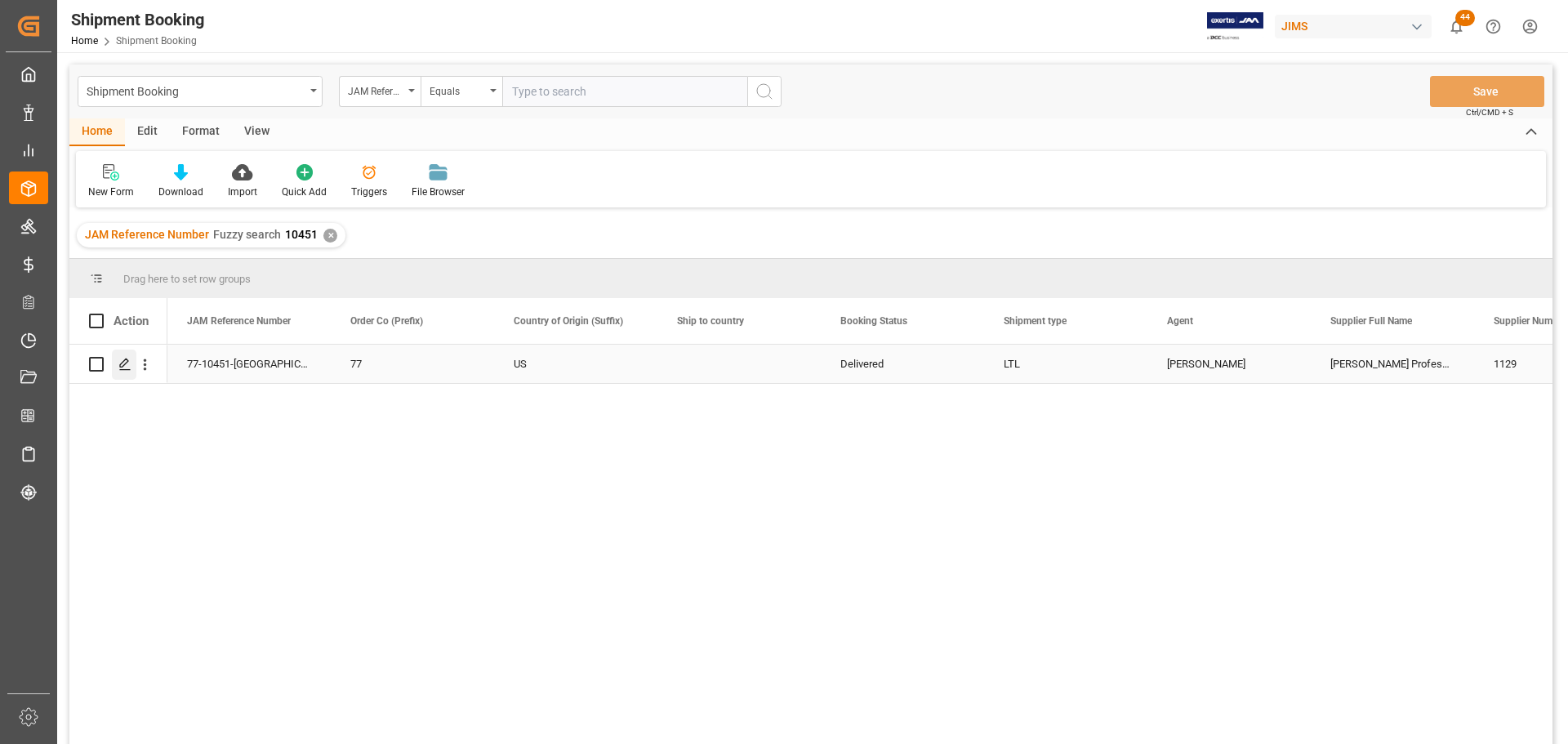
click at [122, 367] on polygon "Press SPACE to select this row." at bounding box center [124, 363] width 8 height 8
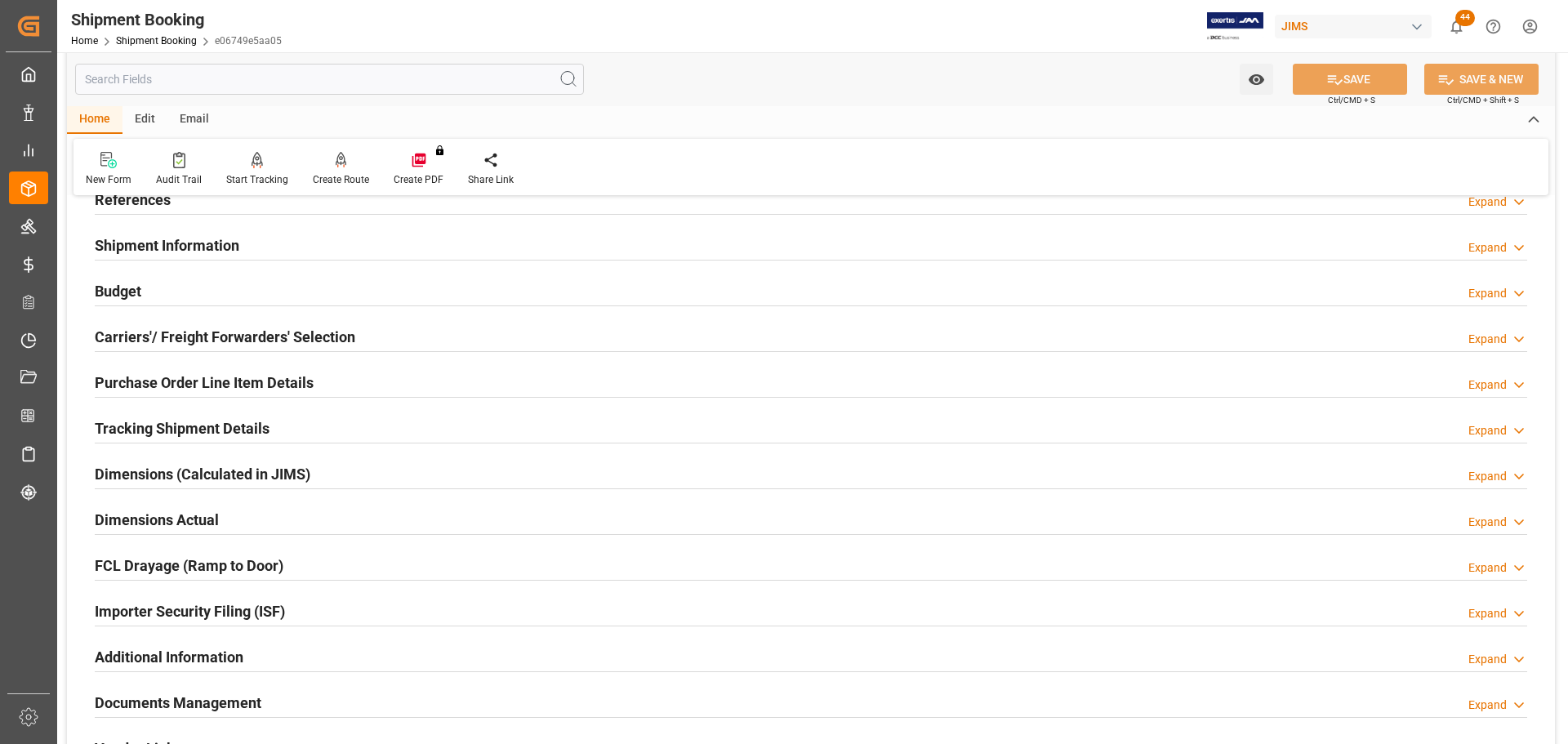
scroll to position [81, 0]
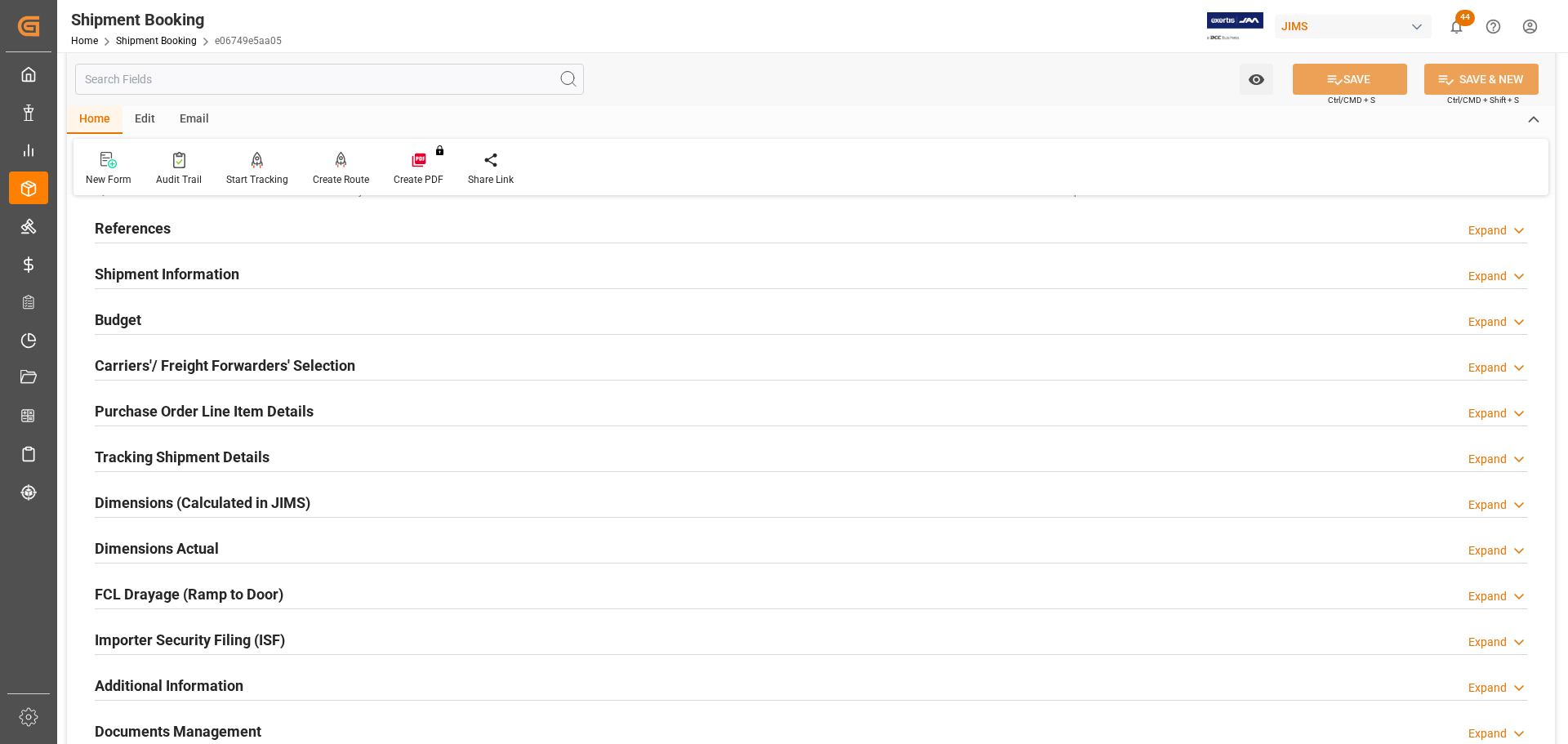
click at [164, 449] on h2 "Tracking Shipment Details" at bounding box center [181, 456] width 174 height 22
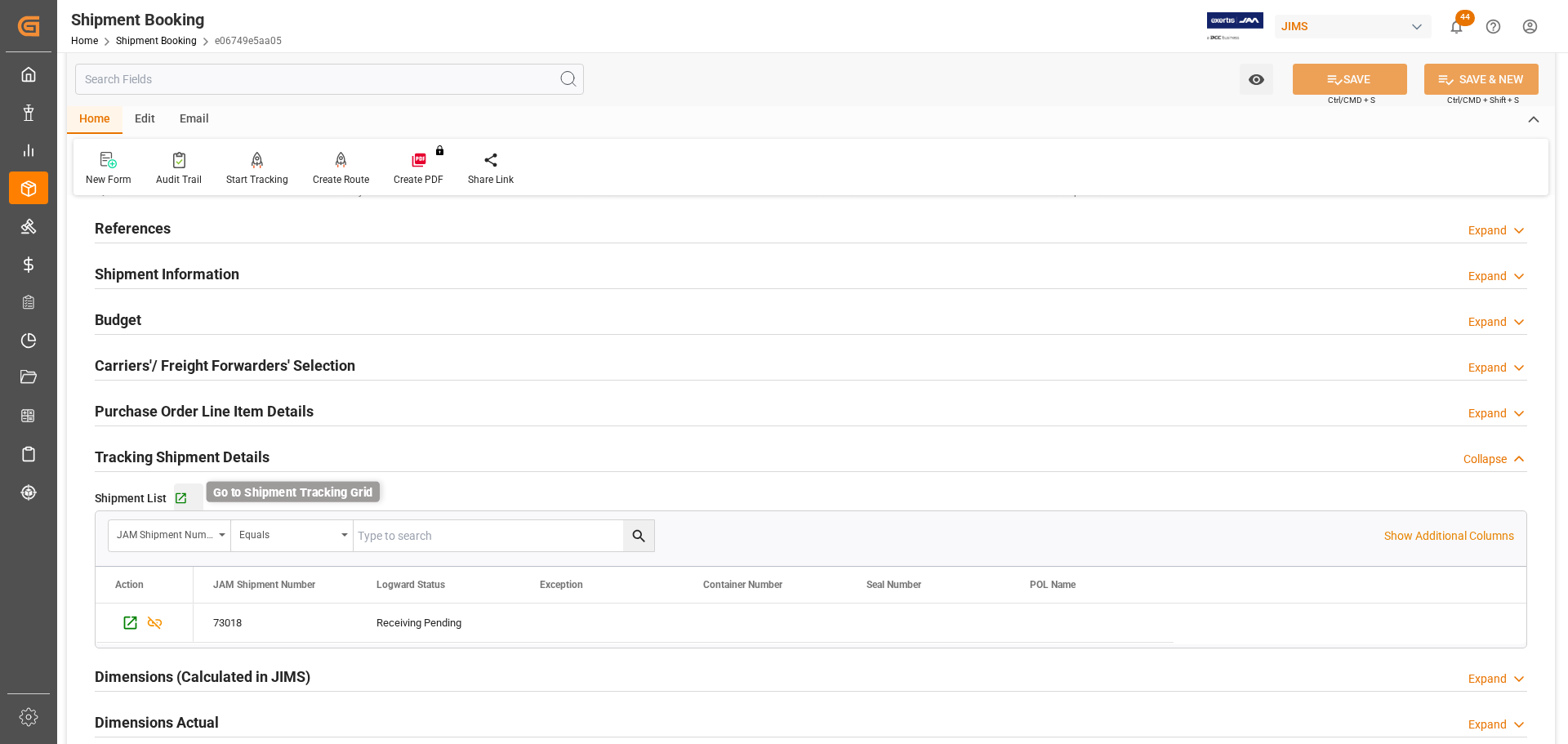
click at [177, 499] on icon "button" at bounding box center [181, 498] width 11 height 11
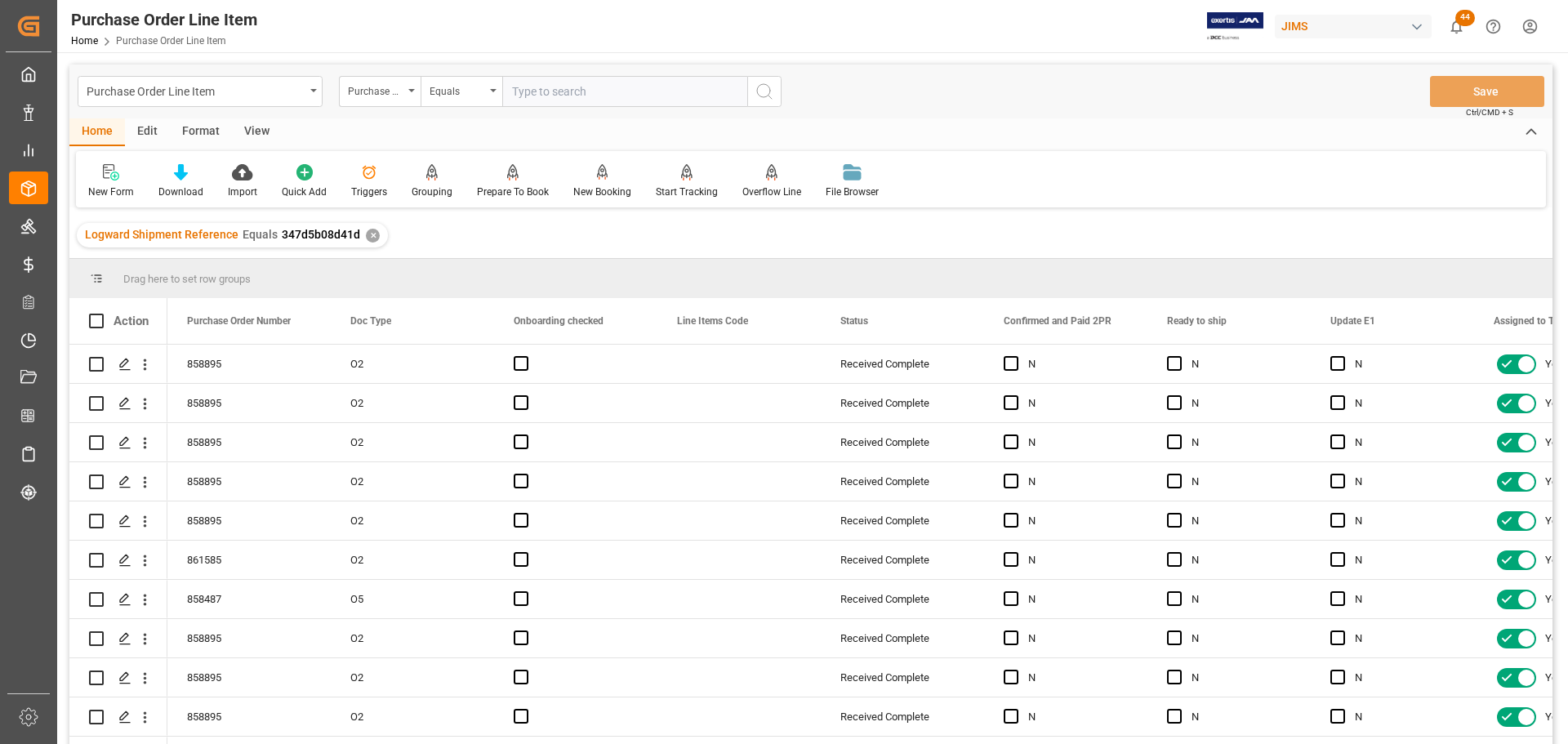
click at [265, 127] on div "View" at bounding box center [257, 132] width 50 height 27
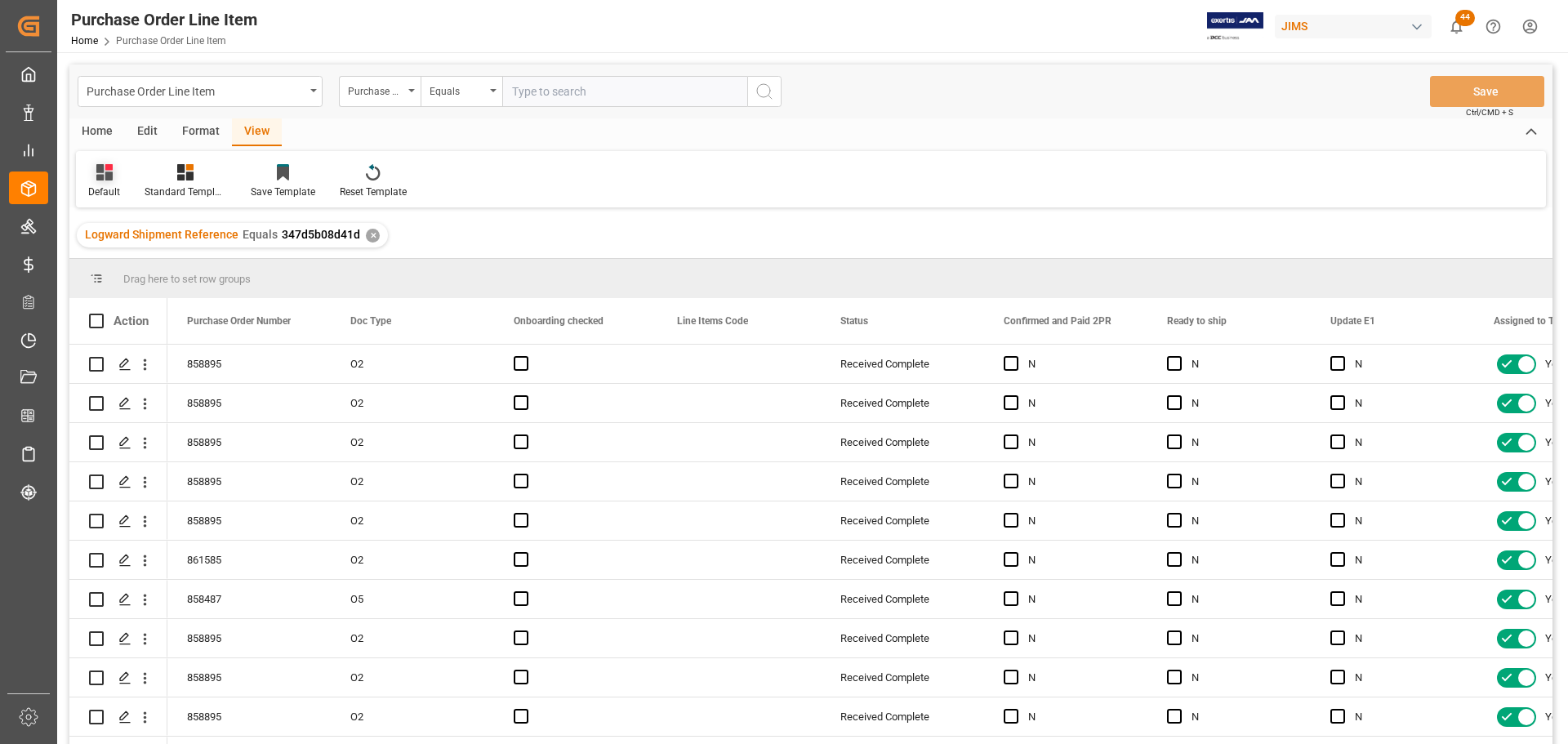
click at [98, 185] on div "Default" at bounding box center [104, 192] width 32 height 15
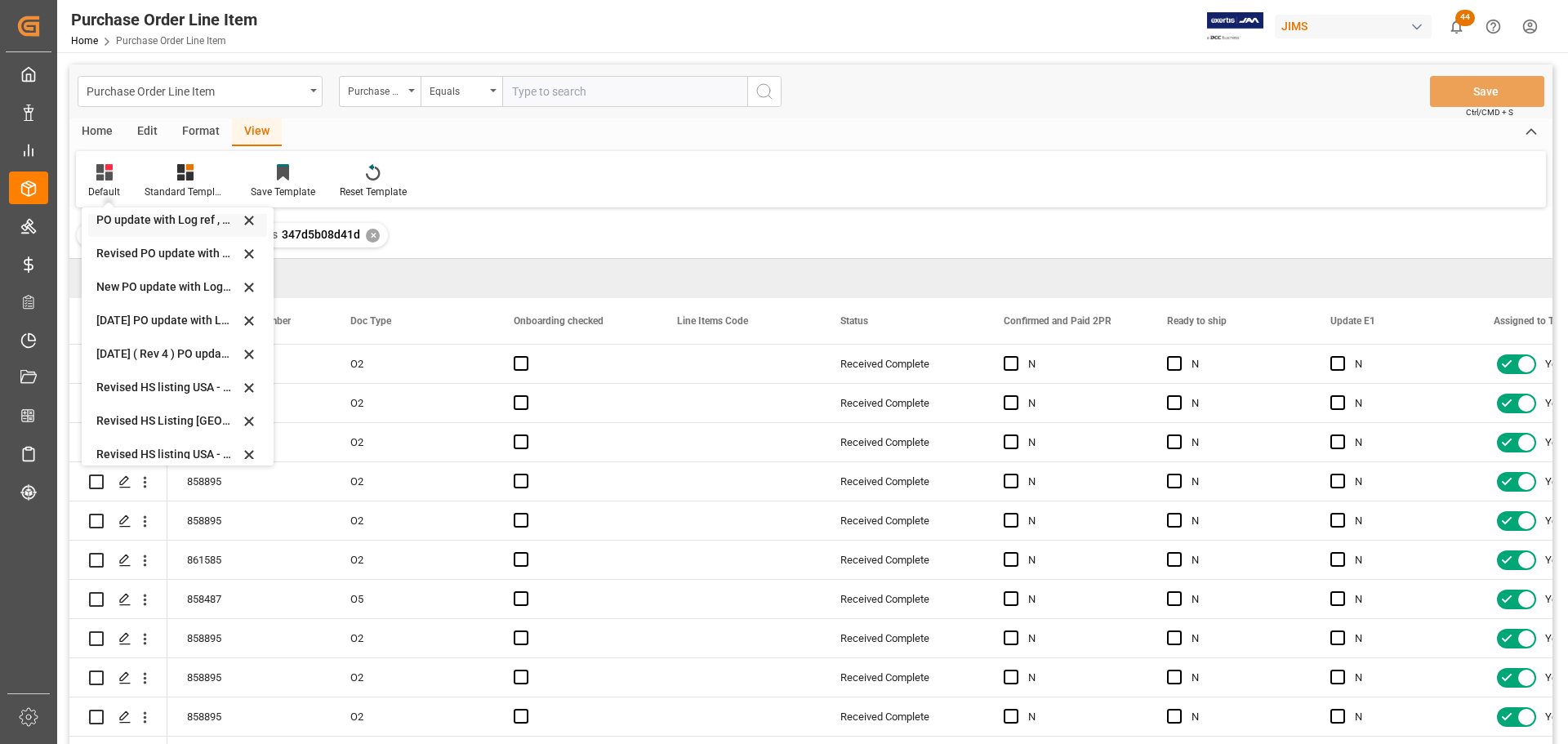
scroll to position [408, 0]
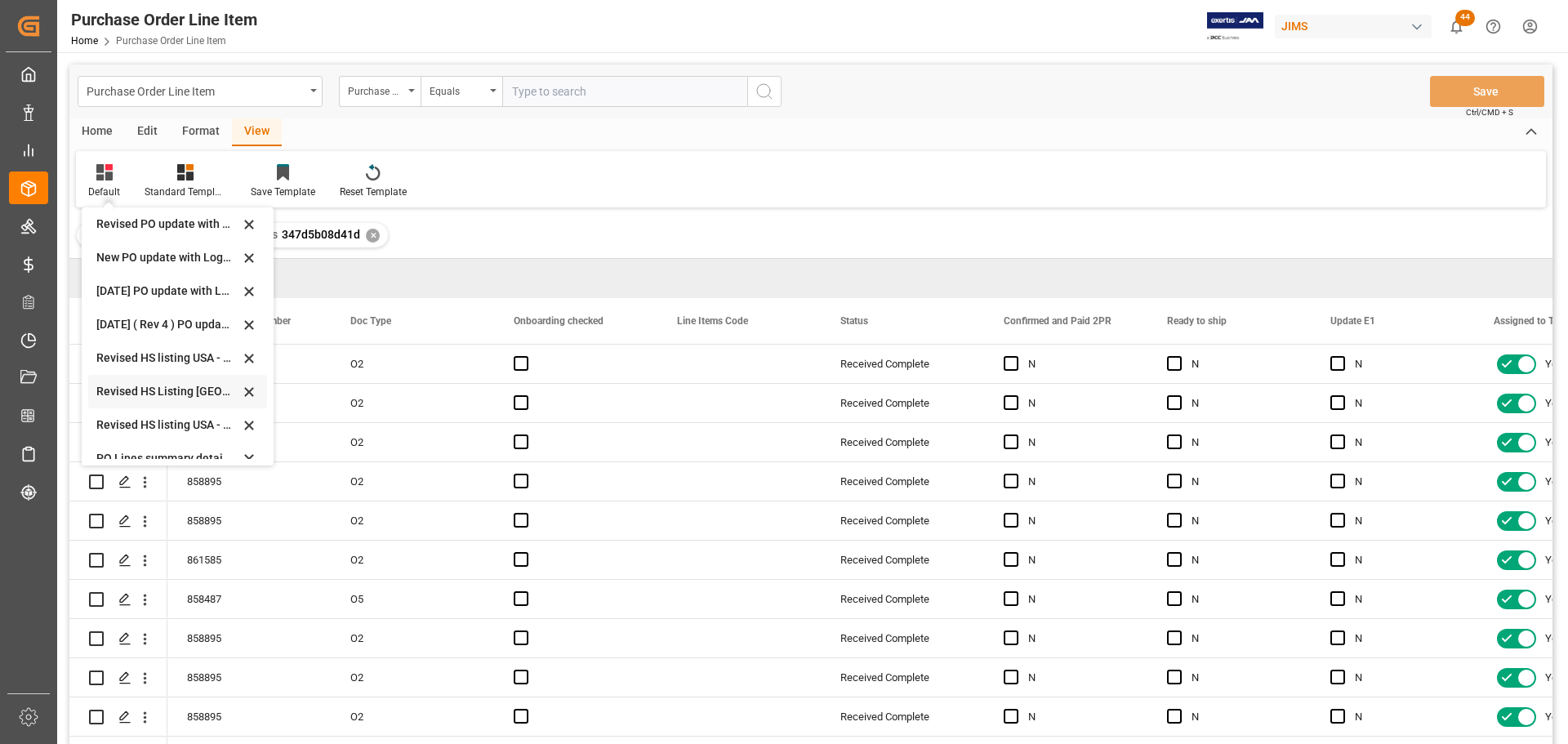
click at [109, 395] on div "Revised HS Listing Canada" at bounding box center [167, 391] width 142 height 17
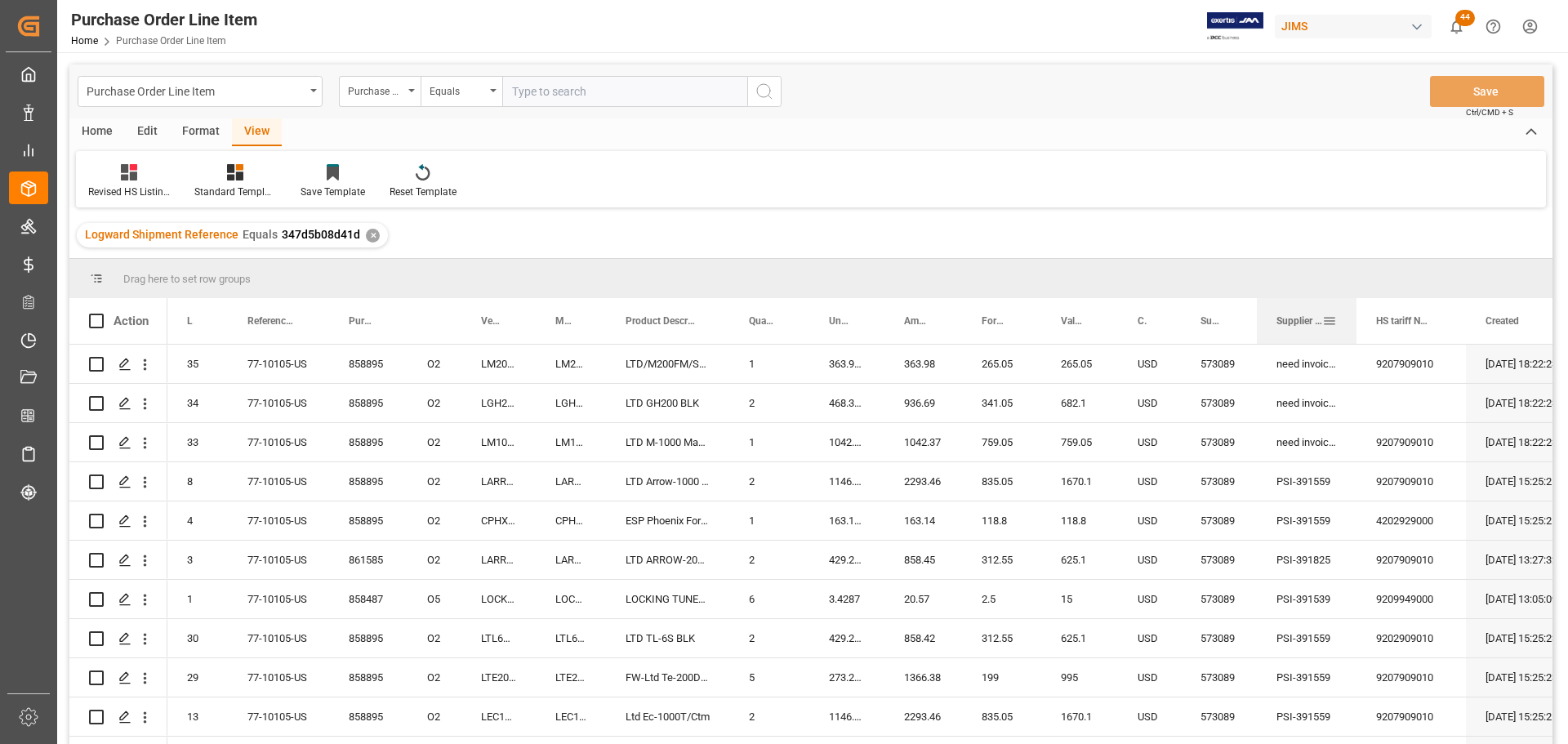
drag, startPoint x: 1326, startPoint y: 313, endPoint x: 1356, endPoint y: 329, distance: 34.0
click at [1356, 329] on div at bounding box center [1356, 321] width 6 height 46
drag, startPoint x: 1080, startPoint y: 357, endPoint x: 1080, endPoint y: 432, distance: 75.0
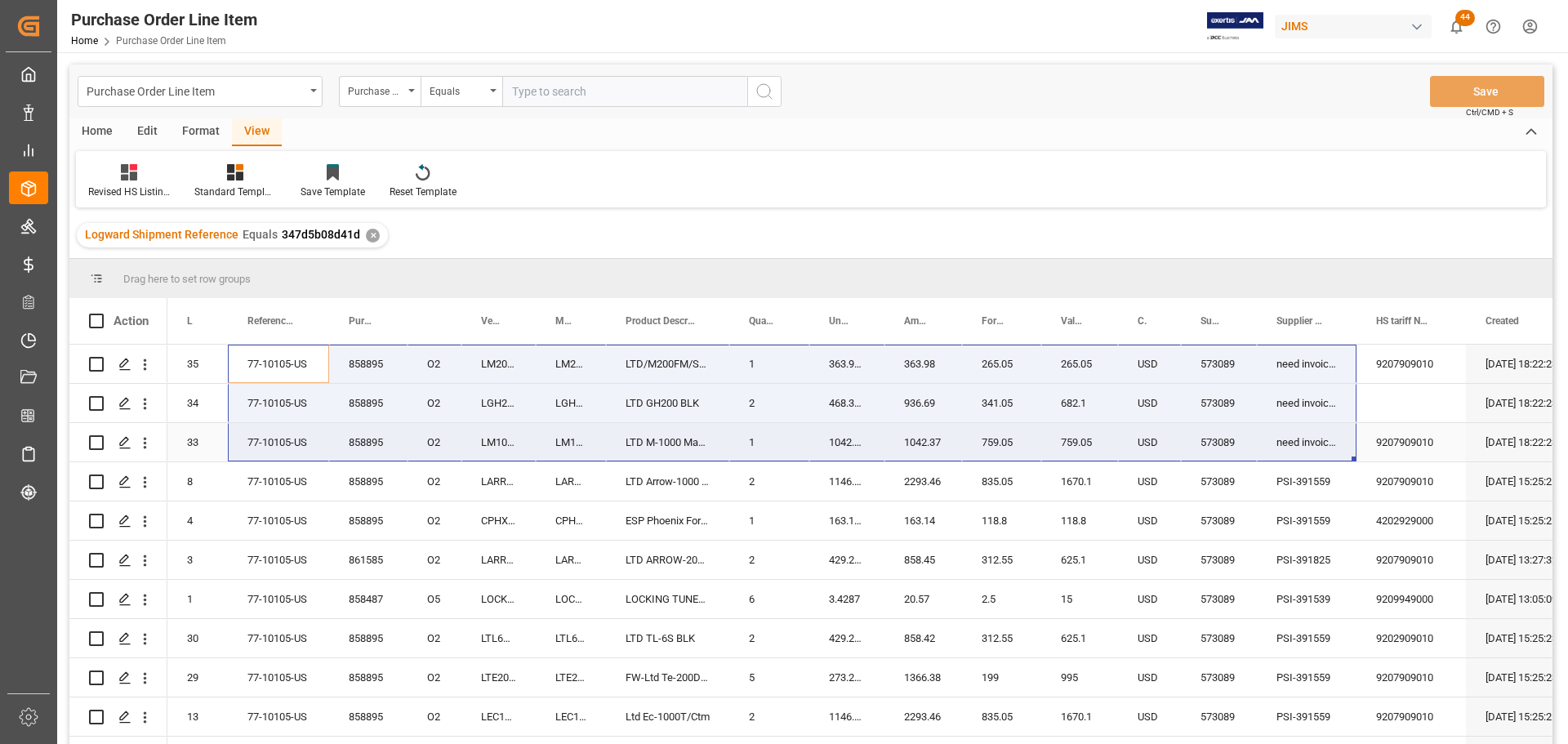
drag, startPoint x: 269, startPoint y: 359, endPoint x: 1318, endPoint y: 440, distance: 1052.1
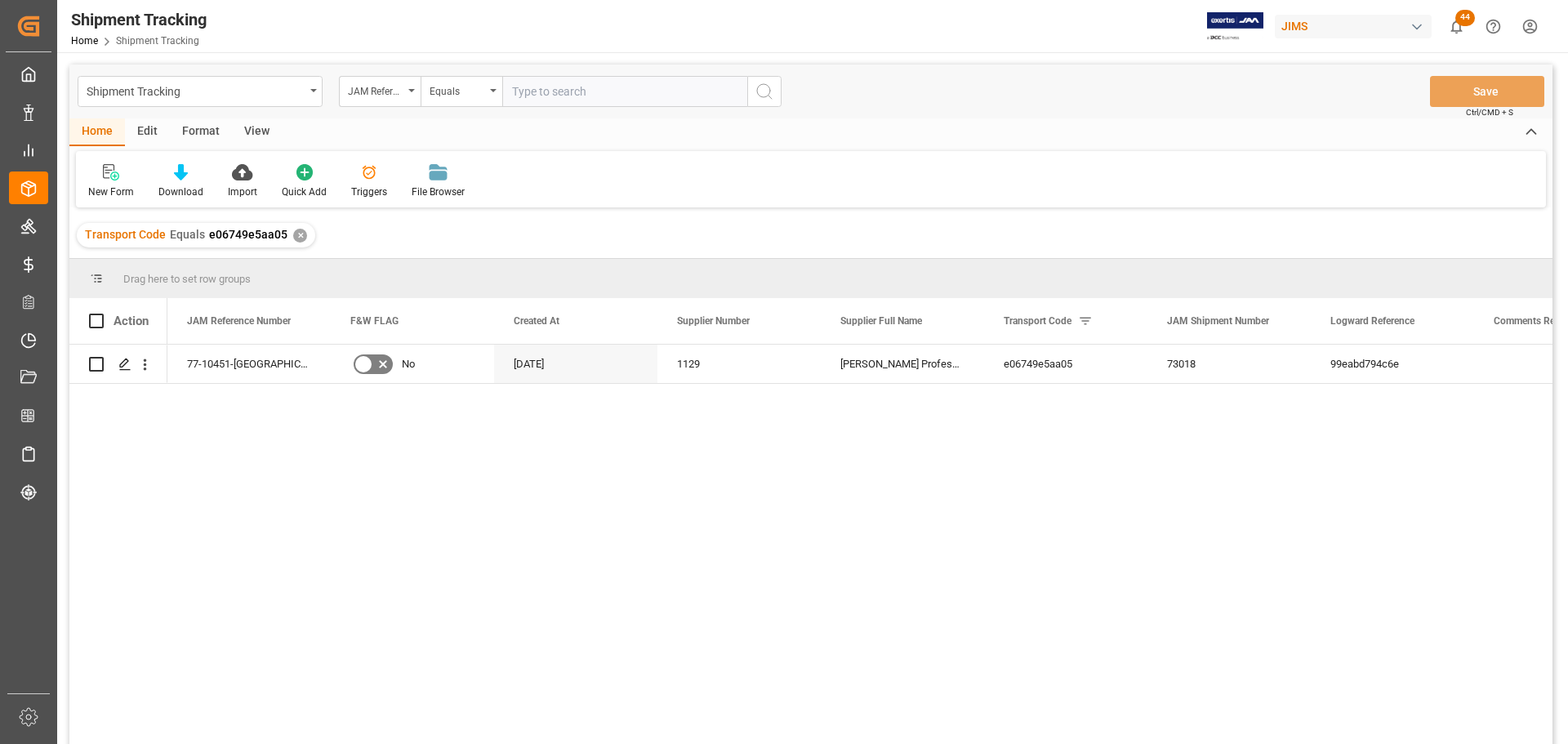
click at [264, 124] on div "View" at bounding box center [257, 132] width 50 height 27
click at [104, 182] on div "Default" at bounding box center [104, 181] width 57 height 36
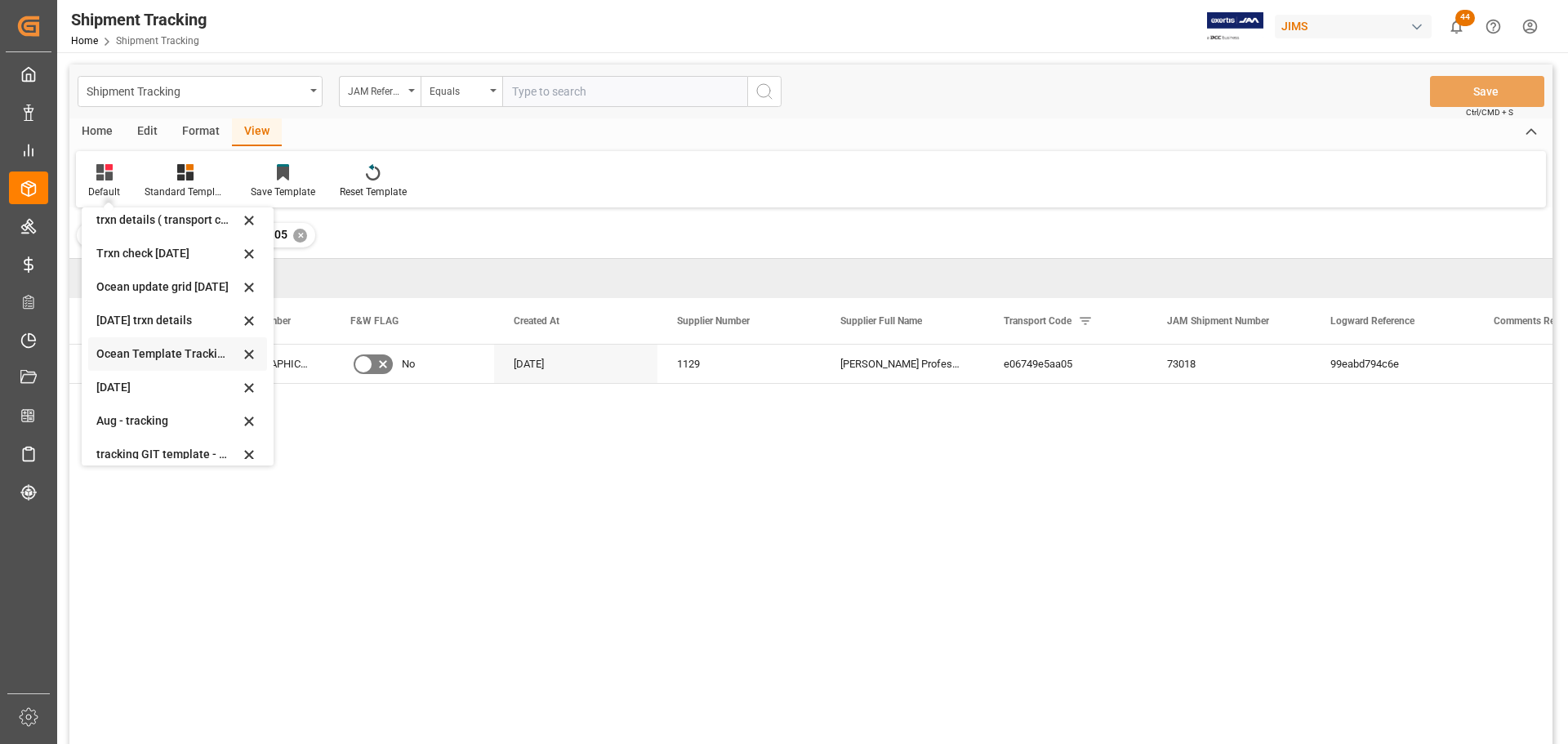
scroll to position [257, 0]
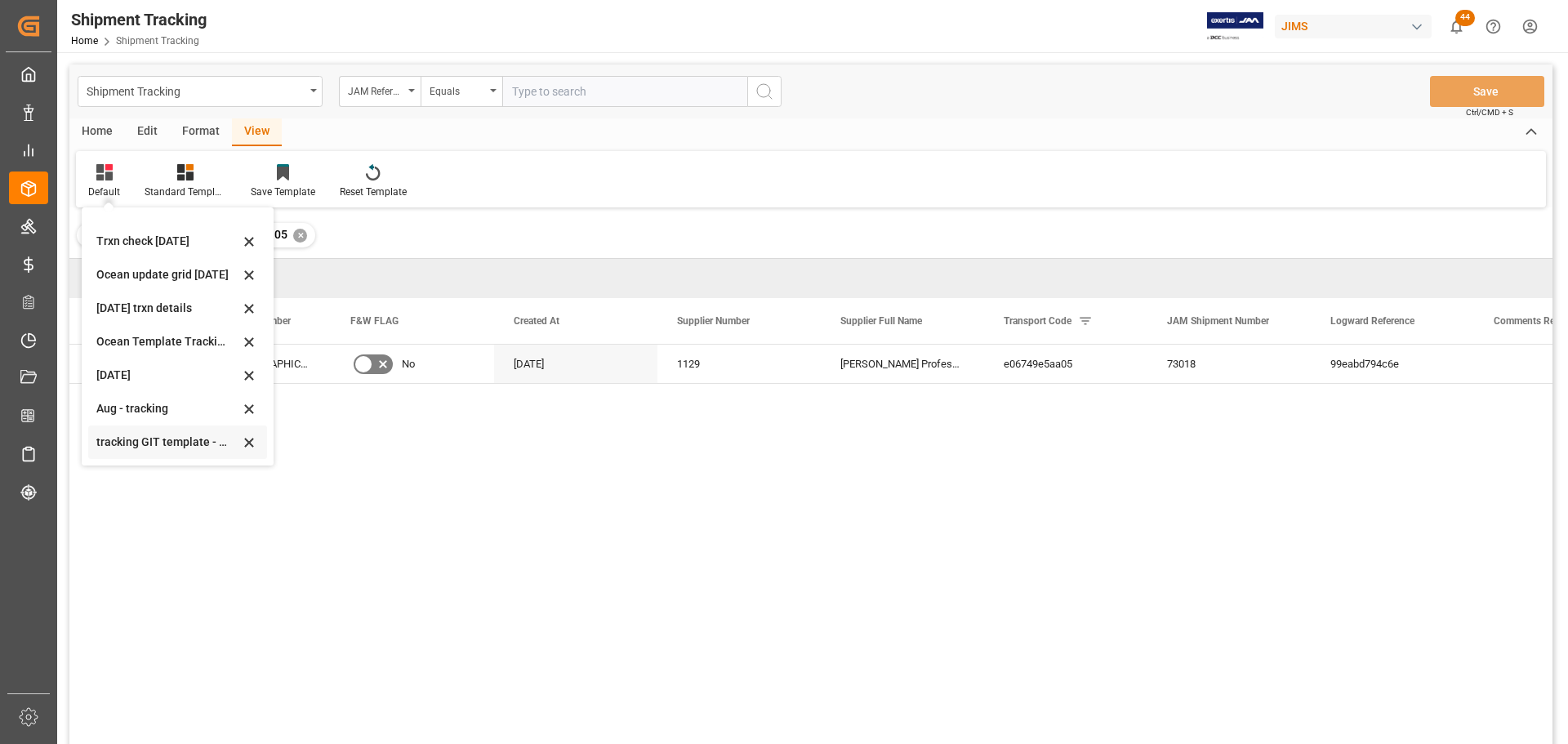
click at [117, 435] on div "tracking GIT template - Rev" at bounding box center [167, 441] width 142 height 17
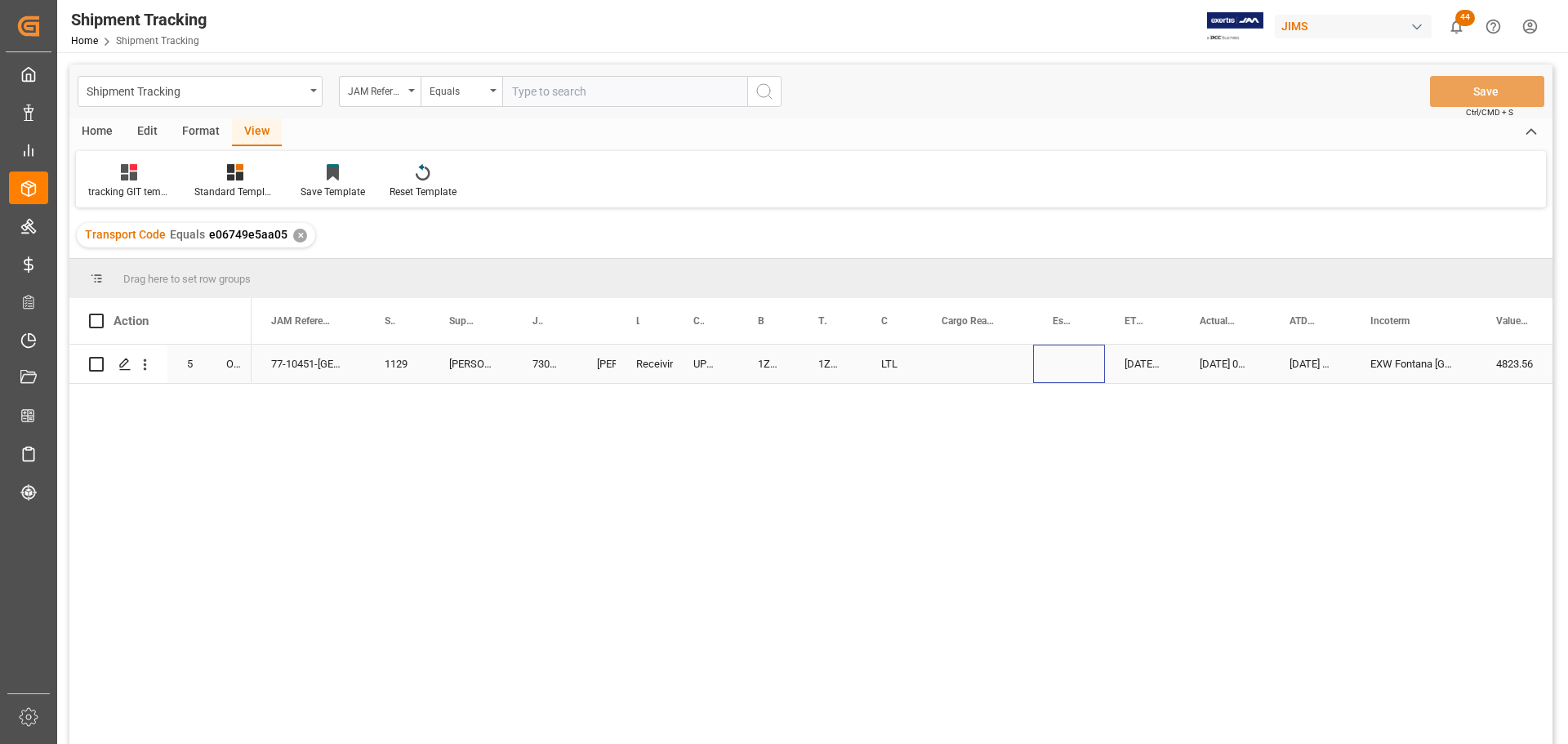
click at [1034, 362] on div "Press SPACE to select this row." at bounding box center [1068, 363] width 72 height 38
click at [788, 564] on div "77-10451-[DEMOGRAPHIC_DATA] 1129 [PERSON_NAME] Professional, Inc. 73018 [PERSON…" at bounding box center [902, 548] width 1301 height 410
click at [250, 126] on div "View" at bounding box center [257, 132] width 50 height 27
click at [112, 180] on div at bounding box center [129, 172] width 81 height 17
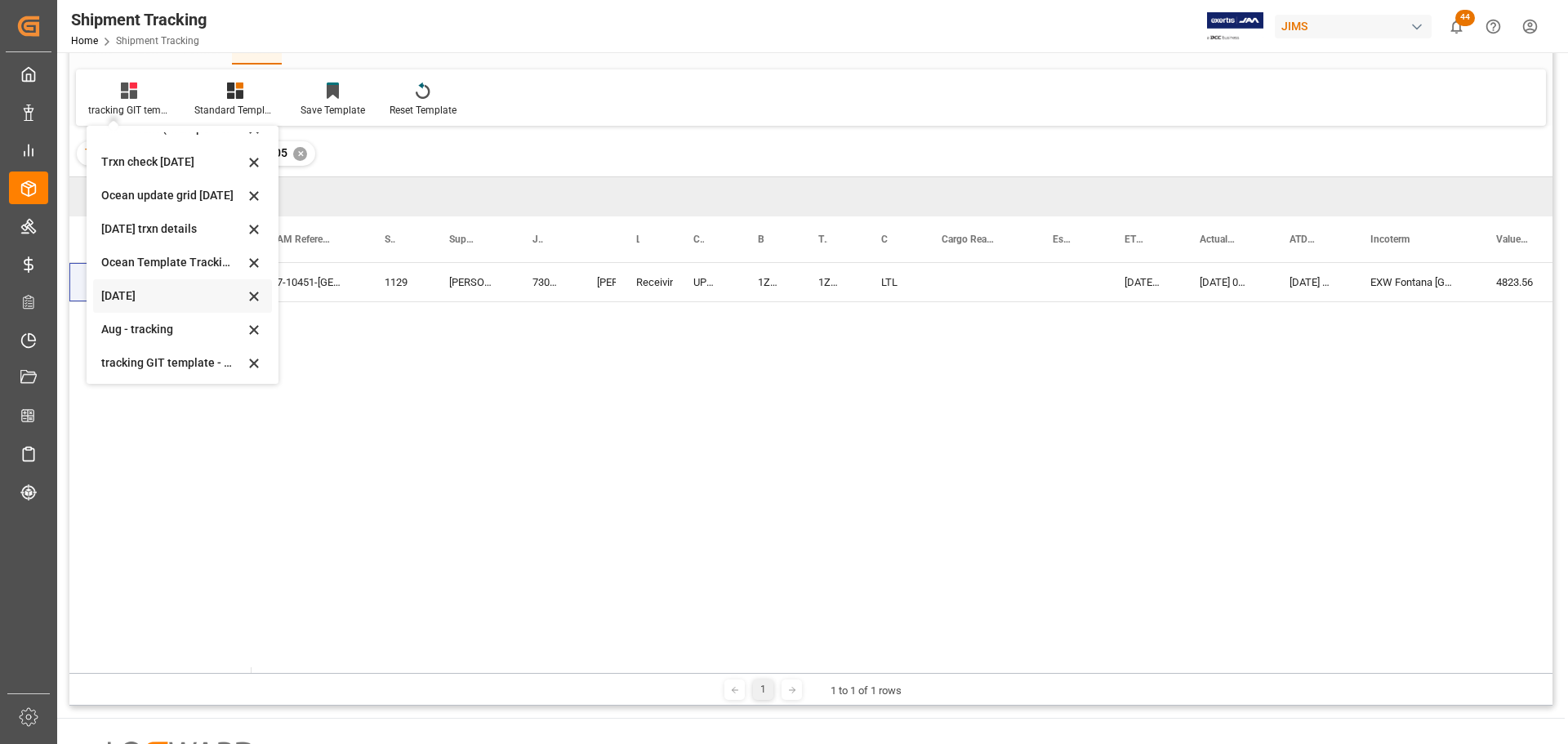
scroll to position [257, 0]
click at [158, 362] on div "tracking GIT template - Rev" at bounding box center [172, 360] width 142 height 17
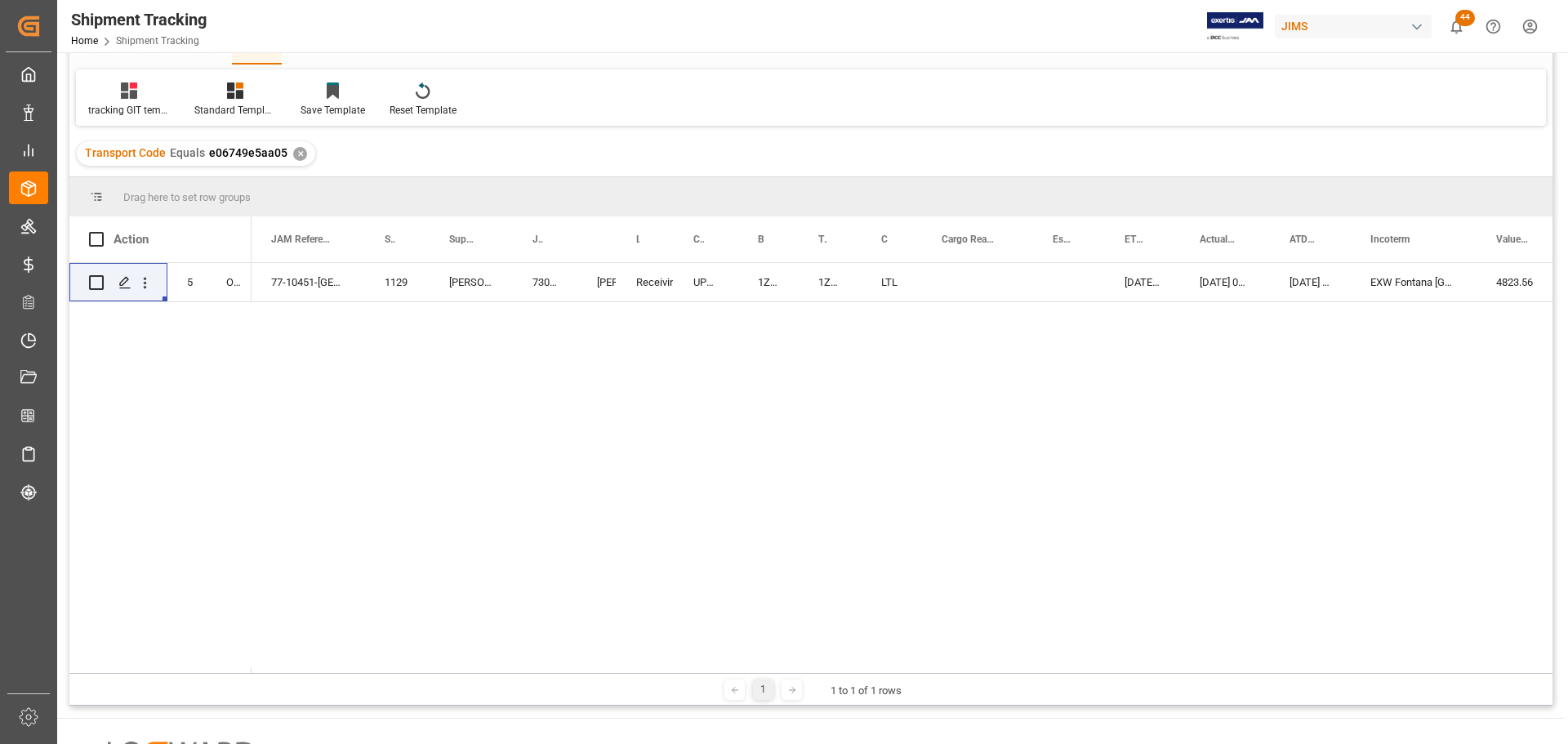
scroll to position [0, 0]
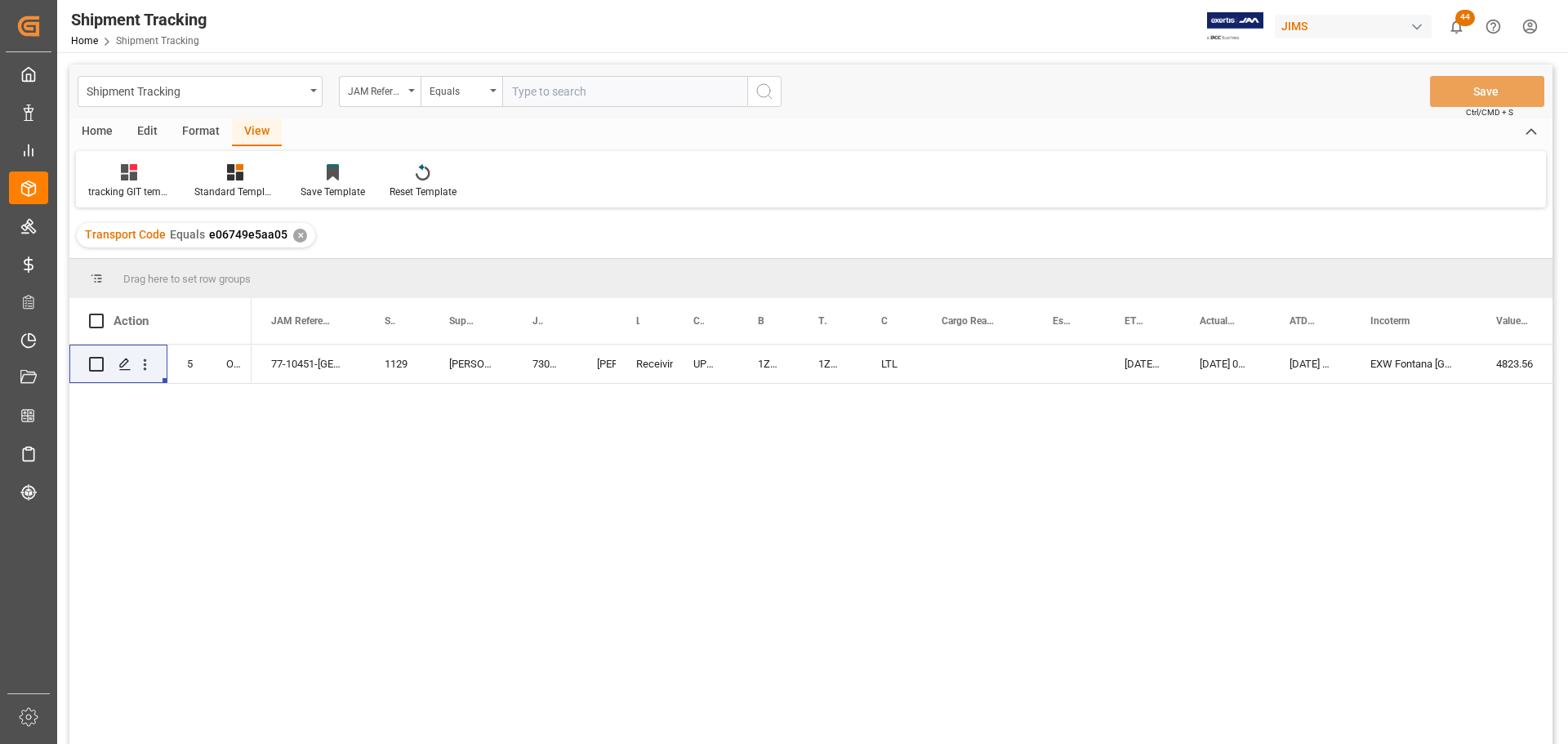
click at [295, 237] on div "✕" at bounding box center [300, 235] width 14 height 14
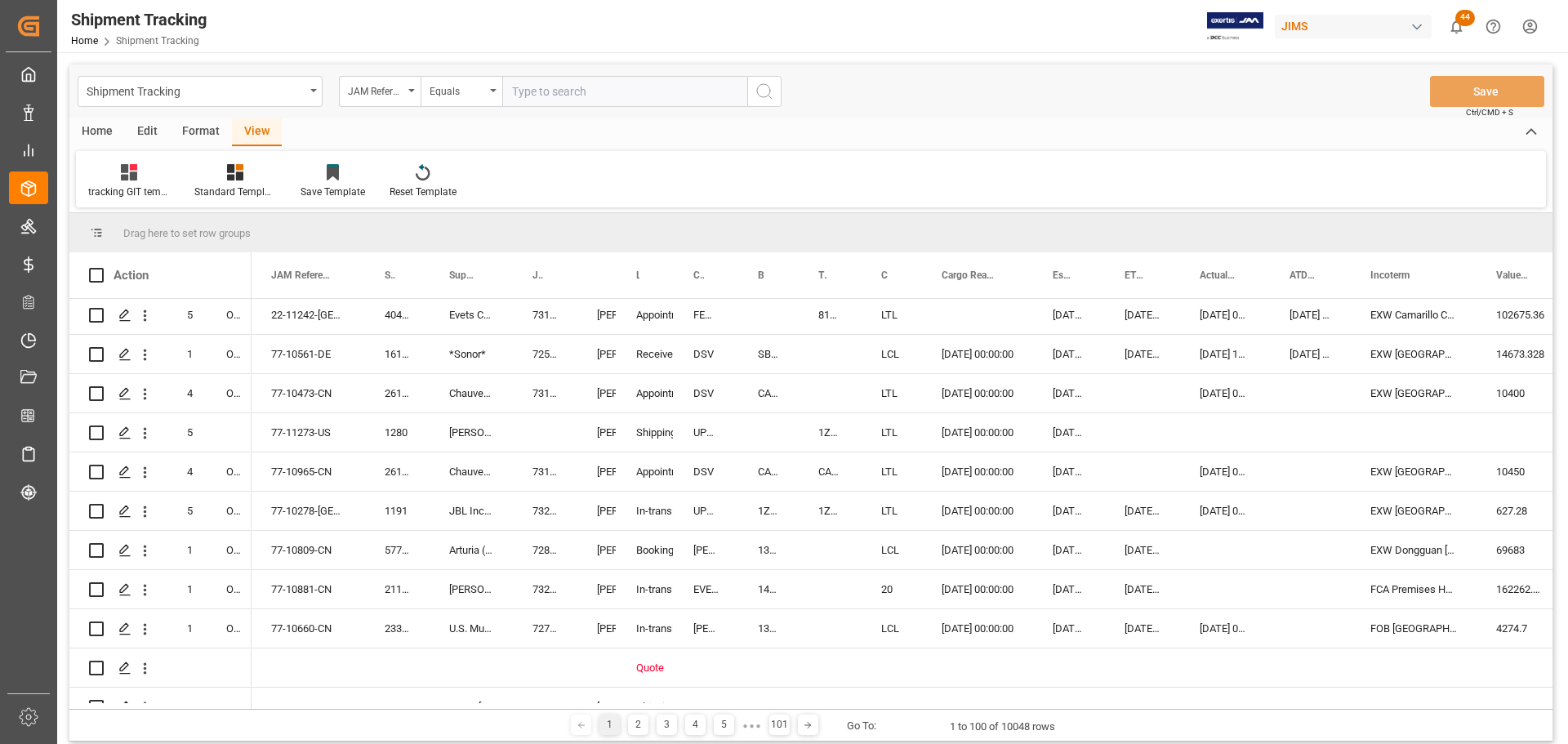
scroll to position [326, 0]
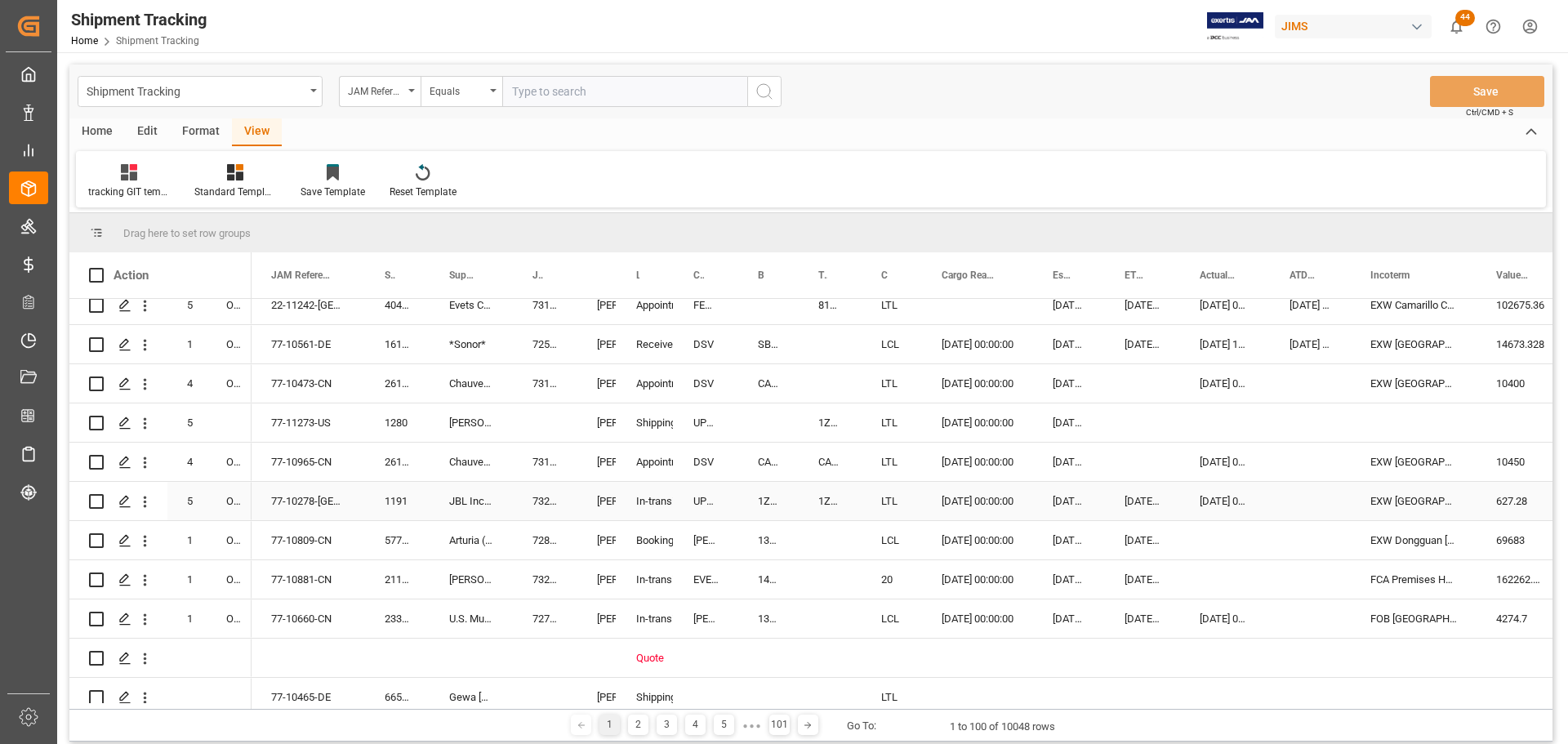
click at [597, 505] on div "[PERSON_NAME]" at bounding box center [597, 501] width 0 height 37
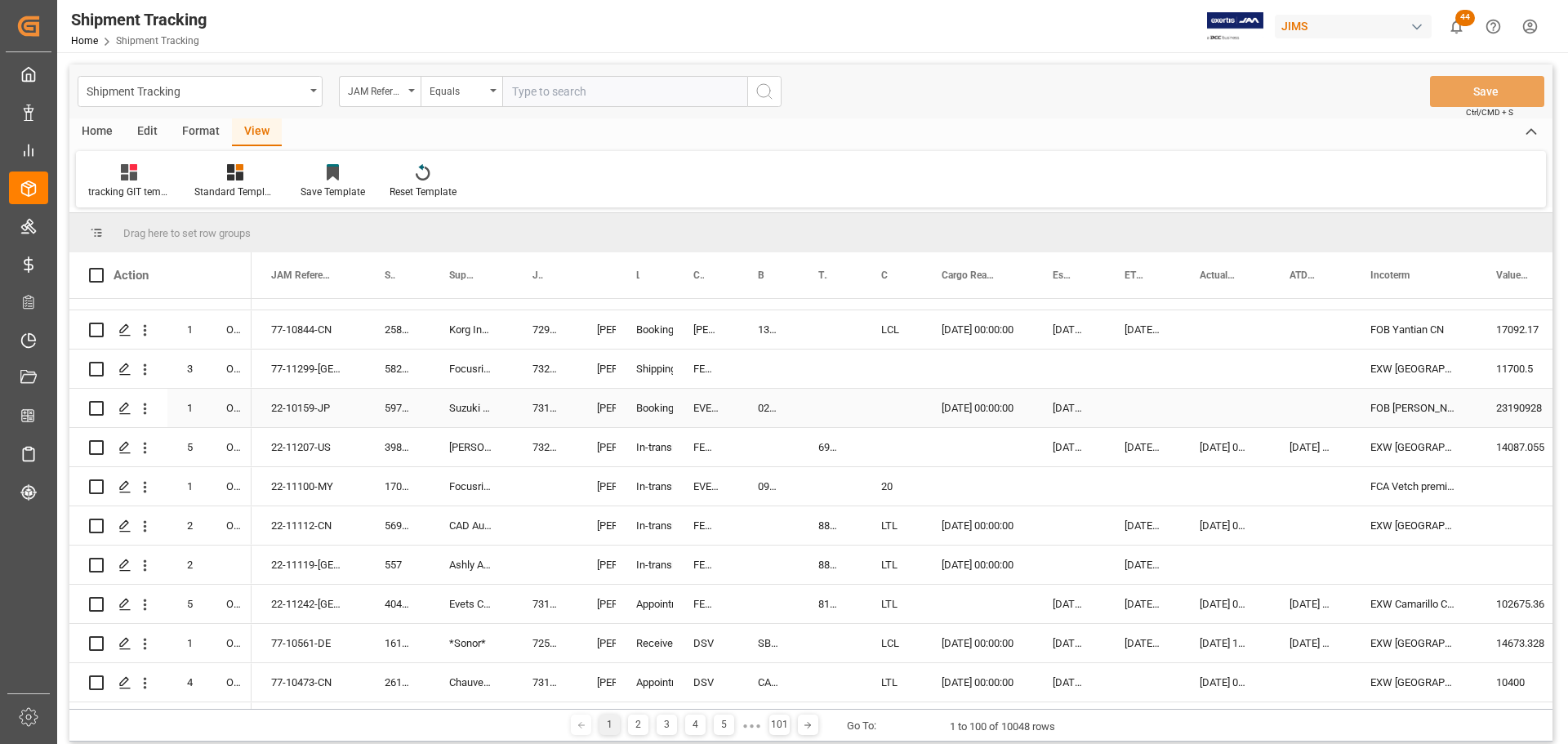
scroll to position [0, 0]
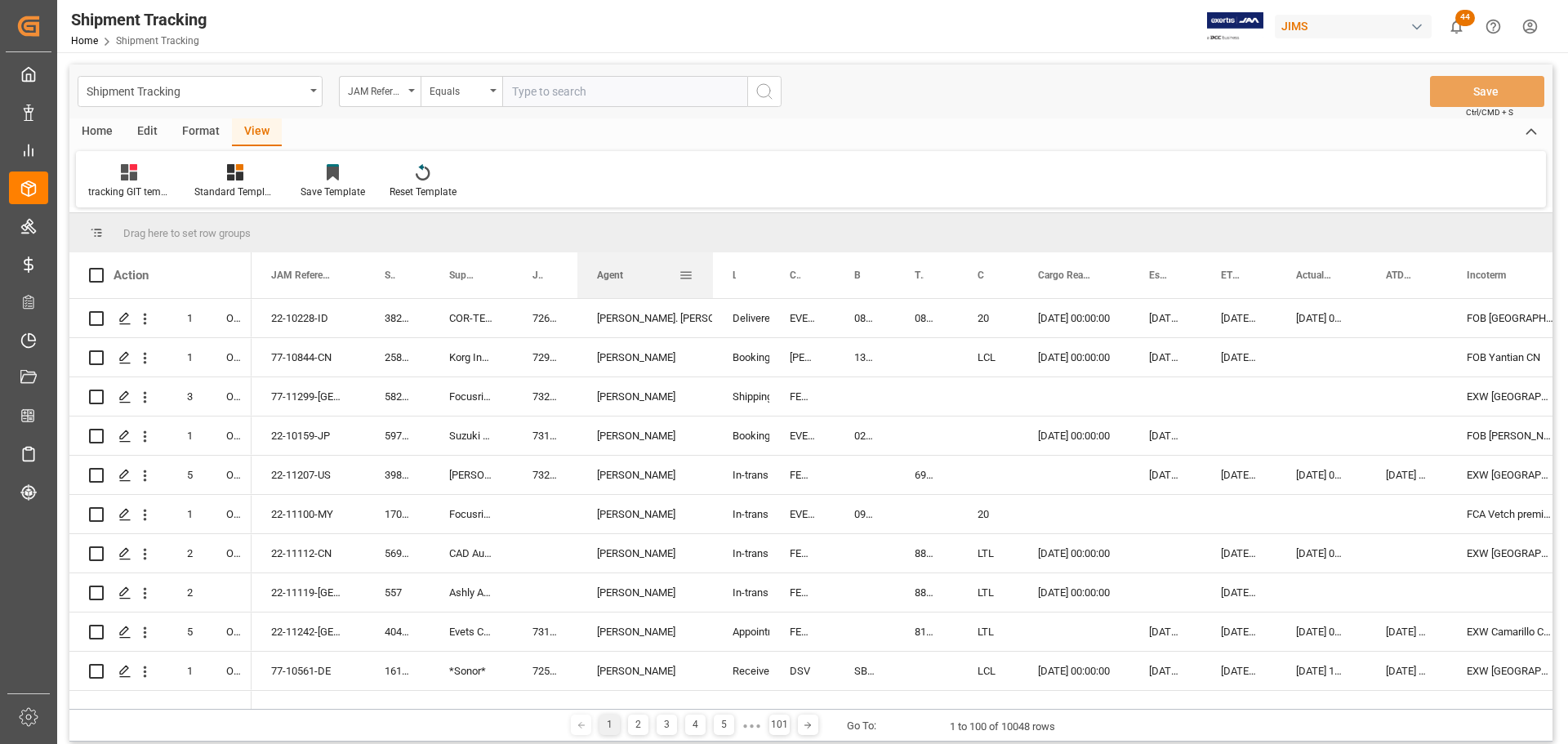
drag, startPoint x: 616, startPoint y: 268, endPoint x: 712, endPoint y: 286, distance: 97.7
click at [712, 286] on div at bounding box center [712, 275] width 6 height 46
click at [690, 272] on span at bounding box center [686, 275] width 15 height 15
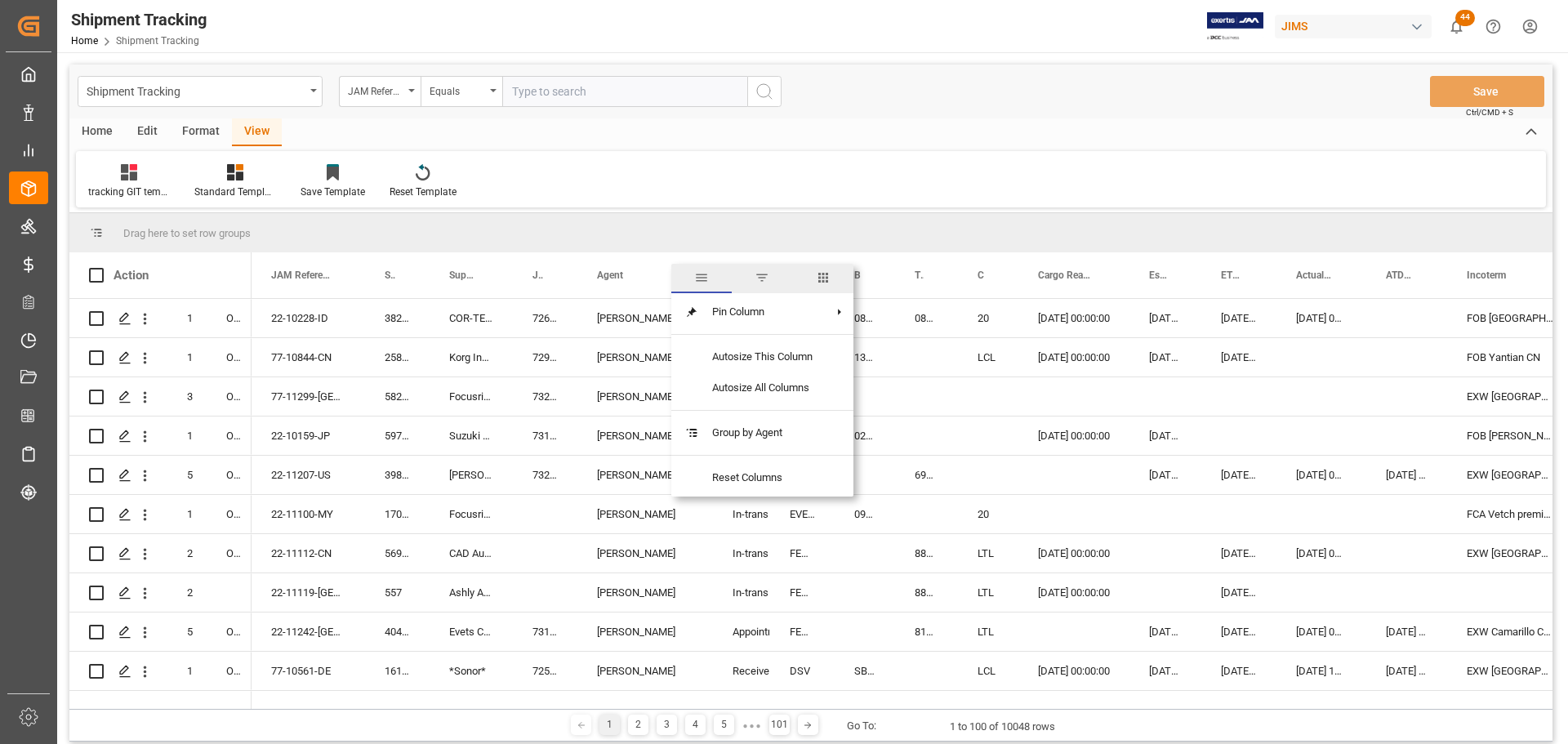
click at [760, 277] on span "filter" at bounding box center [762, 277] width 15 height 15
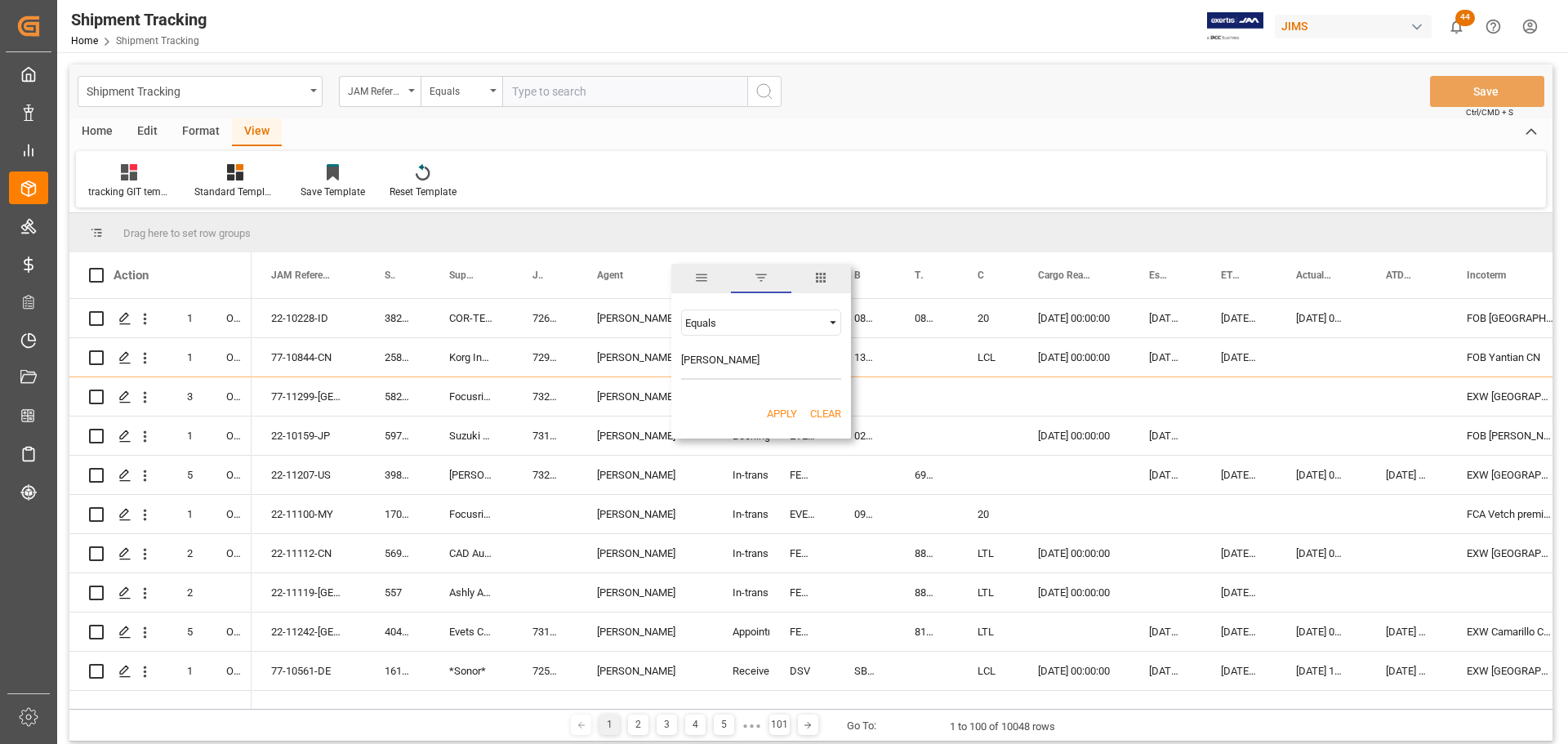
type input "[PERSON_NAME]"
click at [779, 407] on button "Apply" at bounding box center [781, 414] width 30 height 16
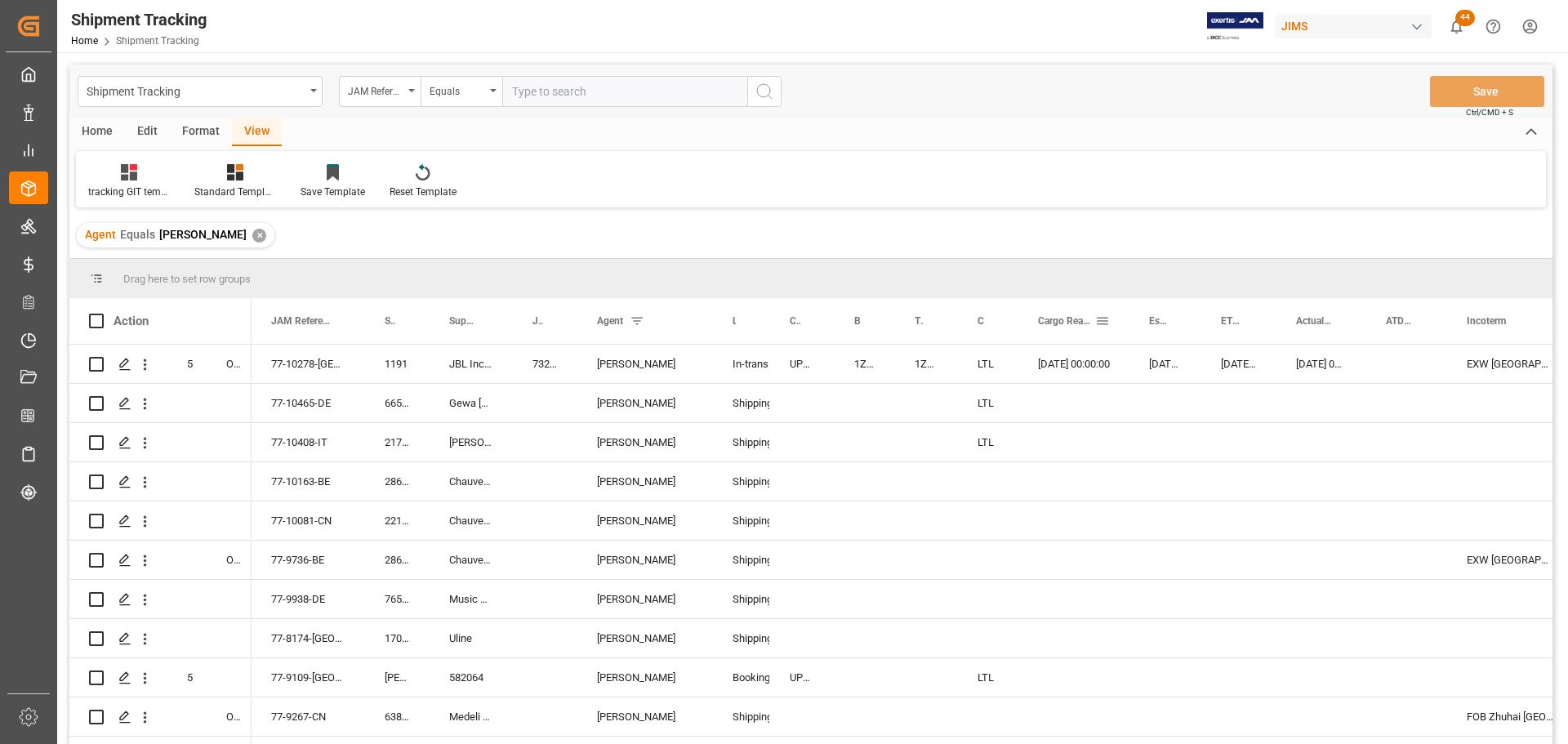
click at [1101, 320] on span at bounding box center [1102, 320] width 15 height 15
click at [1249, 371] on span "Filtering operator" at bounding box center [1249, 368] width 15 height 15
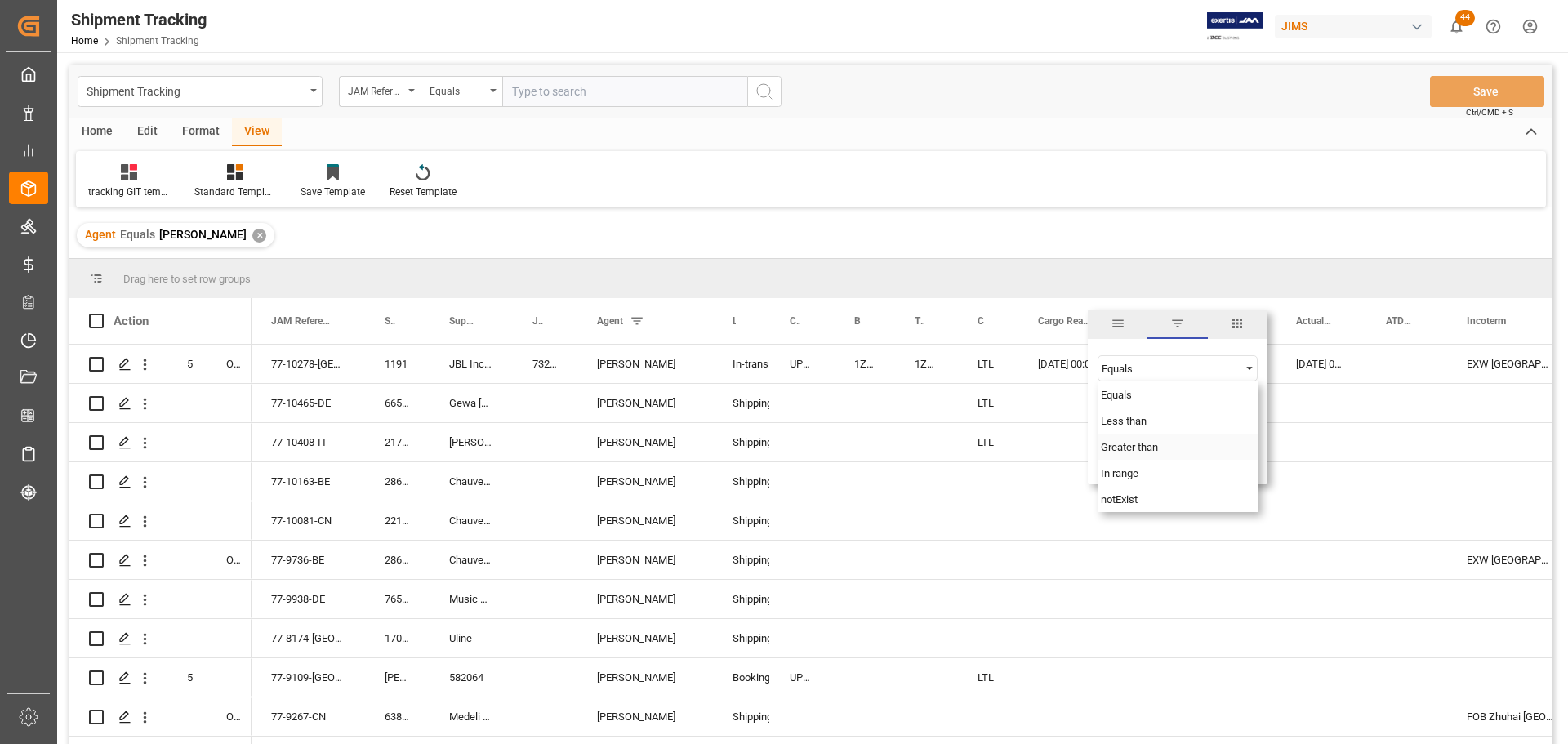
click at [1166, 444] on div "Greater than" at bounding box center [1177, 447] width 160 height 27
click at [1250, 404] on input "date" at bounding box center [1177, 409] width 160 height 33
type input "[DATE]"
click at [1198, 456] on button "Apply" at bounding box center [1198, 459] width 30 height 16
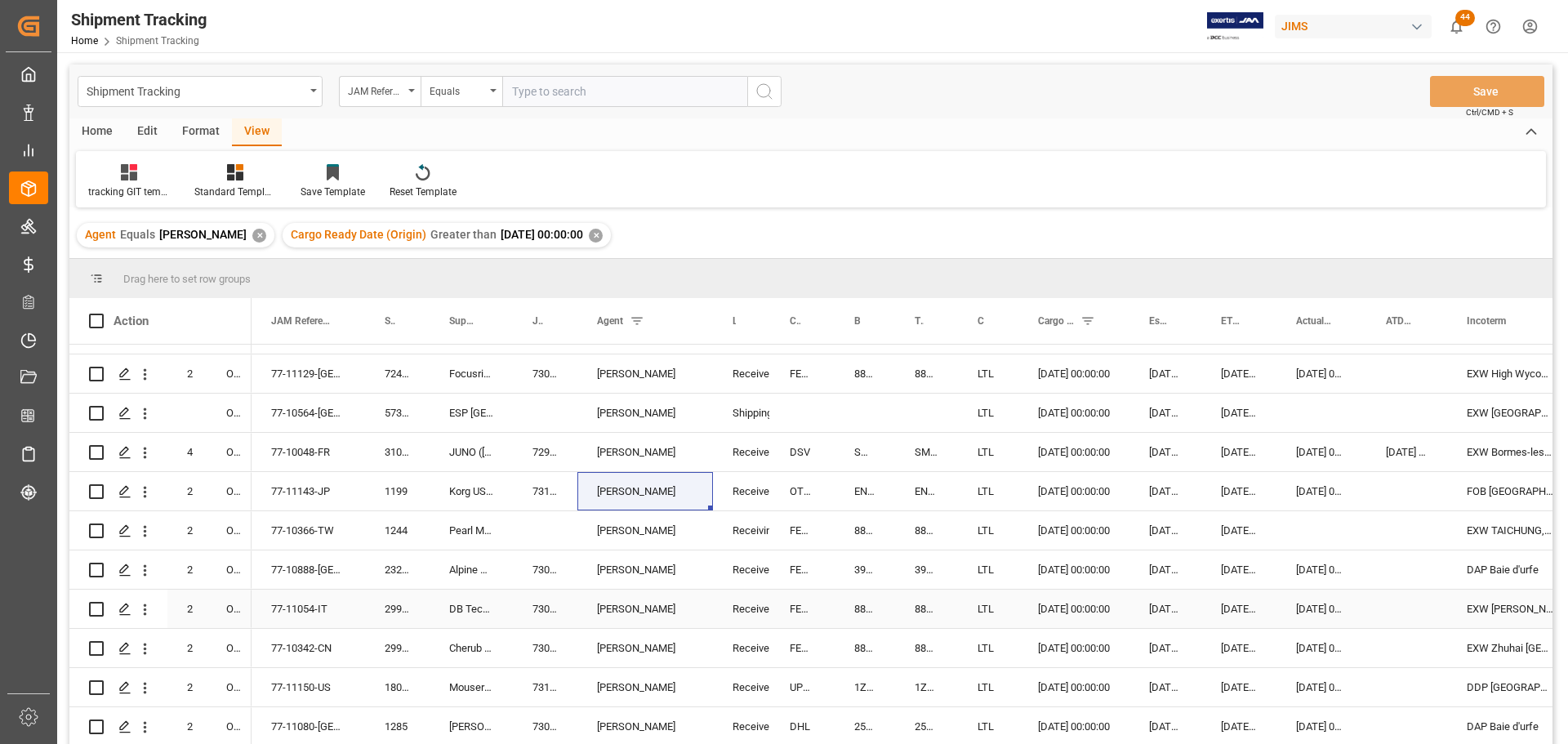
scroll to position [301, 0]
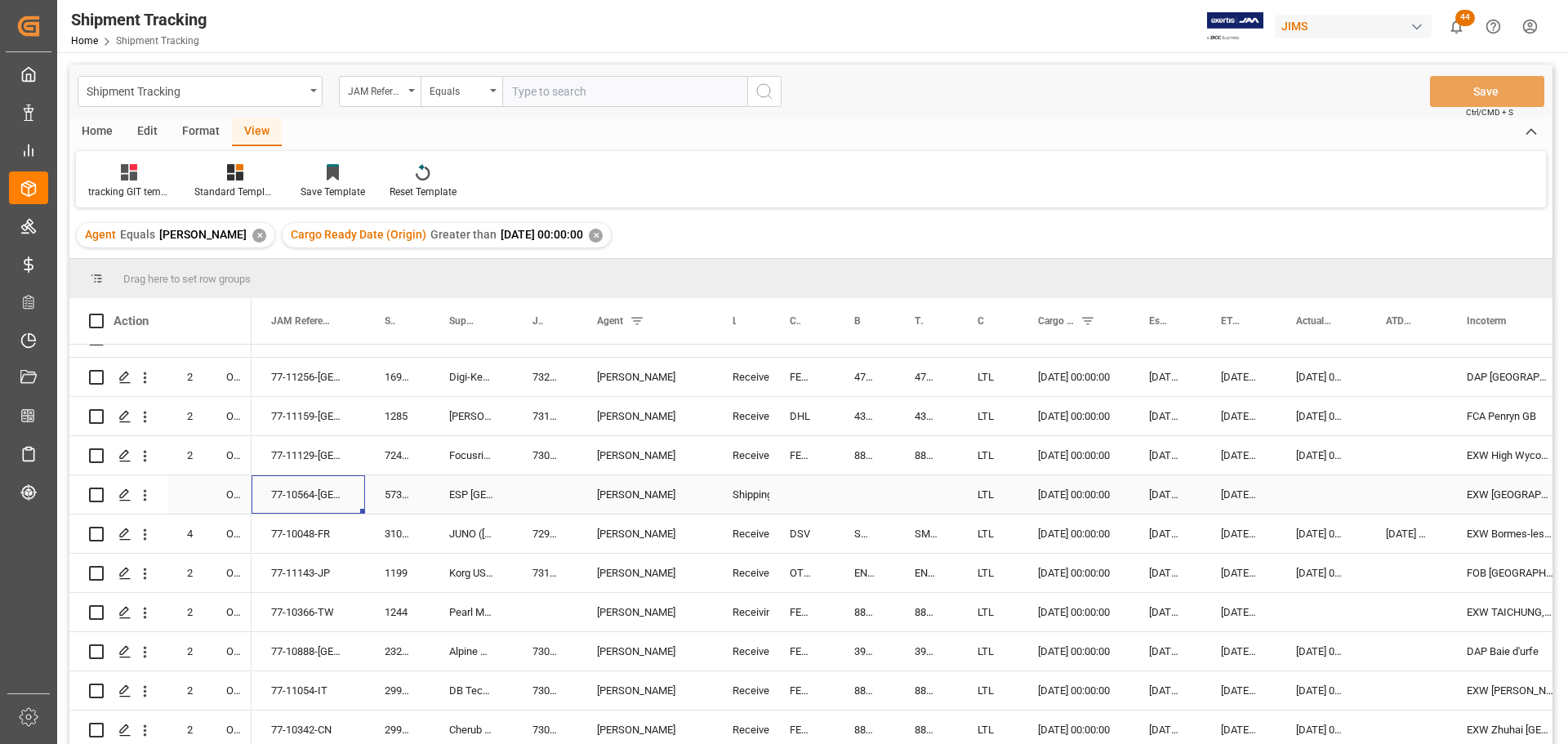
click at [285, 490] on div "77-10564-[GEOGRAPHIC_DATA]" at bounding box center [308, 494] width 113 height 38
